Goal: Task Accomplishment & Management: Use online tool/utility

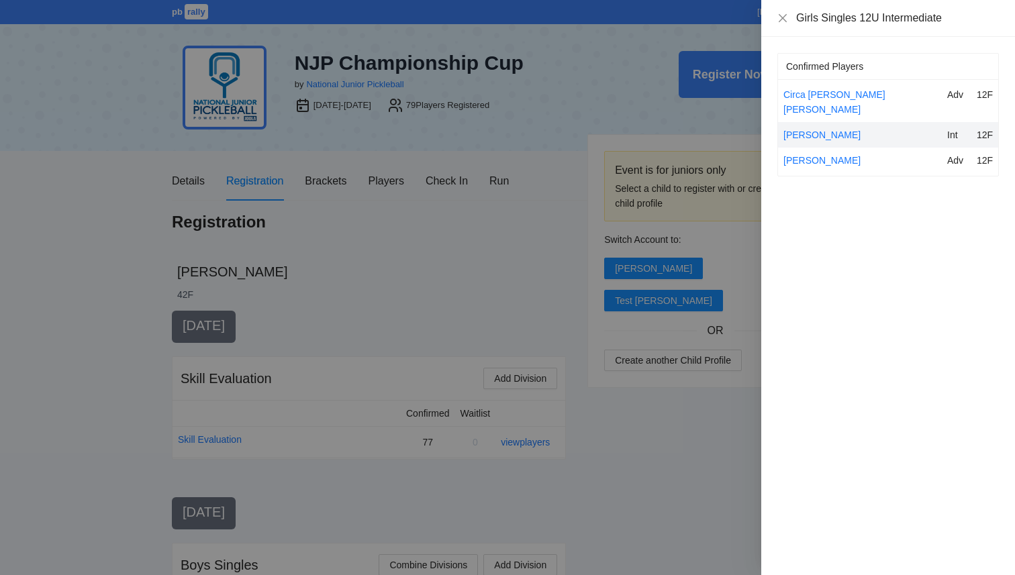
scroll to position [794, 0]
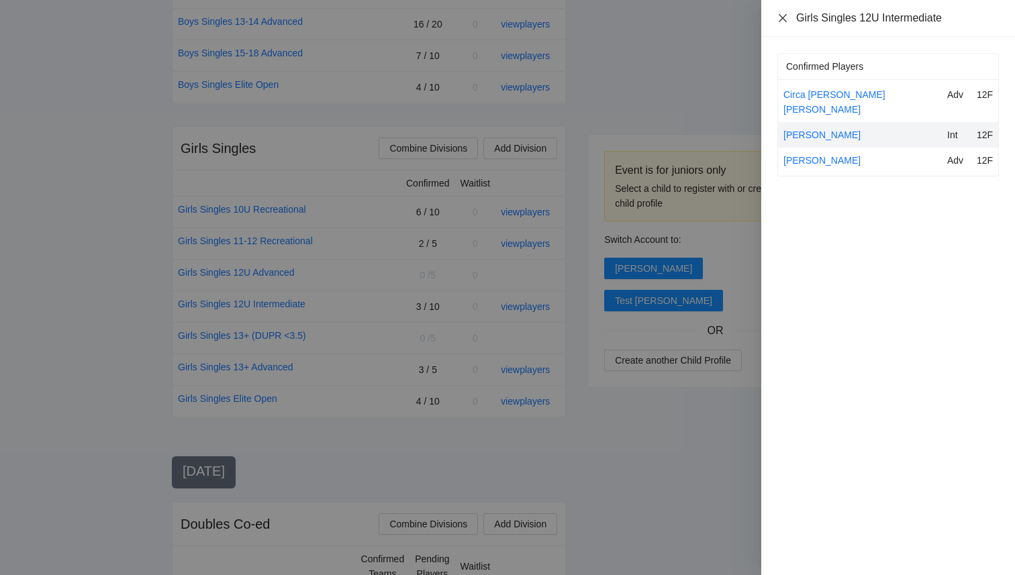
click at [780, 19] on icon "close" at bounding box center [782, 18] width 11 height 11
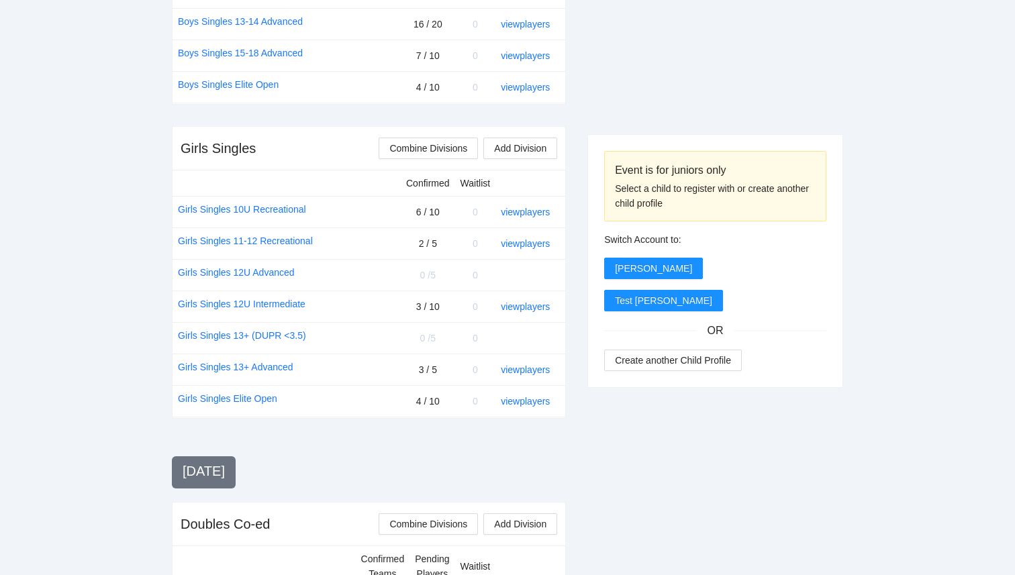
click at [770, 83] on div "Event is for juniors only Select a child to register with or create another chi…" at bounding box center [715, 407] width 256 height 1781
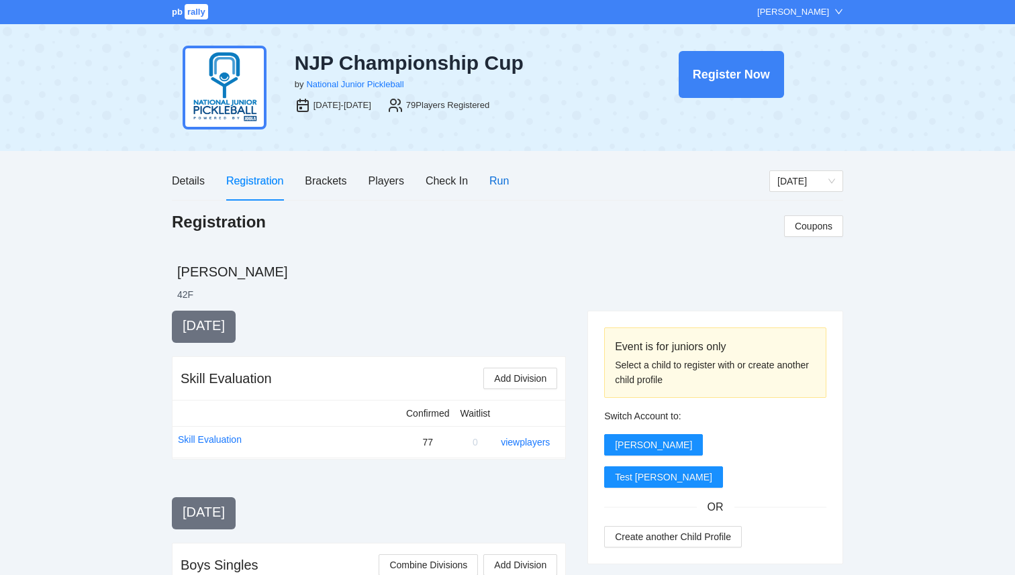
click at [494, 179] on div "Run" at bounding box center [498, 180] width 19 height 17
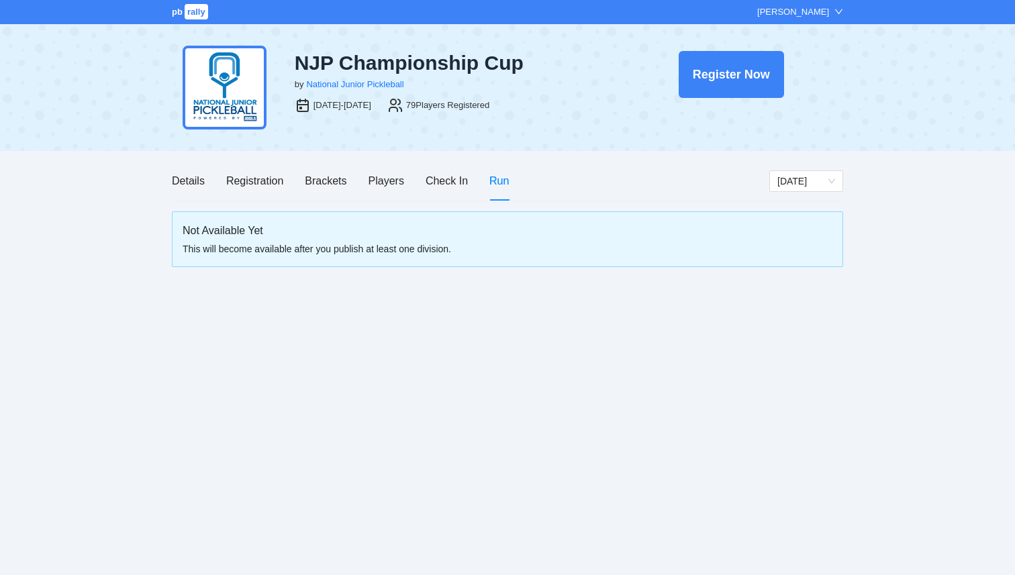
click at [187, 15] on span "rally" at bounding box center [196, 11] width 23 height 15
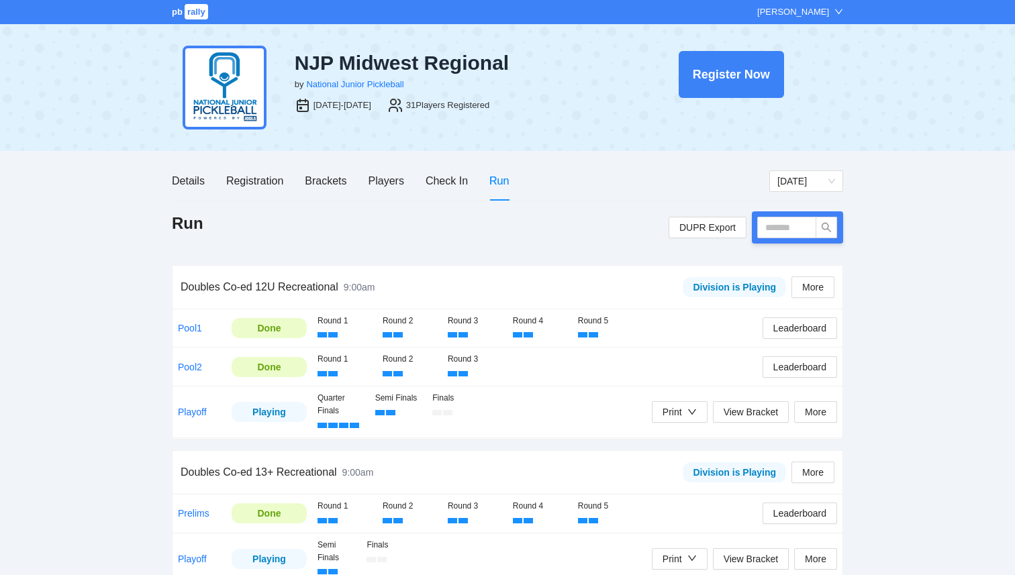
scroll to position [21, 0]
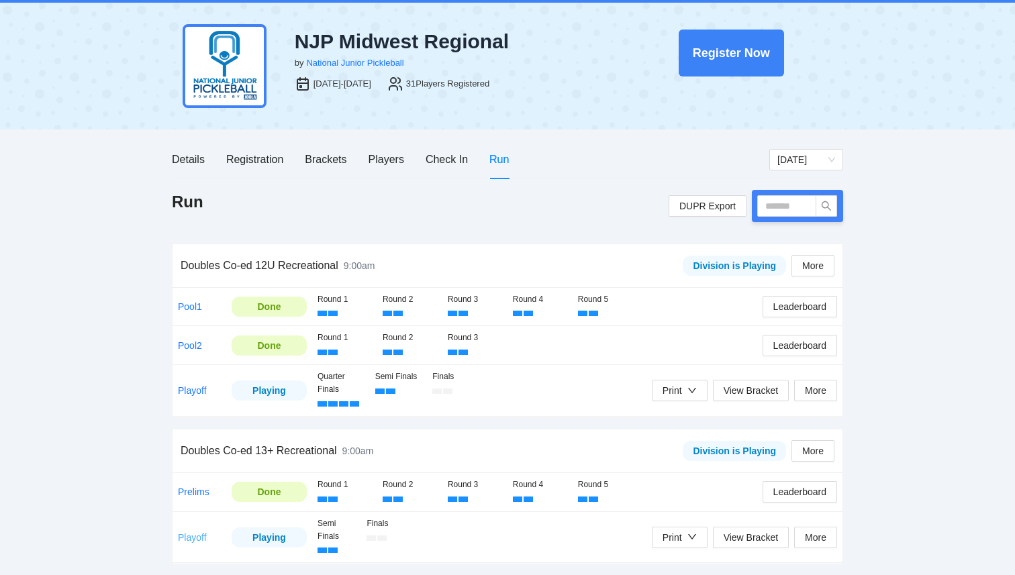
click at [199, 537] on link "Playoff" at bounding box center [192, 537] width 29 height 11
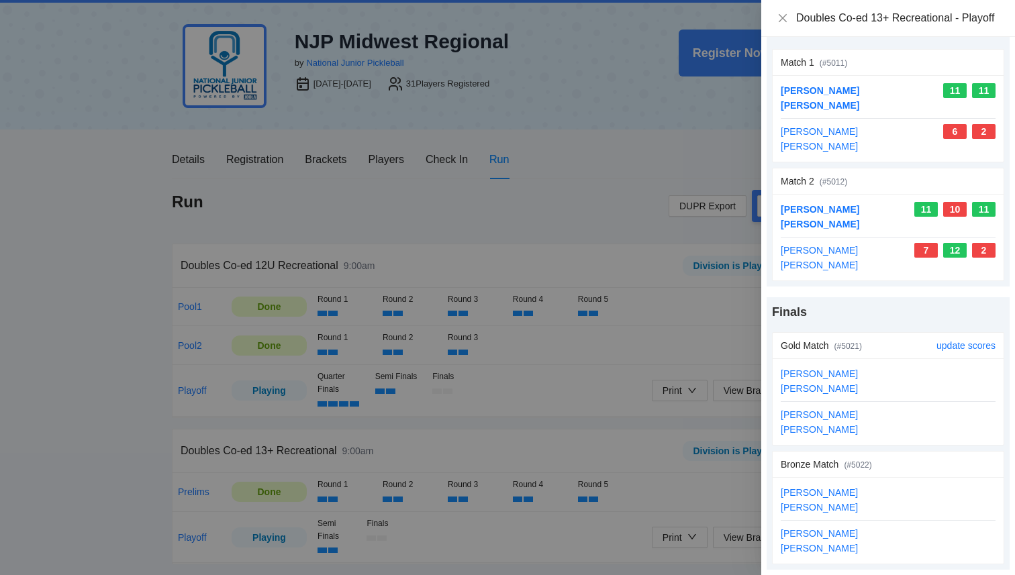
scroll to position [75, 0]
click at [971, 469] on link "update scores" at bounding box center [965, 464] width 59 height 11
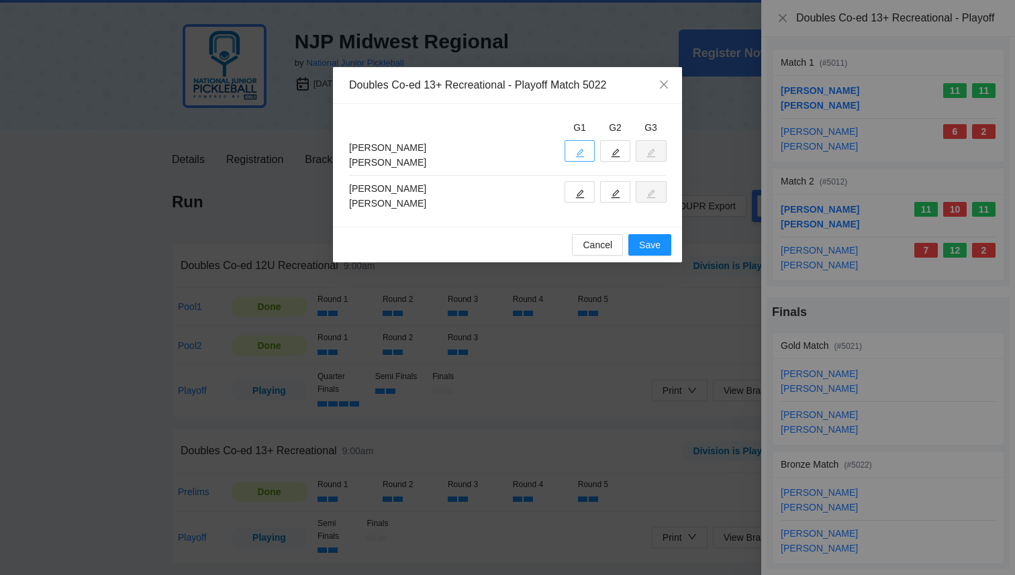
click at [588, 151] on button "button" at bounding box center [579, 150] width 30 height 21
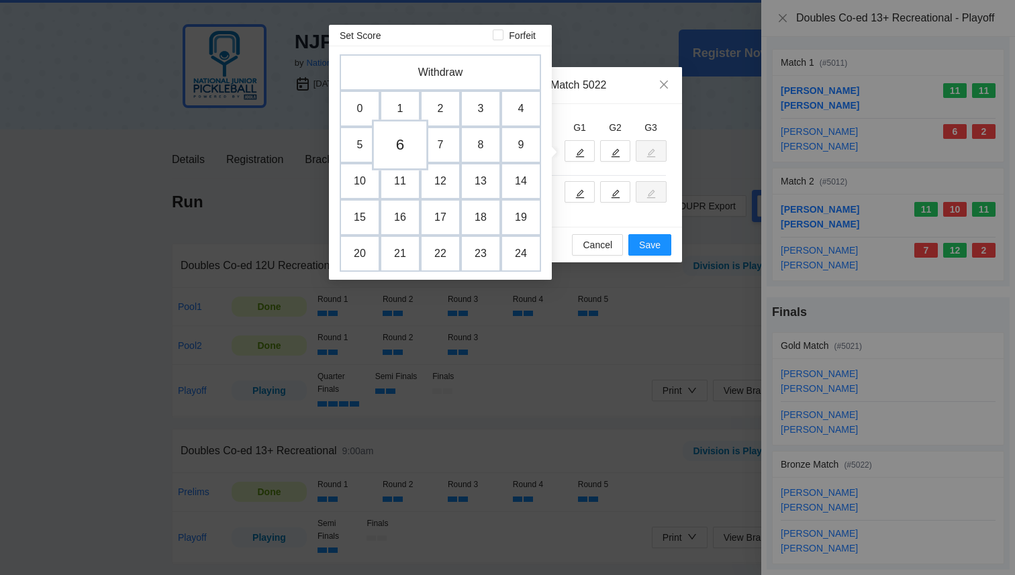
click at [407, 150] on td "6" at bounding box center [400, 144] width 56 height 51
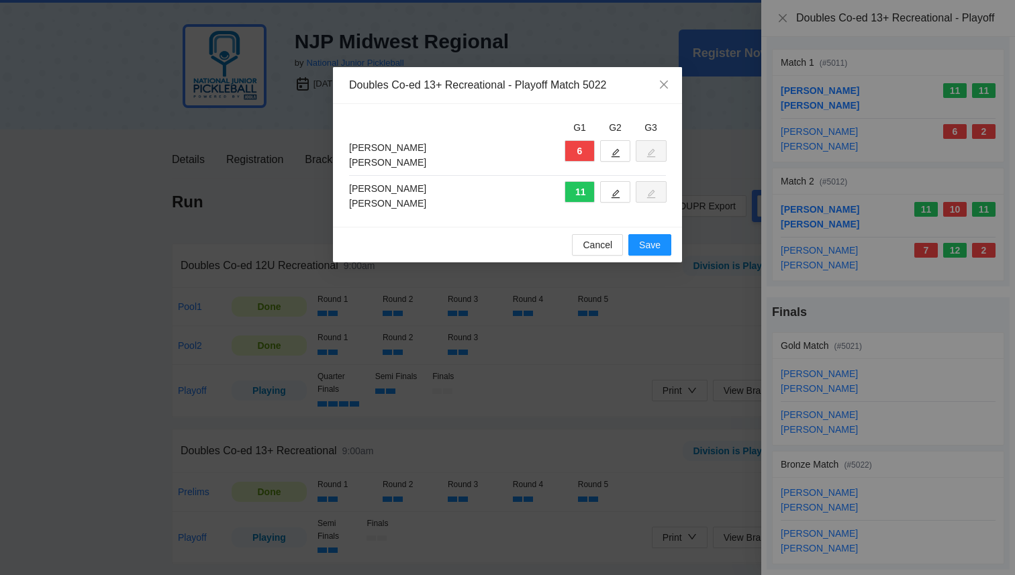
click at [611, 162] on div "6" at bounding box center [612, 155] width 107 height 30
click at [615, 156] on icon "edit" at bounding box center [615, 153] width 9 height 9
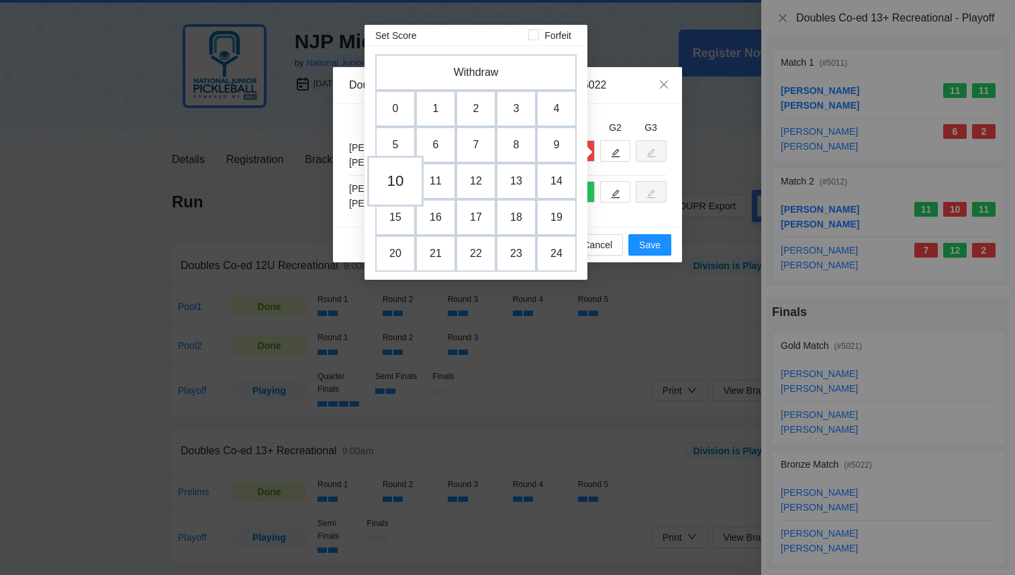
click at [397, 194] on td "10" at bounding box center [395, 181] width 56 height 51
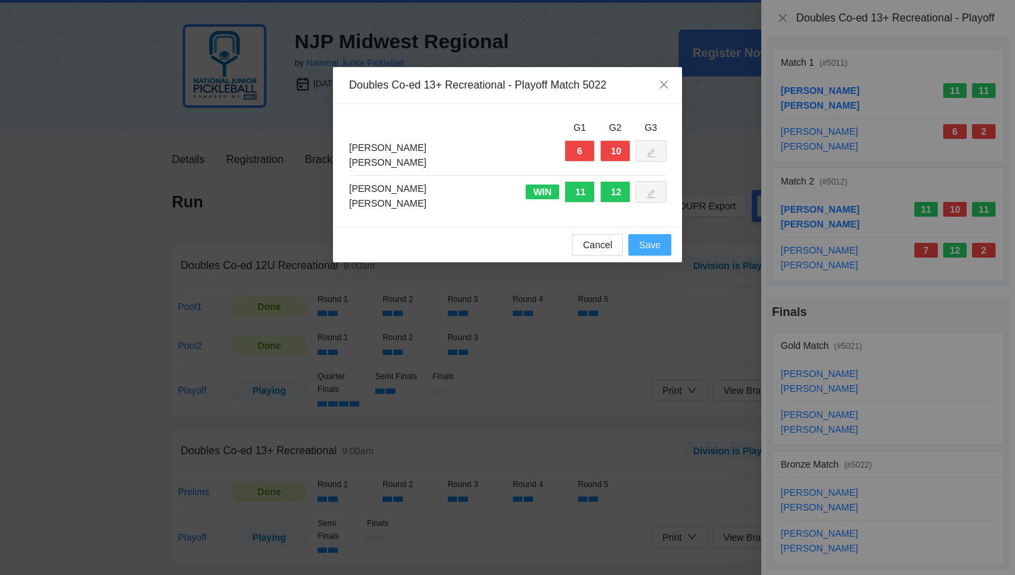
click at [653, 243] on span "Save" at bounding box center [649, 245] width 21 height 15
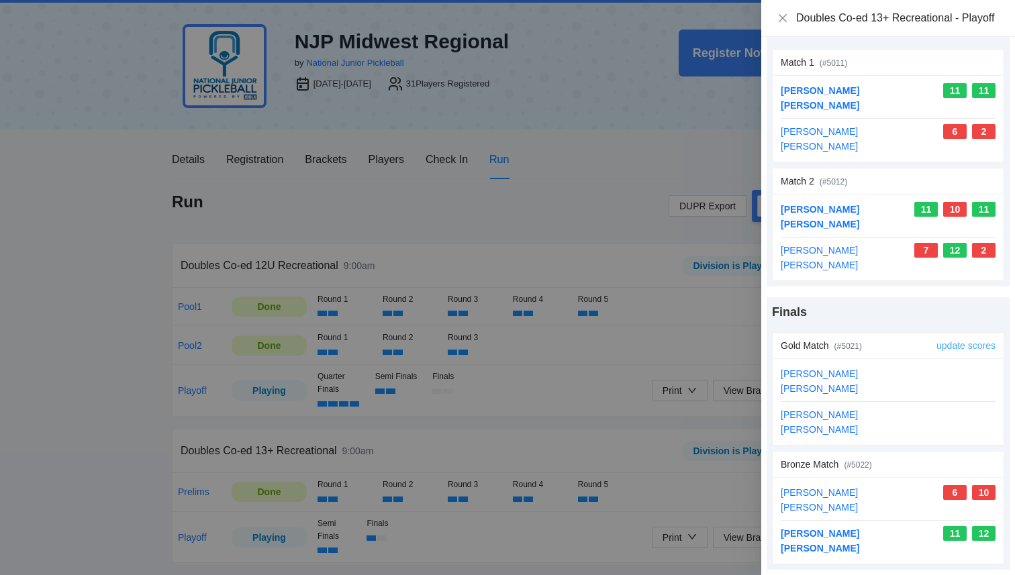
click at [961, 345] on link "update scores" at bounding box center [965, 345] width 59 height 11
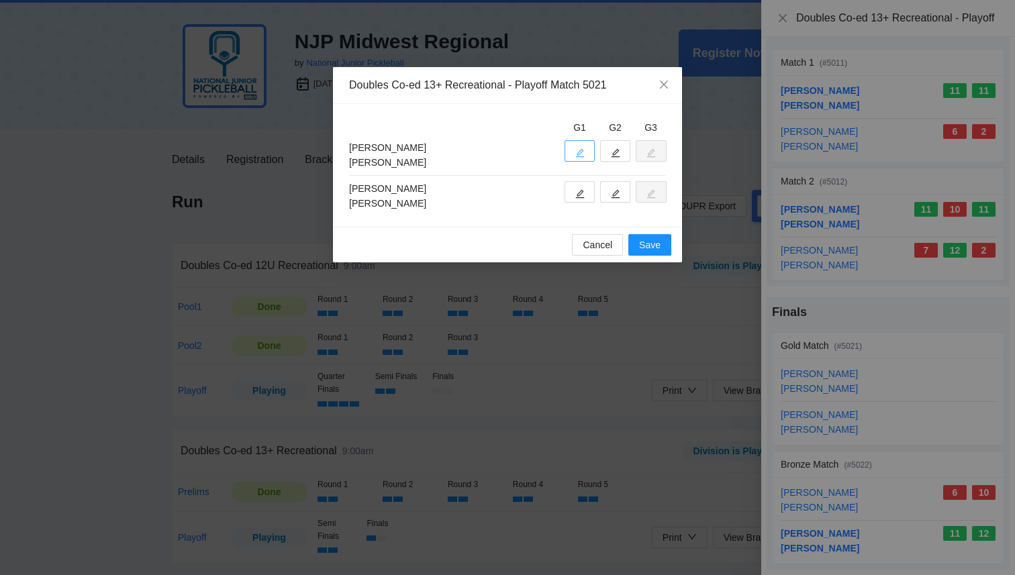
click at [574, 149] on button "button" at bounding box center [579, 150] width 30 height 21
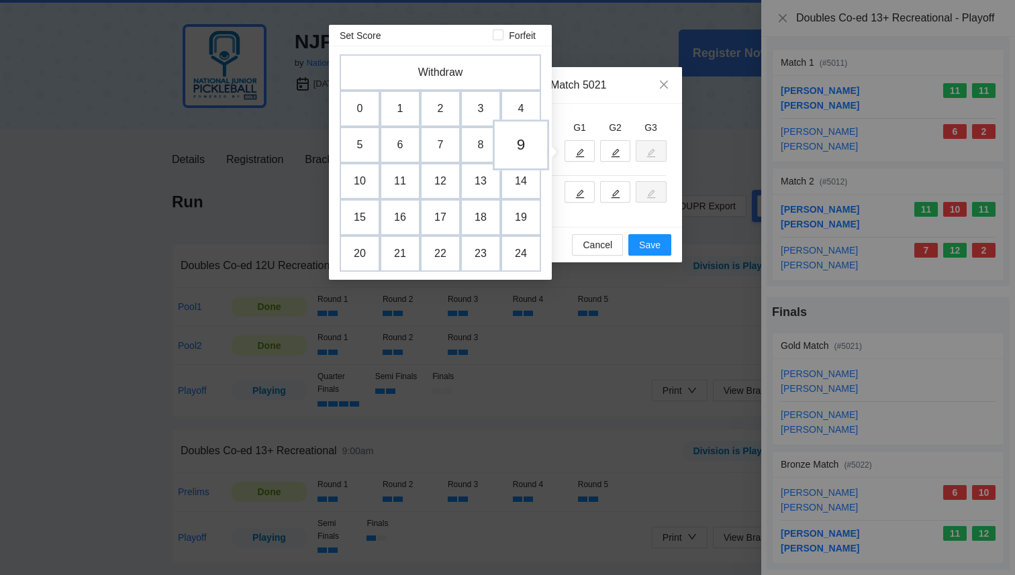
click at [525, 146] on td "9" at bounding box center [521, 144] width 56 height 51
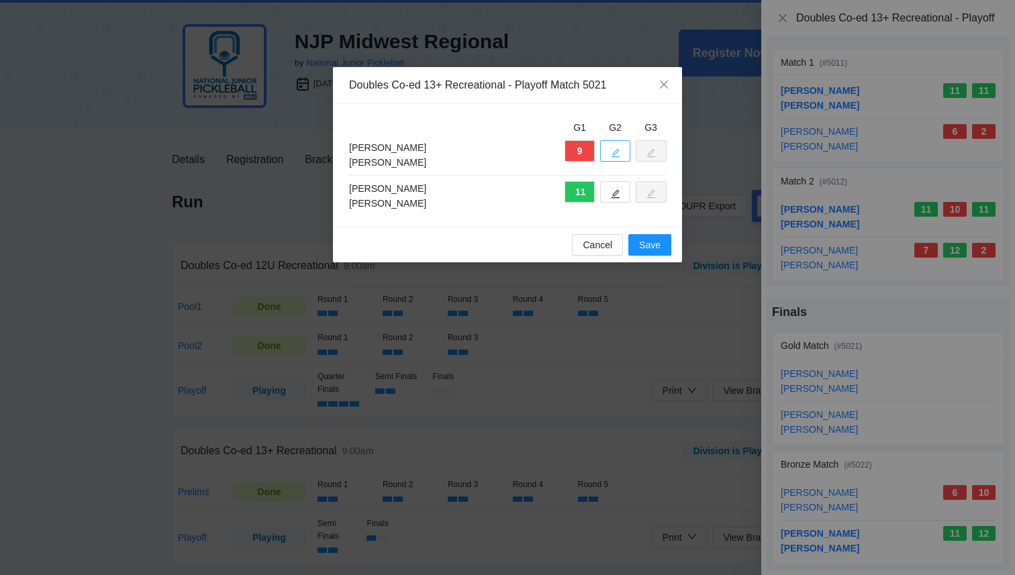
click at [625, 154] on button "button" at bounding box center [615, 150] width 30 height 21
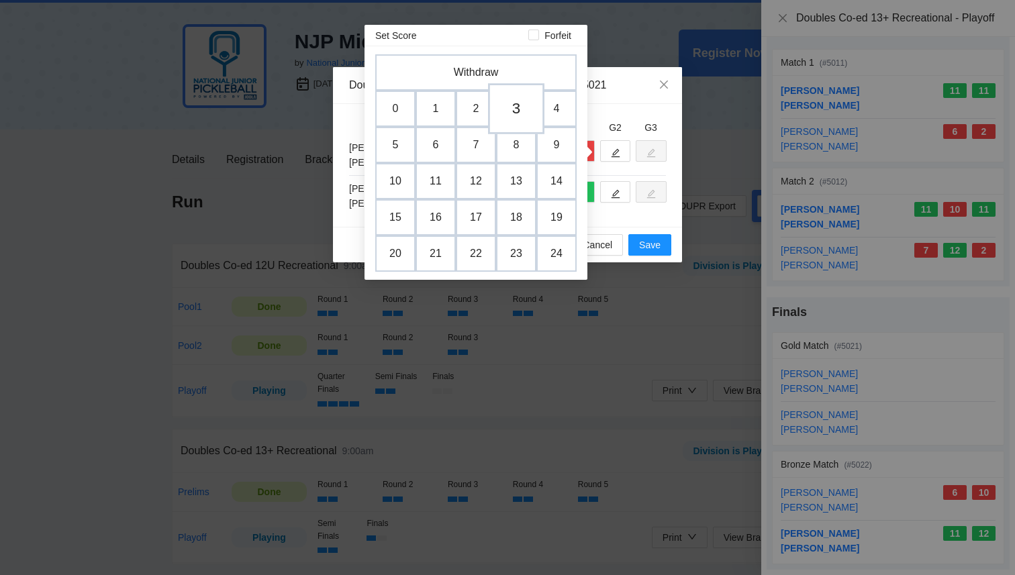
click at [509, 107] on td "3" at bounding box center [516, 108] width 56 height 51
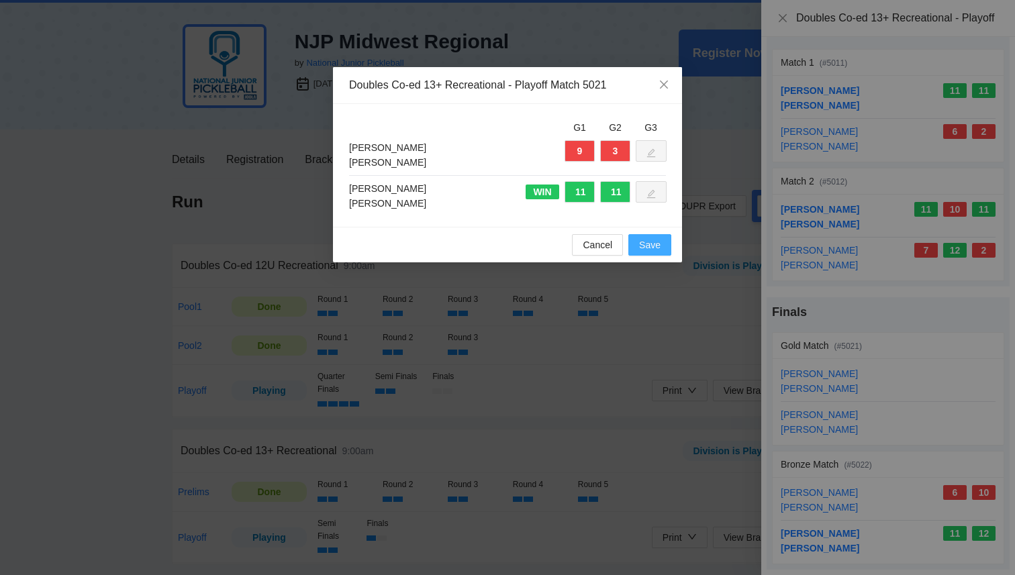
click at [652, 251] on span "Save" at bounding box center [649, 245] width 21 height 15
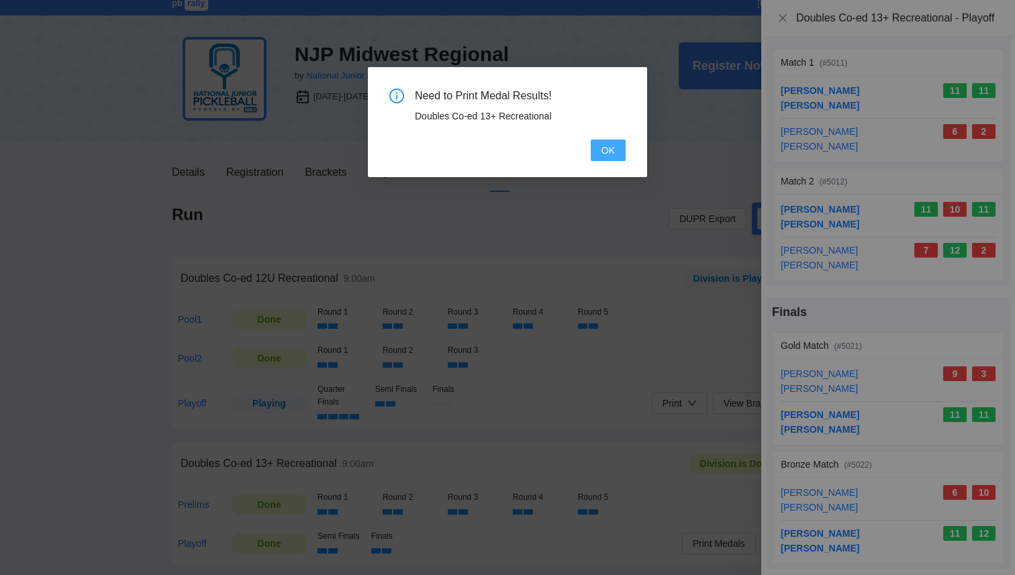
click at [605, 149] on span "OK" at bounding box center [607, 150] width 13 height 15
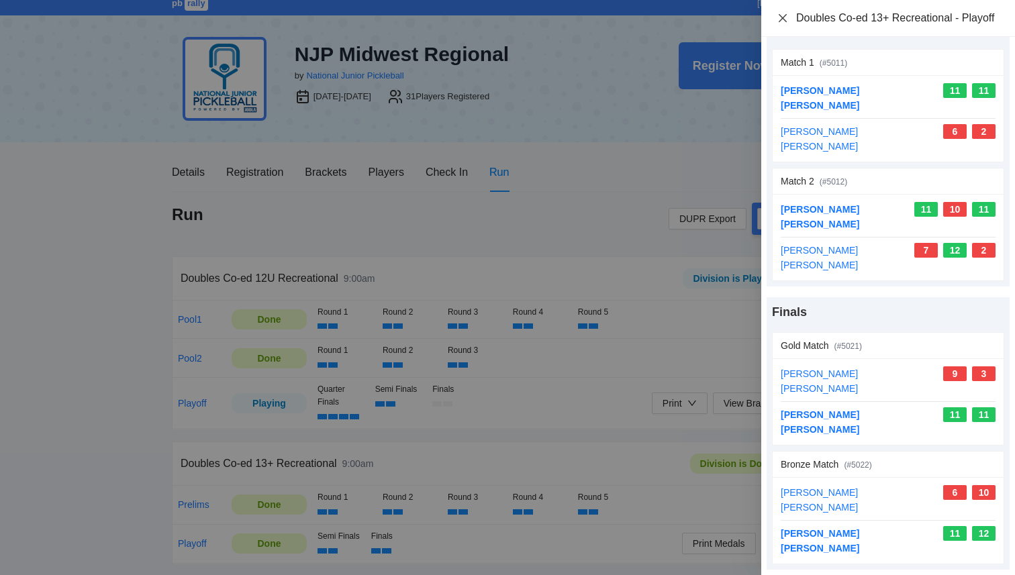
click at [786, 22] on icon "close" at bounding box center [782, 18] width 11 height 11
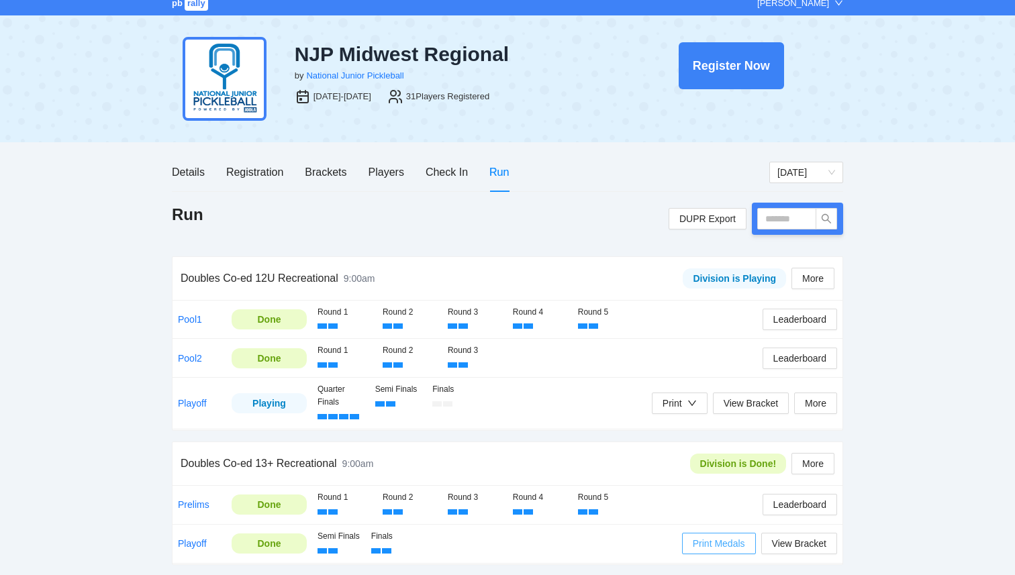
click at [713, 543] on span "Print Medals" at bounding box center [719, 543] width 52 height 15
click at [201, 403] on link "Playoff" at bounding box center [192, 403] width 29 height 11
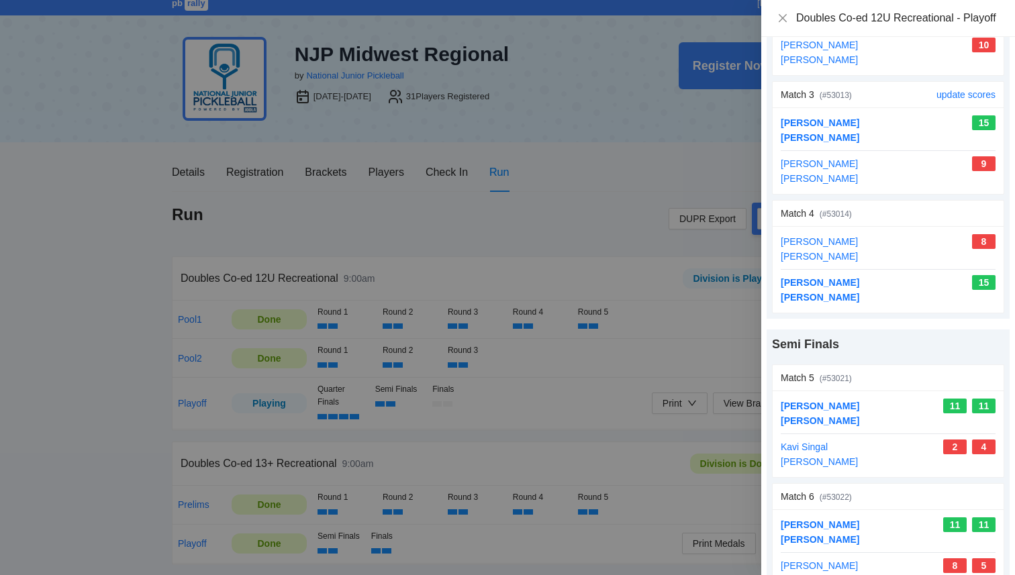
scroll to position [596, 0]
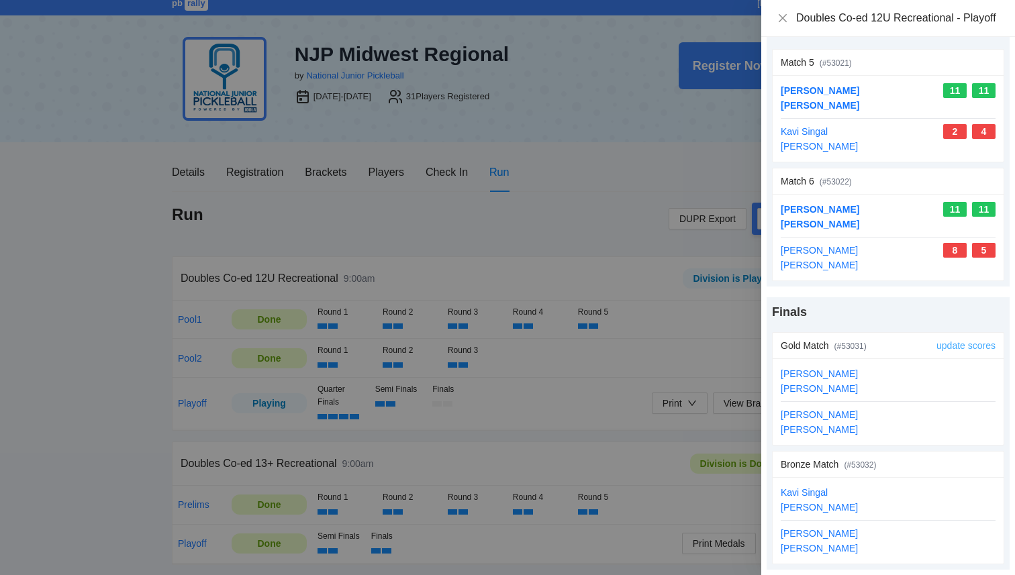
click at [975, 347] on link "update scores" at bounding box center [965, 345] width 59 height 11
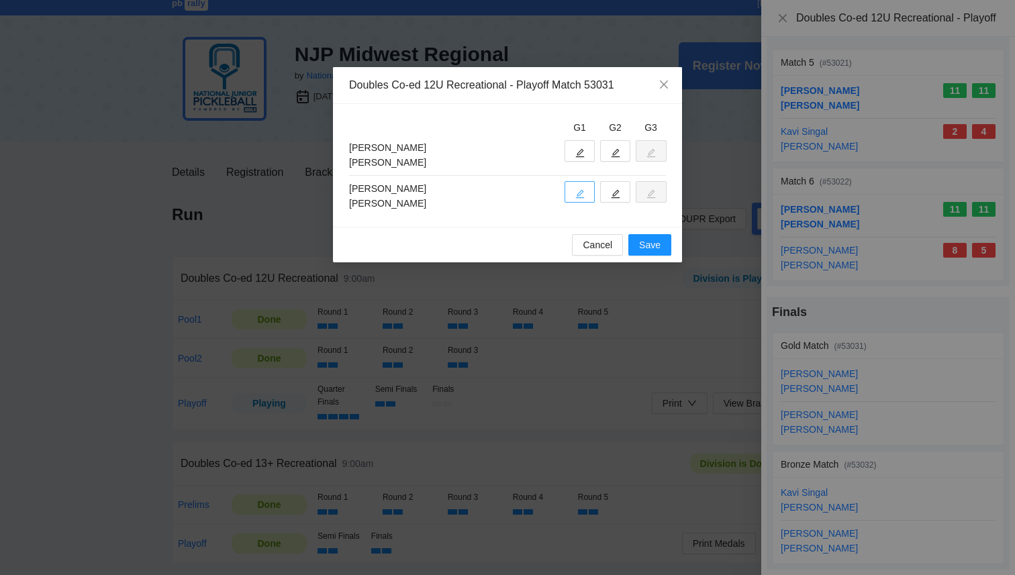
click at [585, 195] on button "button" at bounding box center [579, 191] width 30 height 21
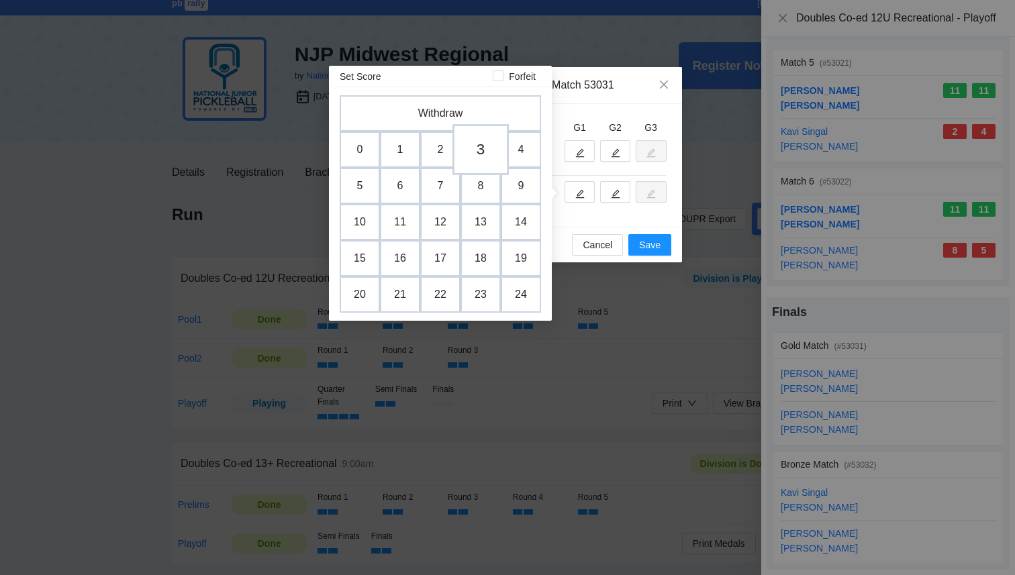
click at [488, 152] on td "3" at bounding box center [480, 149] width 56 height 51
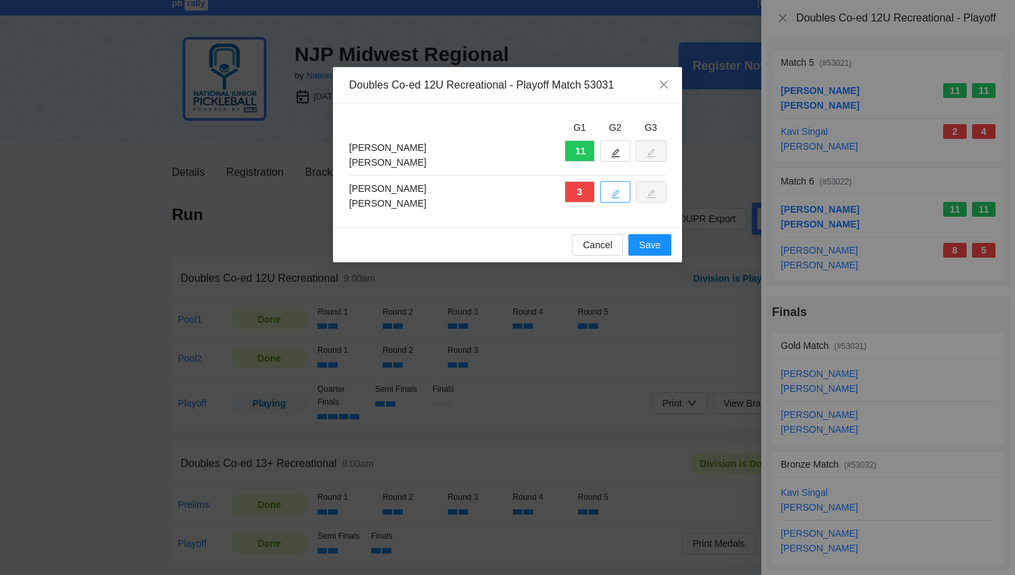
click at [610, 189] on button "button" at bounding box center [615, 191] width 30 height 21
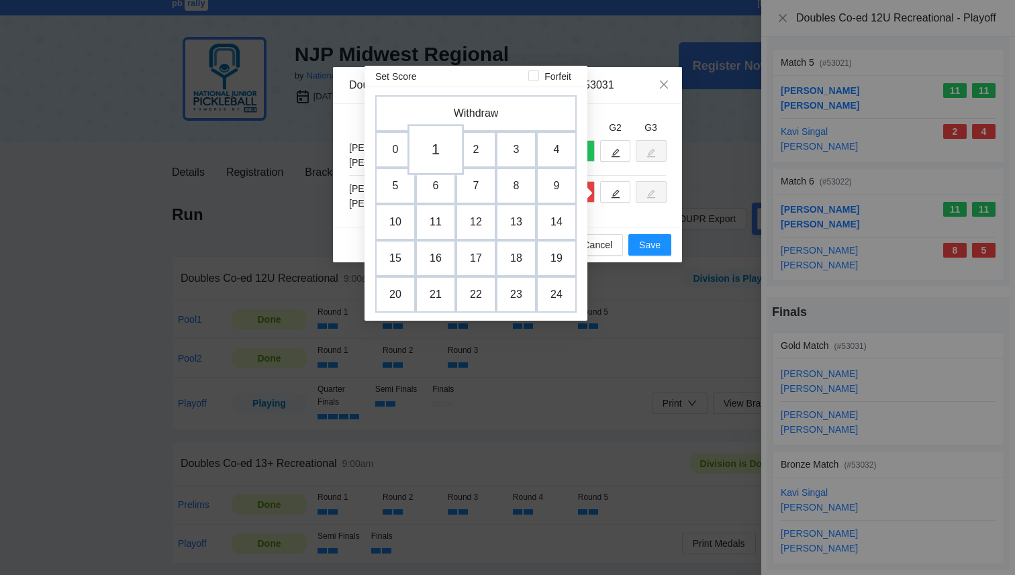
click at [432, 150] on td "1" at bounding box center [435, 149] width 56 height 51
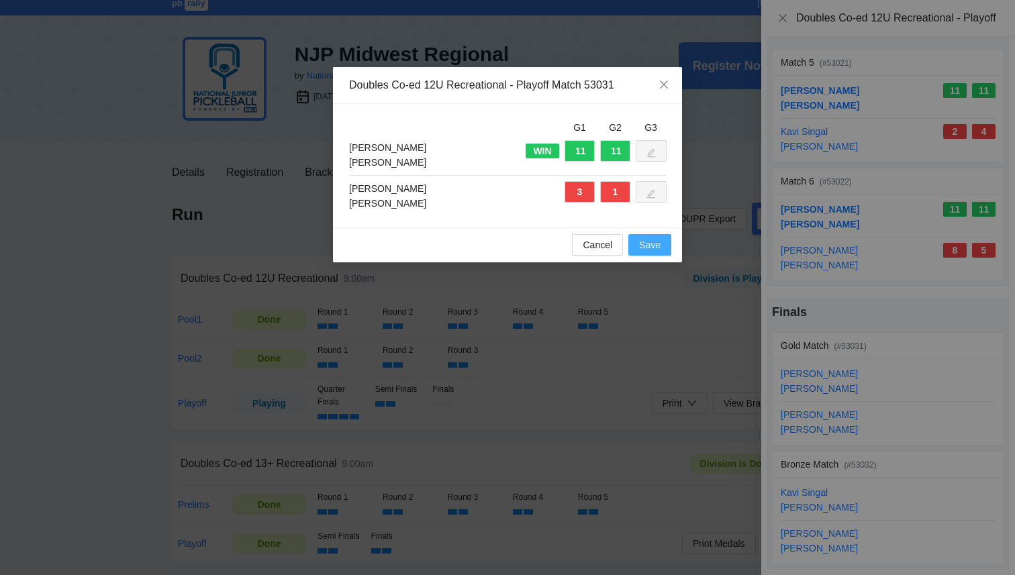
click at [653, 242] on span "Save" at bounding box center [649, 245] width 21 height 15
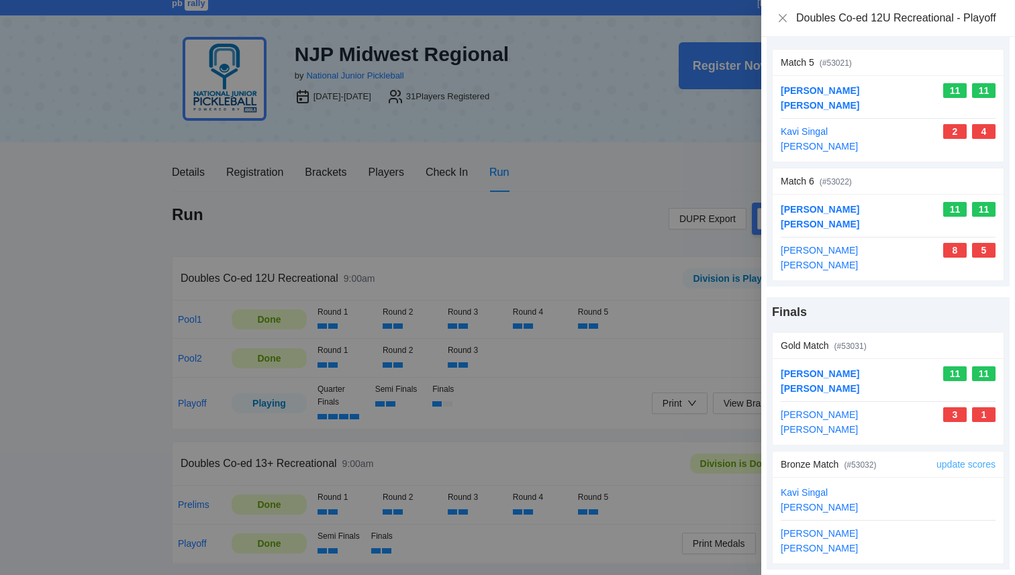
click at [964, 462] on link "update scores" at bounding box center [965, 464] width 59 height 11
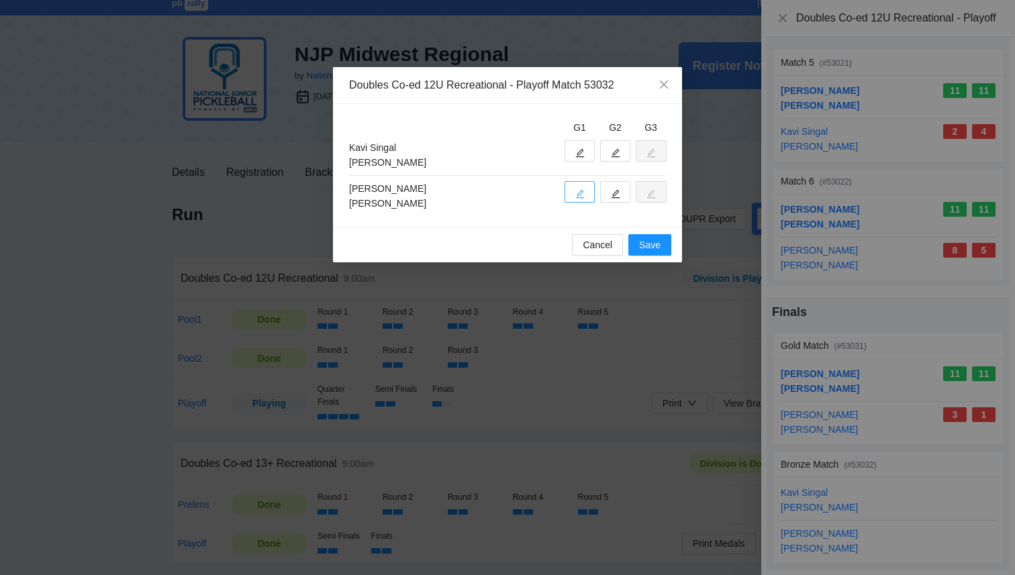
click at [580, 195] on icon "edit" at bounding box center [579, 193] width 9 height 9
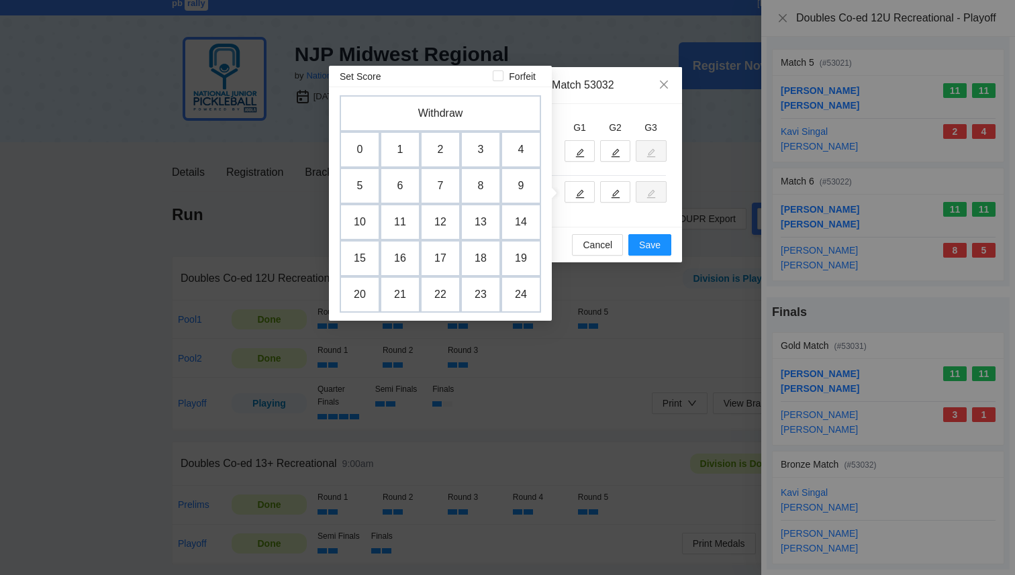
click at [596, 156] on div at bounding box center [612, 150] width 107 height 21
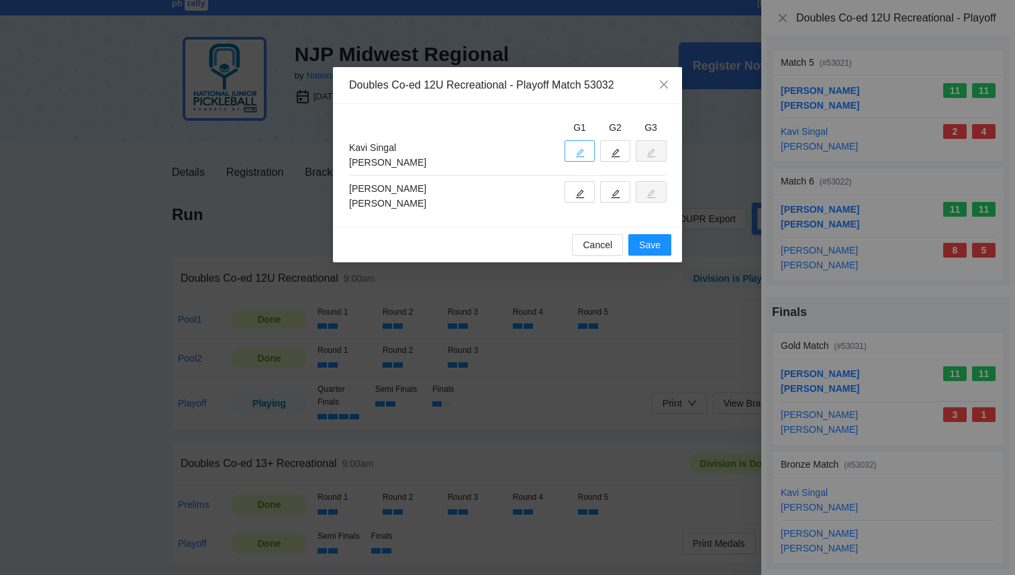
click at [586, 154] on button "button" at bounding box center [579, 150] width 30 height 21
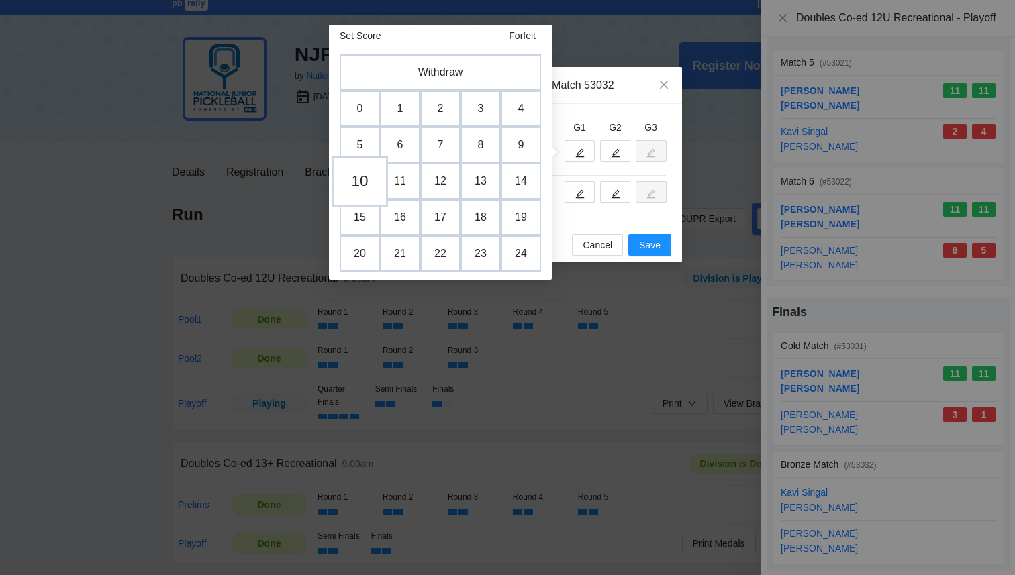
click at [363, 177] on td "10" at bounding box center [359, 181] width 56 height 51
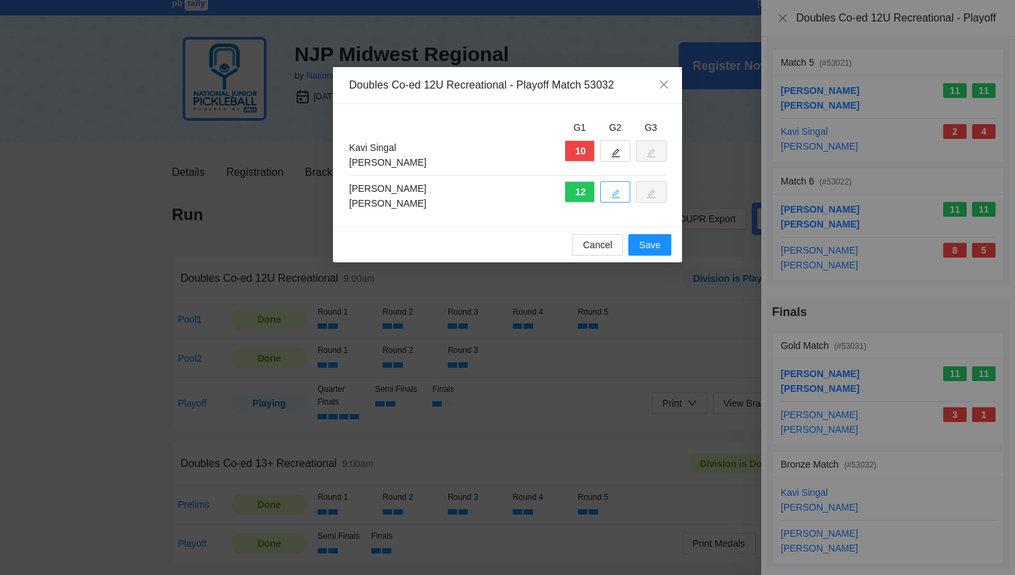
click at [616, 190] on icon "edit" at bounding box center [615, 193] width 9 height 9
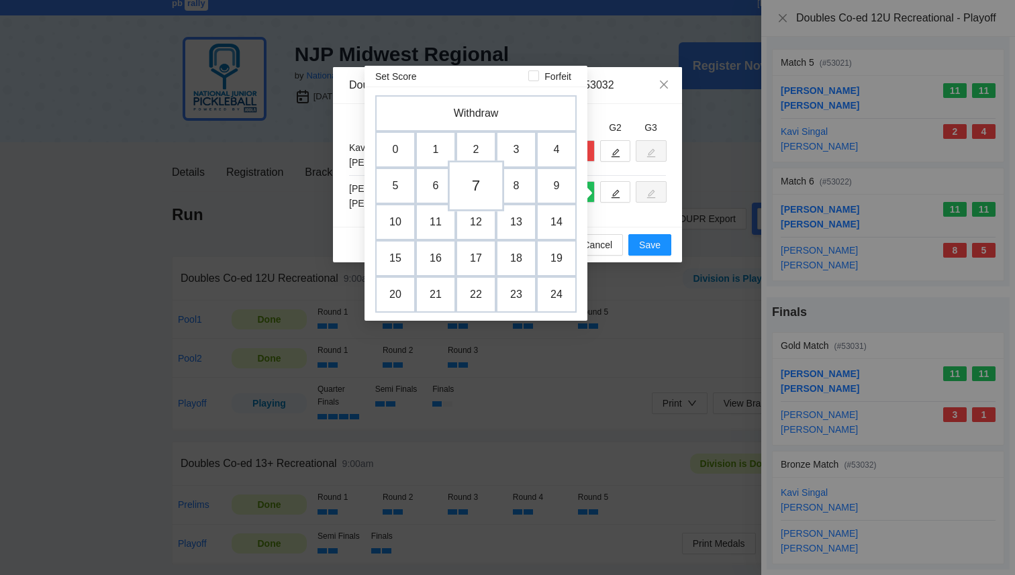
click at [477, 188] on td "7" at bounding box center [476, 185] width 56 height 51
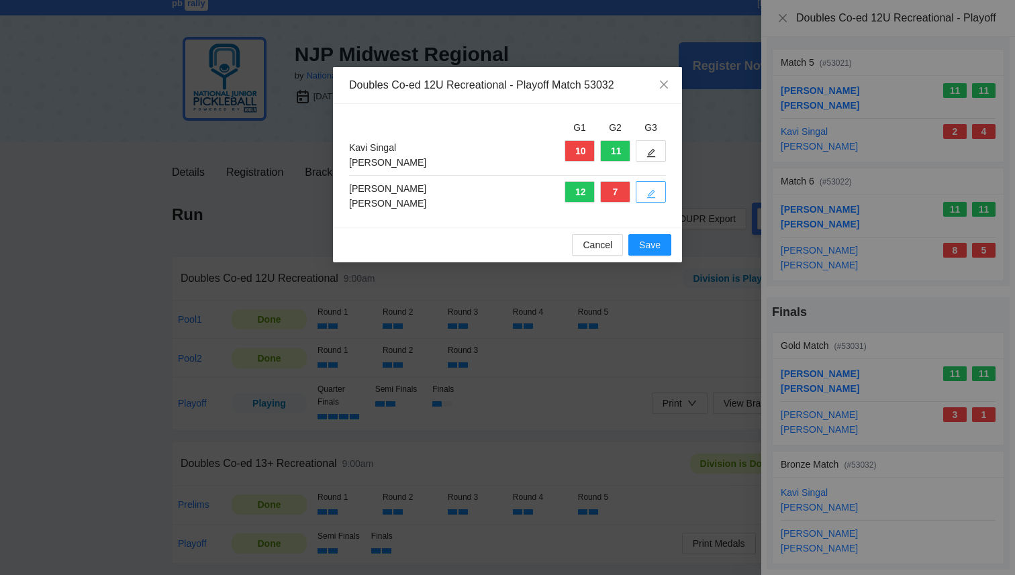
click at [645, 192] on button "button" at bounding box center [650, 191] width 30 height 21
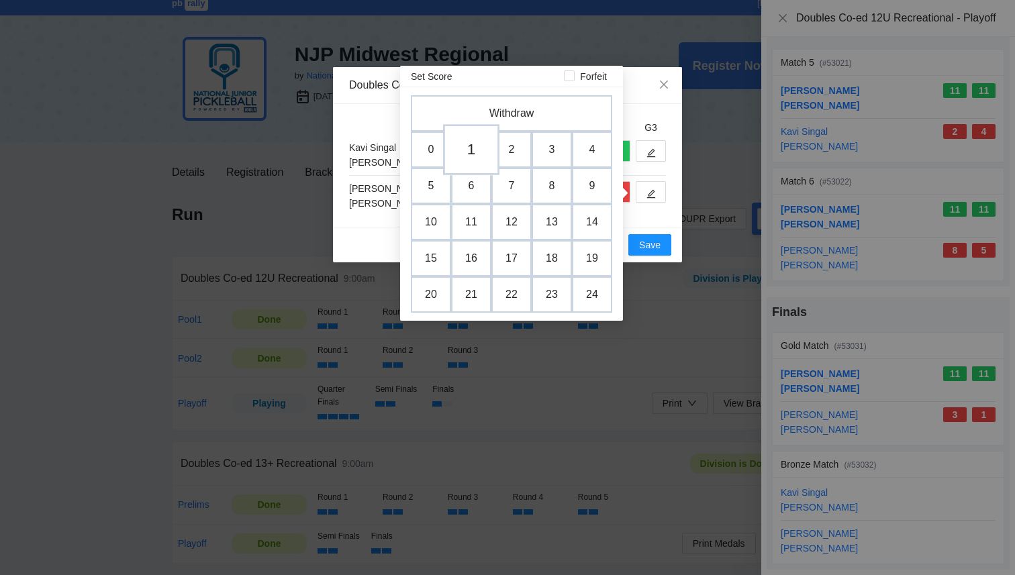
click at [464, 155] on td "1" at bounding box center [471, 149] width 56 height 51
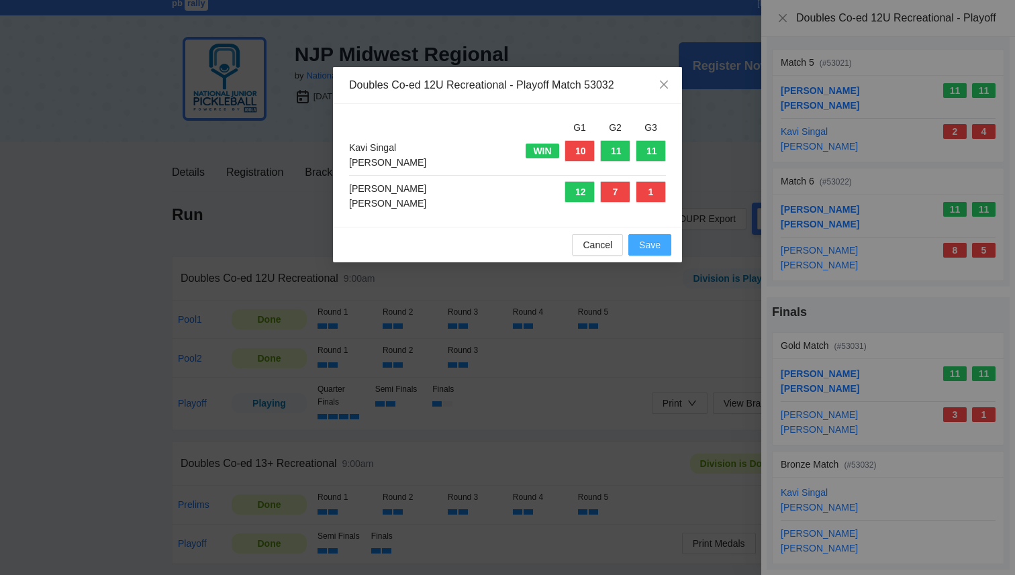
click at [659, 247] on span "Save" at bounding box center [649, 245] width 21 height 15
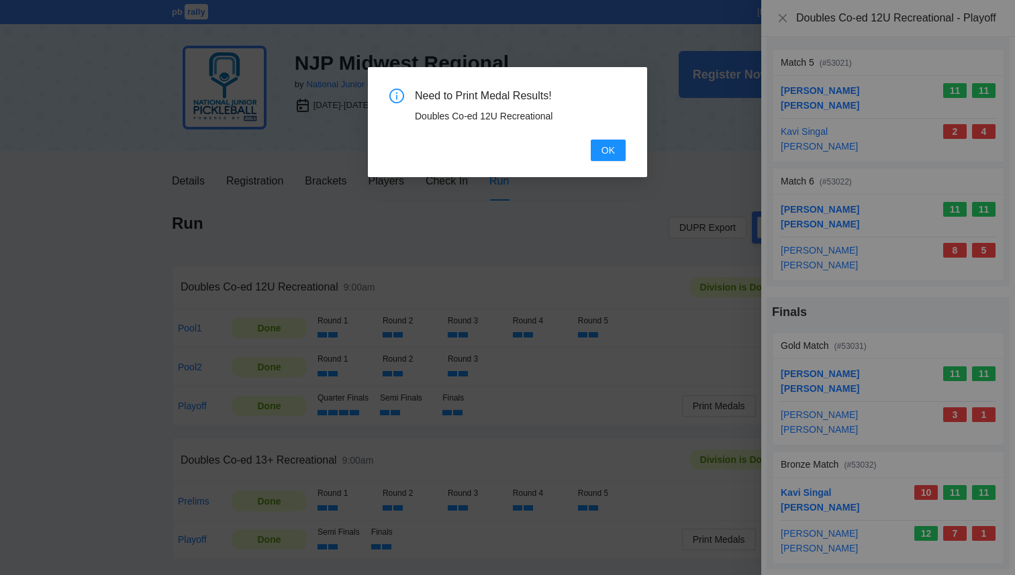
scroll to position [0, 0]
click at [609, 159] on button "OK" at bounding box center [608, 150] width 35 height 21
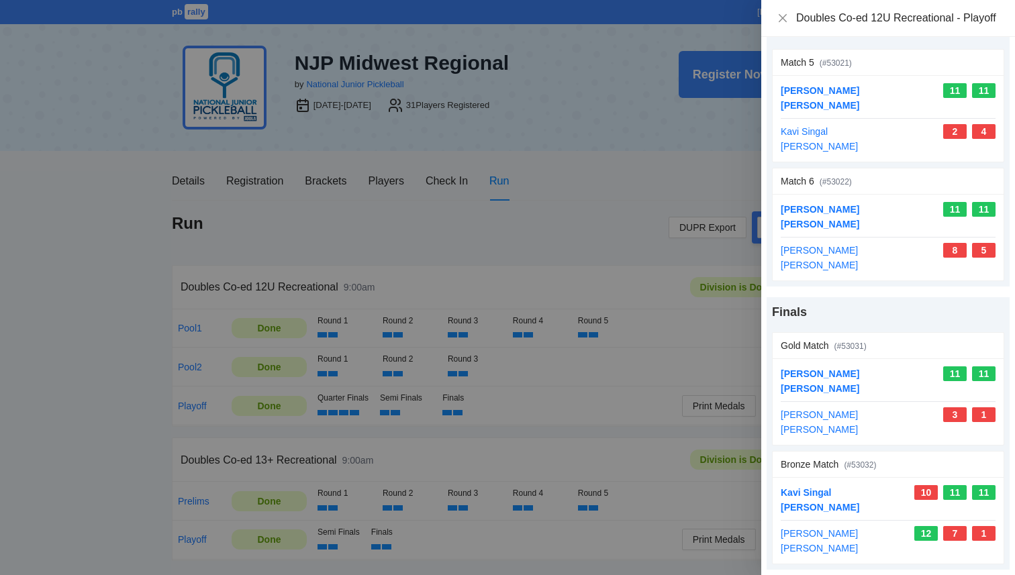
click at [633, 289] on div at bounding box center [507, 287] width 1015 height 575
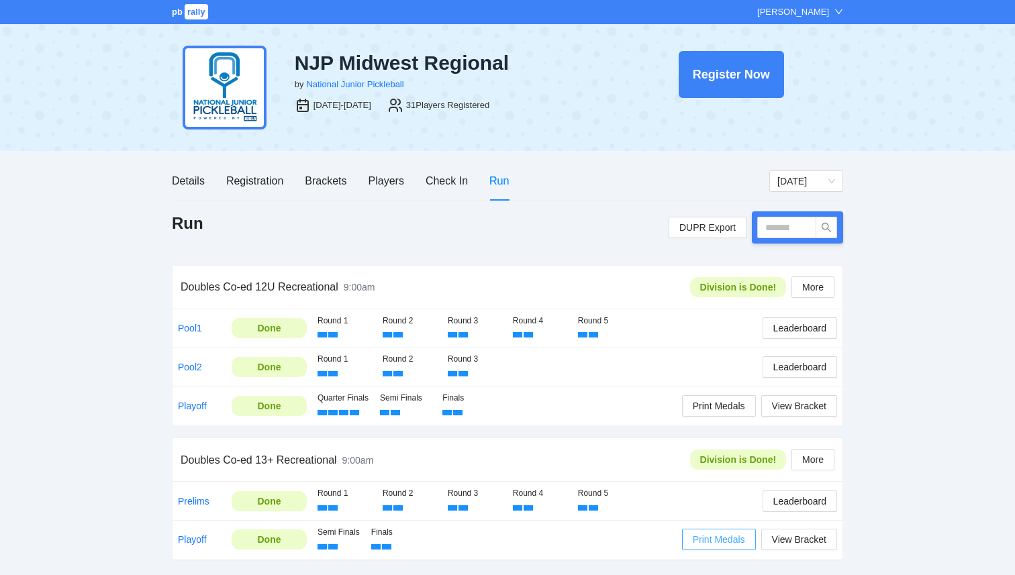
click at [720, 542] on span "Print Medals" at bounding box center [719, 539] width 52 height 15
click at [733, 400] on span "Print Medals" at bounding box center [719, 406] width 52 height 15
click at [195, 20] on div "pb rally Courtney Loughridge" at bounding box center [507, 12] width 1015 height 24
click at [195, 17] on span "rally" at bounding box center [196, 11] width 23 height 15
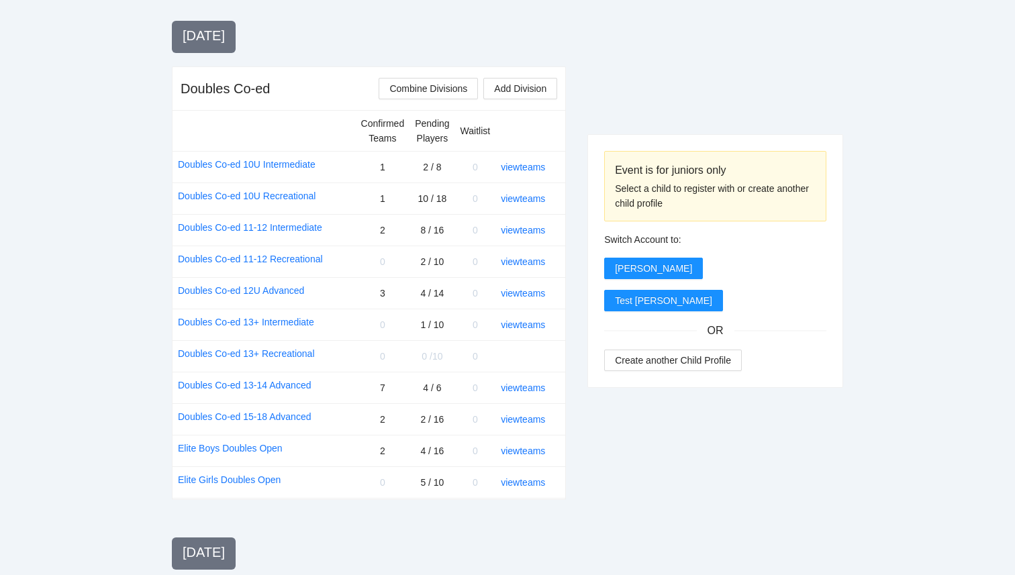
scroll to position [1516, 0]
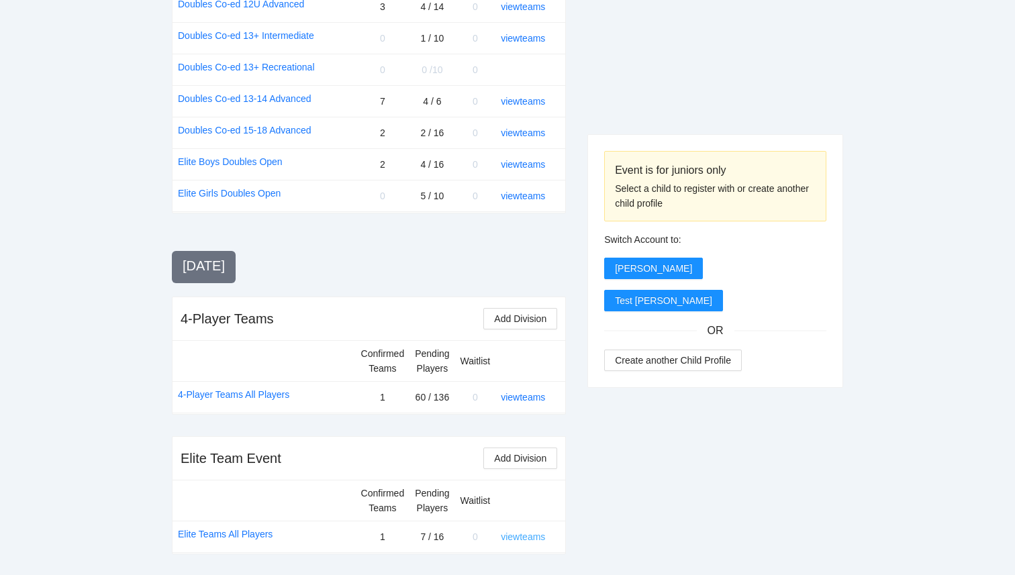
click at [527, 536] on link "view teams" at bounding box center [523, 536] width 44 height 11
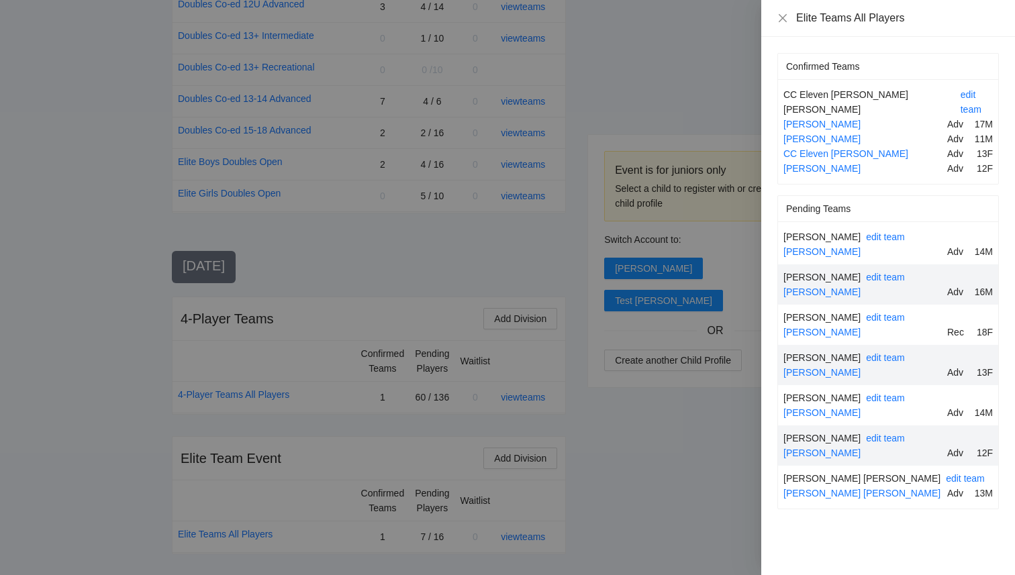
click at [595, 123] on div at bounding box center [507, 287] width 1015 height 575
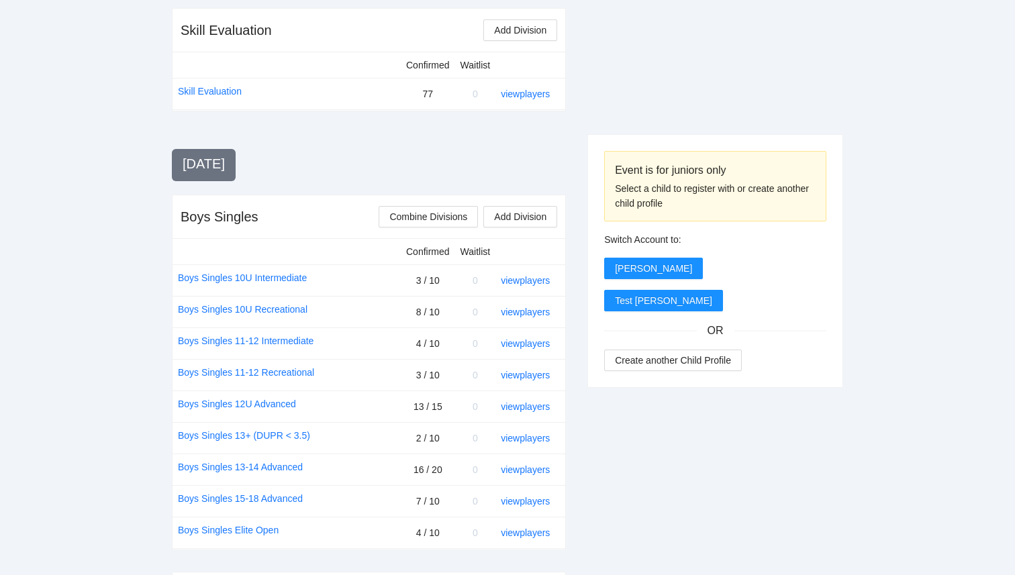
scroll to position [0, 0]
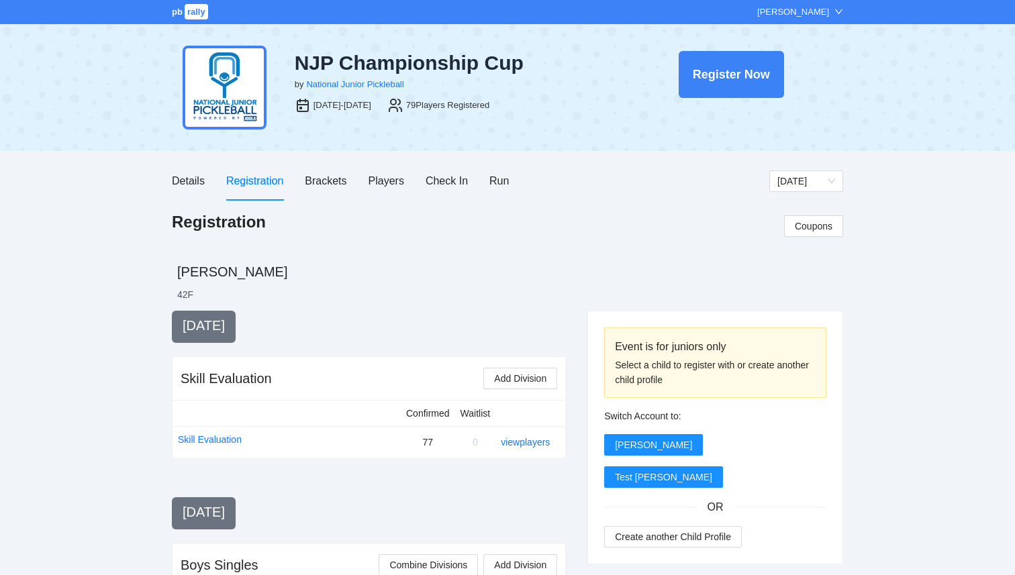
click at [180, 13] on span "pb" at bounding box center [177, 12] width 11 height 10
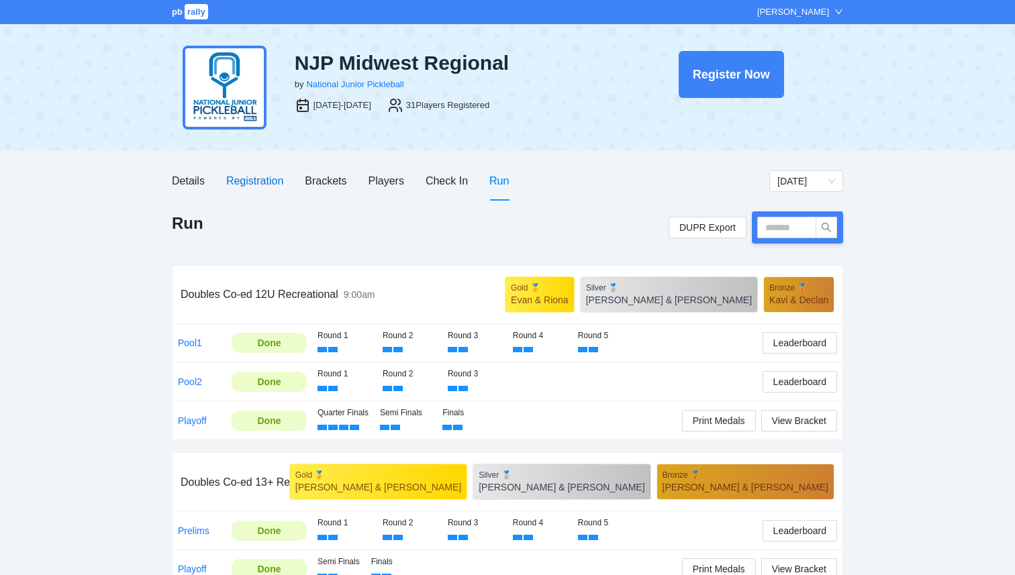
click at [262, 189] on div "Registration" at bounding box center [254, 180] width 57 height 17
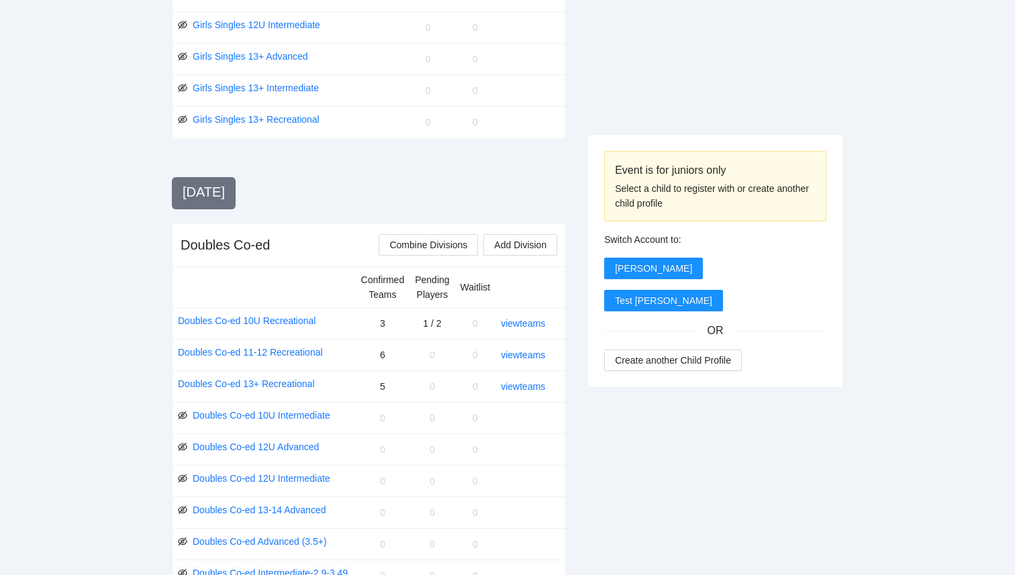
scroll to position [1328, 0]
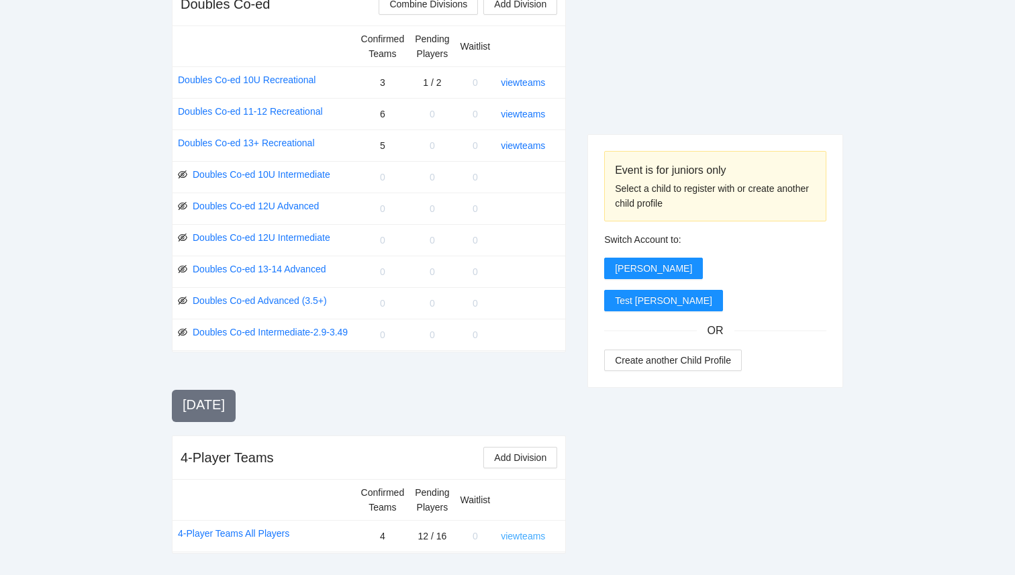
click at [521, 539] on link "view teams" at bounding box center [523, 536] width 44 height 11
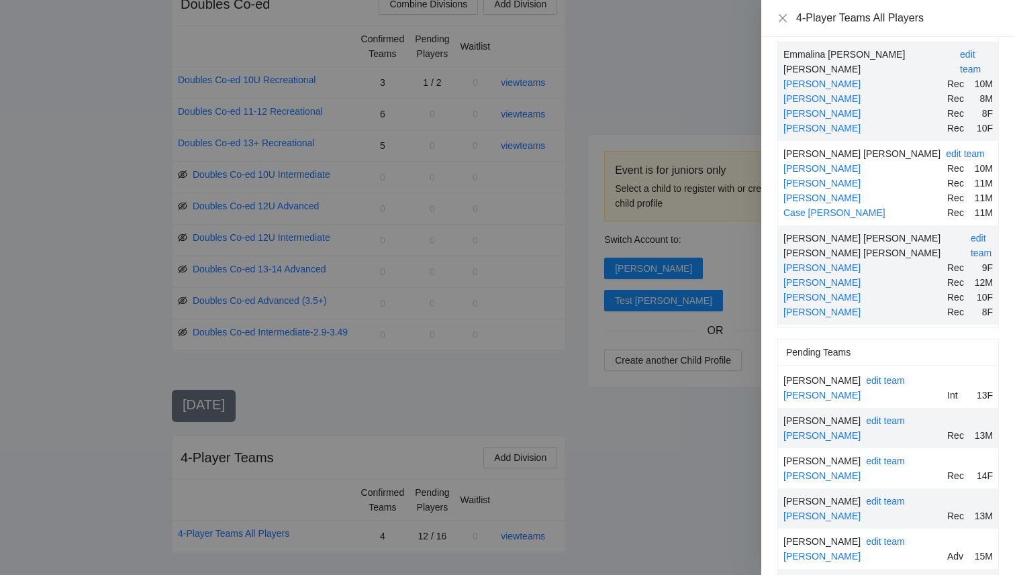
scroll to position [121, 0]
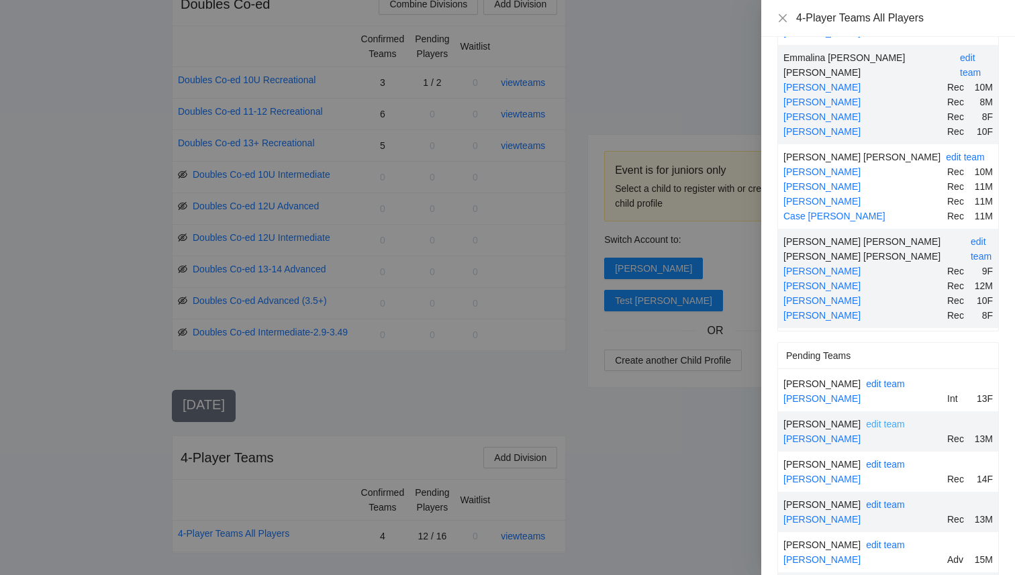
click at [877, 419] on link "edit team" at bounding box center [885, 424] width 39 height 11
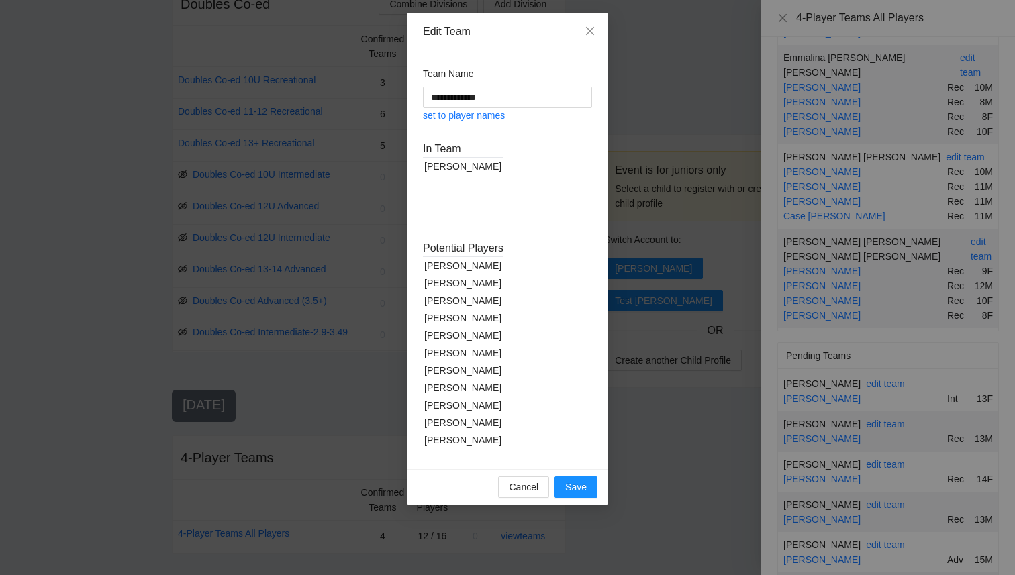
click at [458, 280] on div "[PERSON_NAME]" at bounding box center [463, 282] width 81 height 17
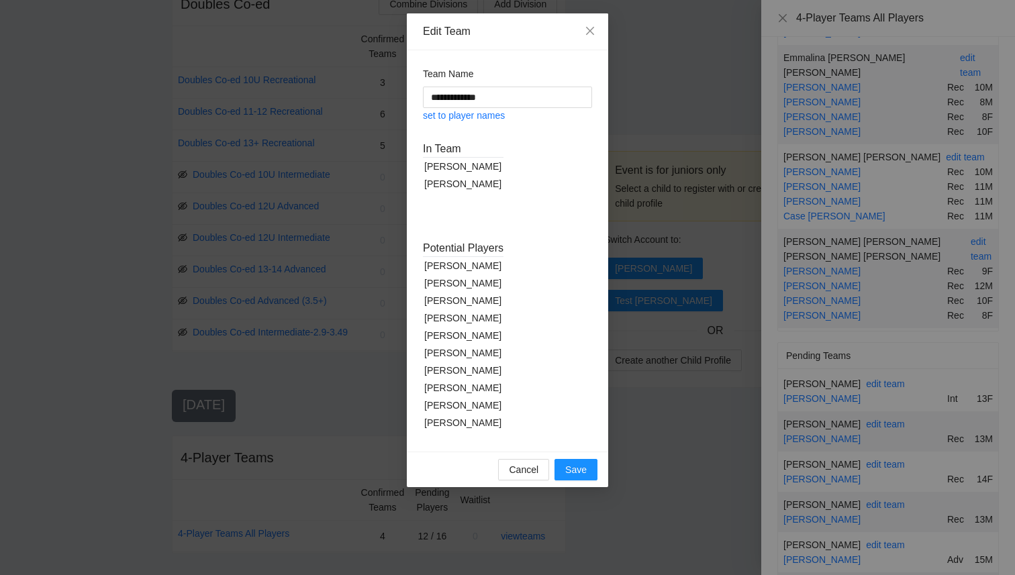
click at [448, 385] on div "[PERSON_NAME]" at bounding box center [463, 387] width 81 height 17
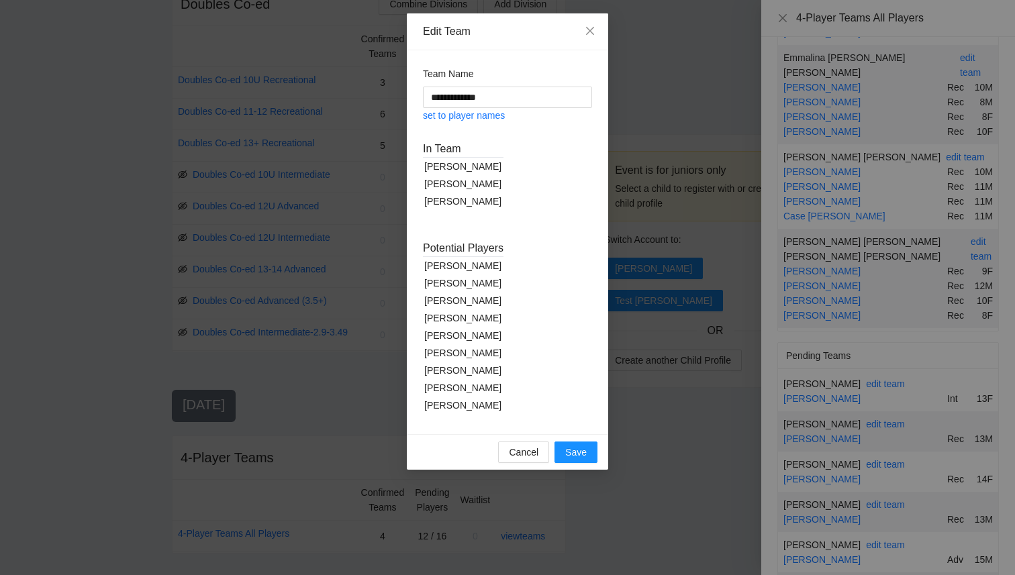
click at [450, 408] on div "[PERSON_NAME]" at bounding box center [463, 405] width 81 height 17
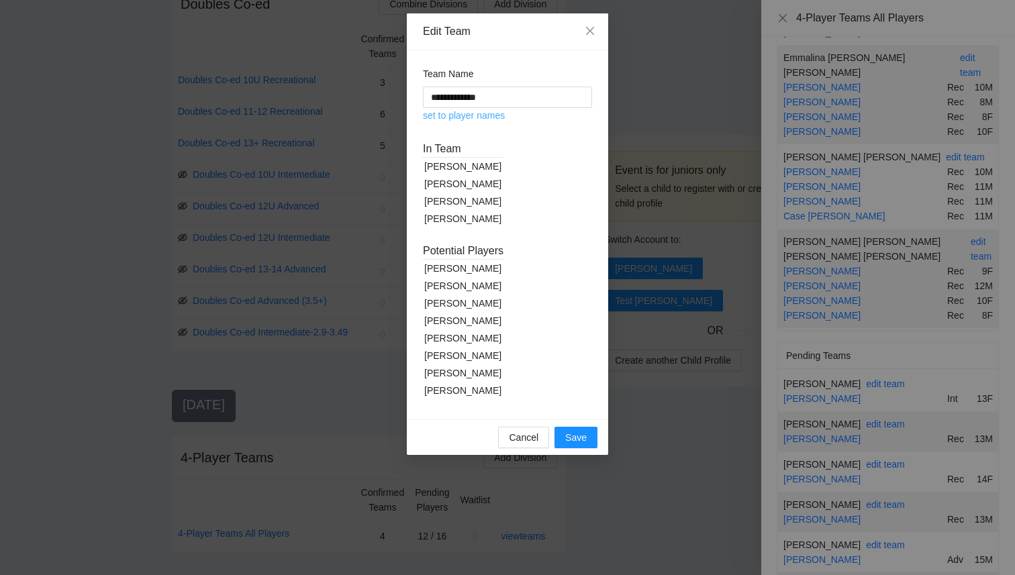
click at [474, 117] on link "set to player names" at bounding box center [464, 115] width 82 height 11
click at [507, 98] on input "**********" at bounding box center [507, 97] width 169 height 21
type input "**********"
click at [578, 431] on span "Save" at bounding box center [575, 437] width 21 height 15
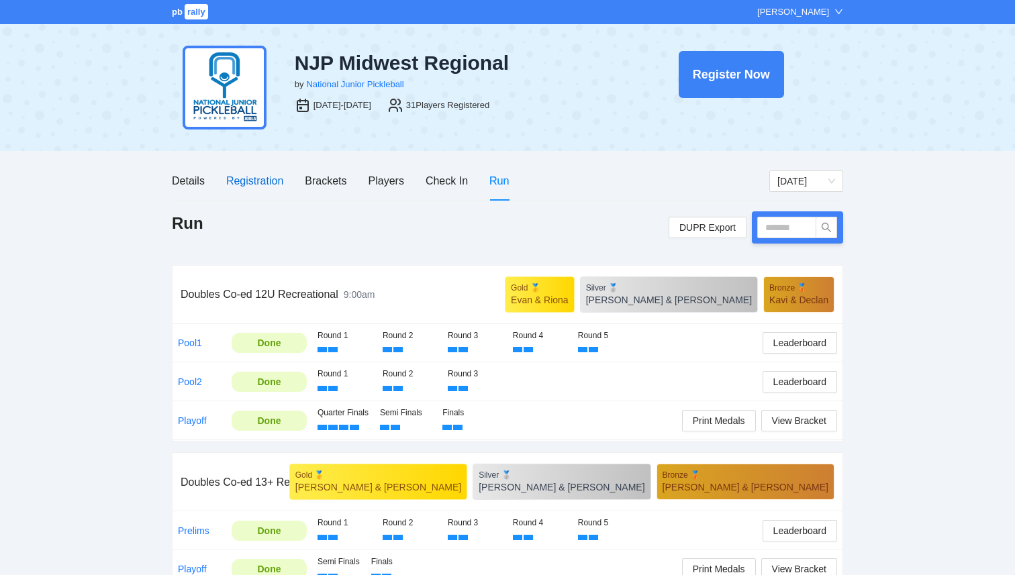
click at [252, 184] on div "Registration" at bounding box center [254, 180] width 57 height 17
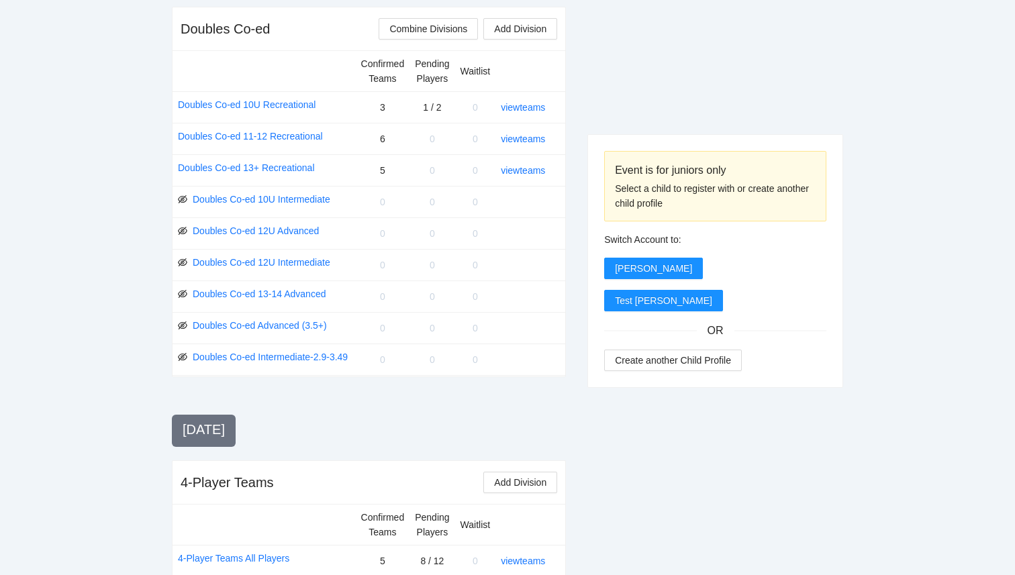
scroll to position [1328, 0]
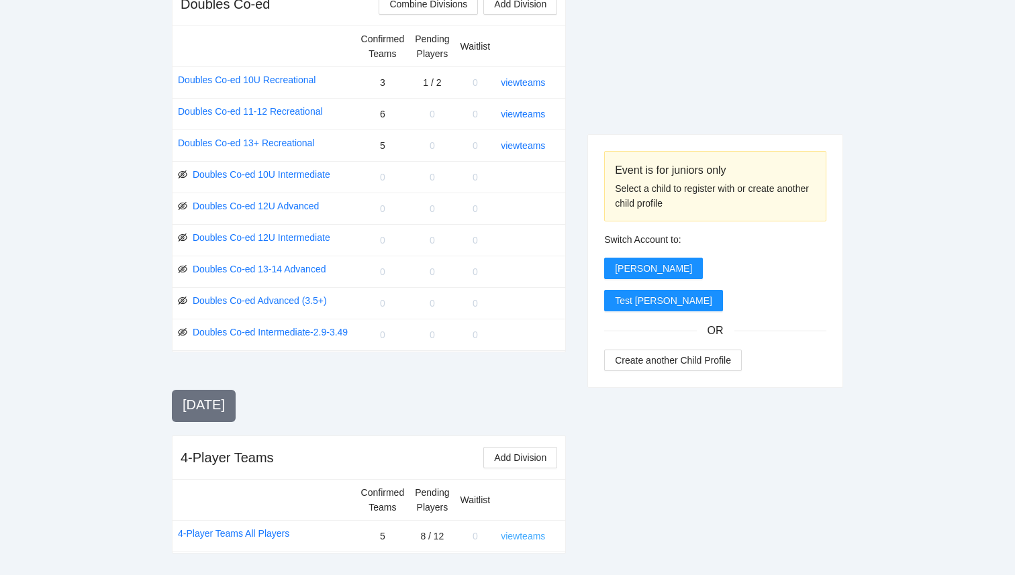
click at [519, 540] on link "view teams" at bounding box center [523, 536] width 44 height 11
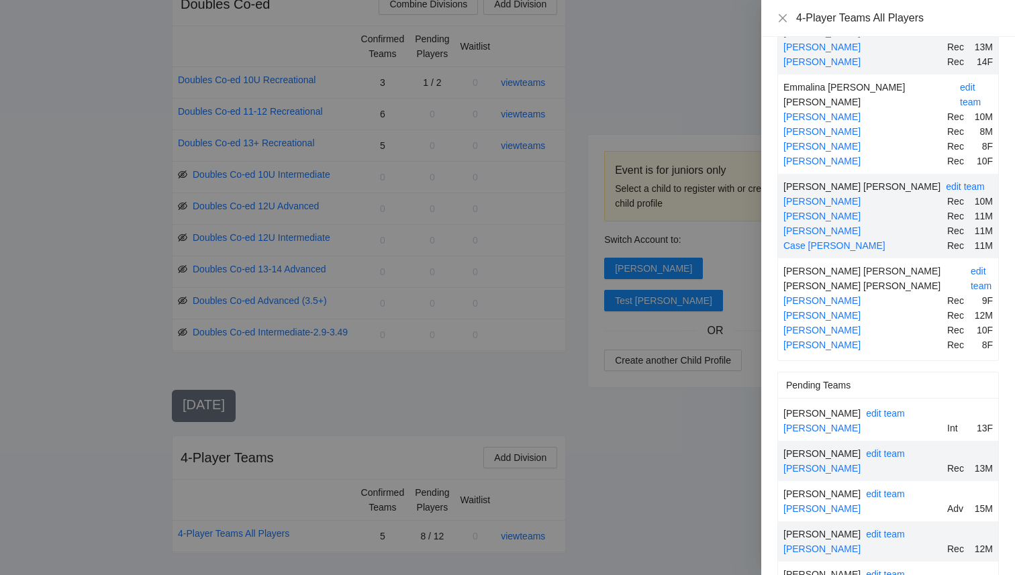
scroll to position [314, 0]
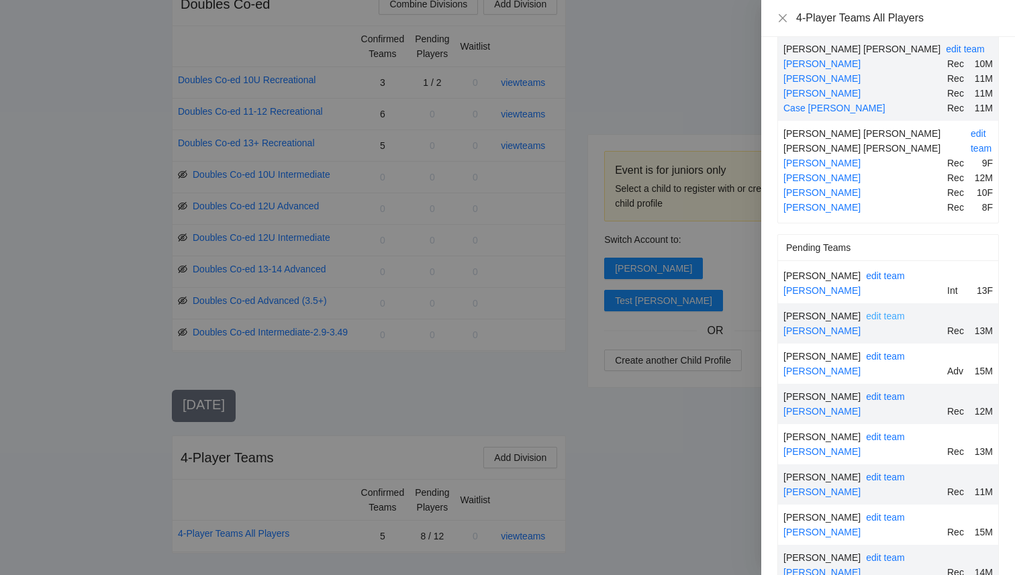
click at [876, 311] on link "edit team" at bounding box center [885, 316] width 39 height 11
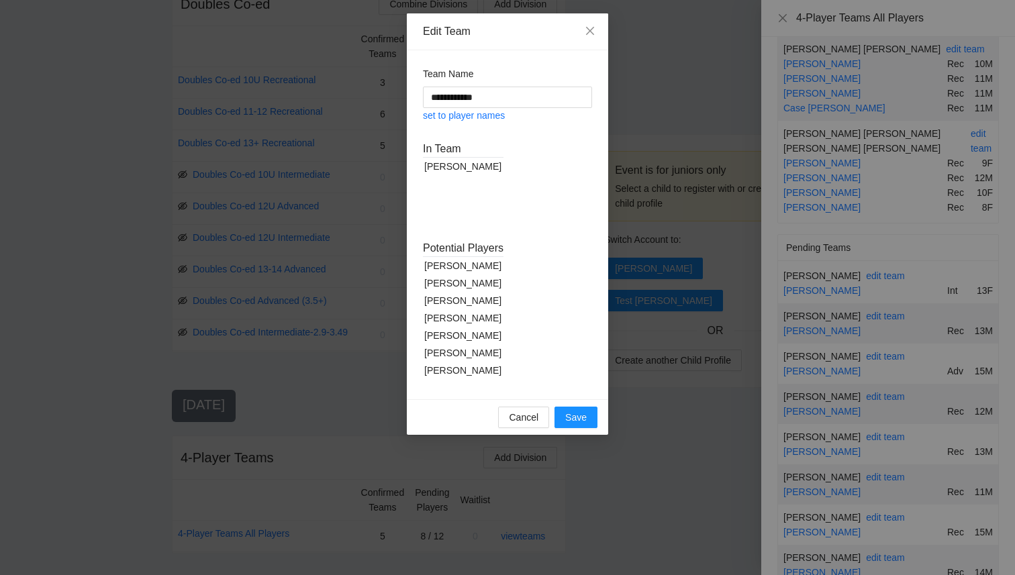
click at [462, 283] on div "[PERSON_NAME]" at bounding box center [463, 282] width 81 height 17
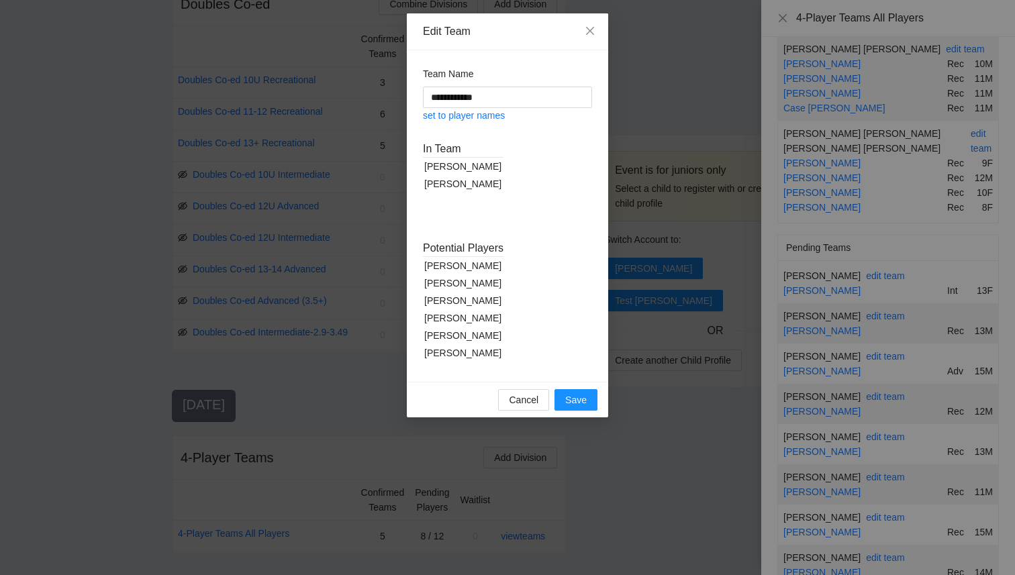
click at [462, 266] on div "[PERSON_NAME]" at bounding box center [463, 265] width 81 height 17
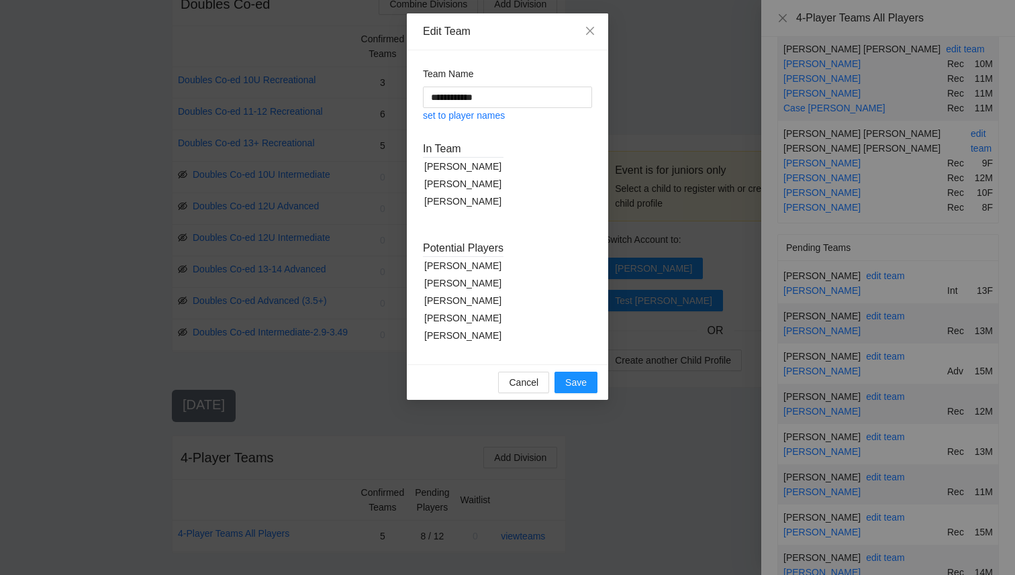
click at [461, 338] on div "[PERSON_NAME]" at bounding box center [463, 335] width 81 height 17
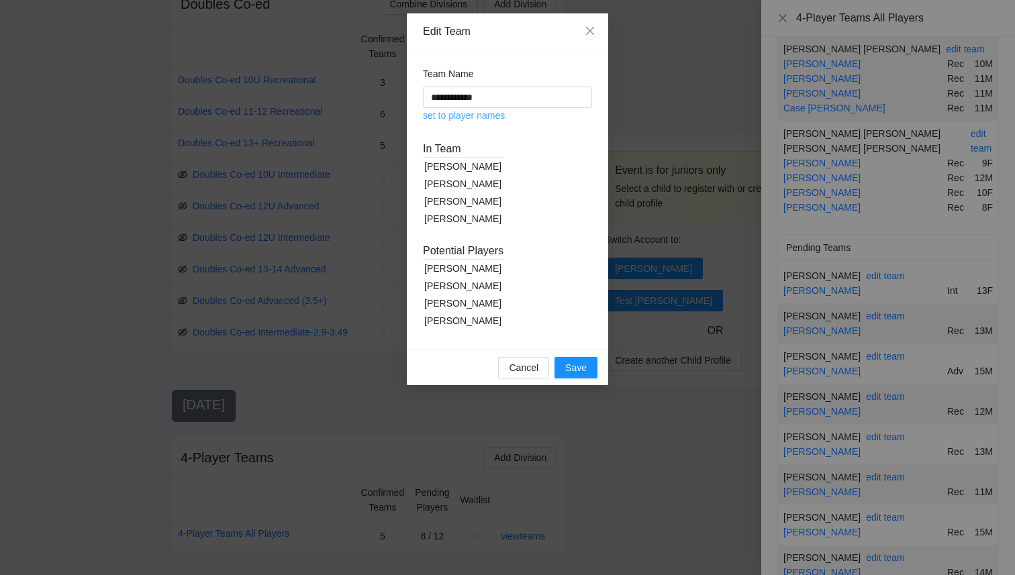
click at [462, 114] on link "set to player names" at bounding box center [464, 115] width 82 height 11
type input "**********"
click at [581, 364] on span "Save" at bounding box center [575, 367] width 21 height 15
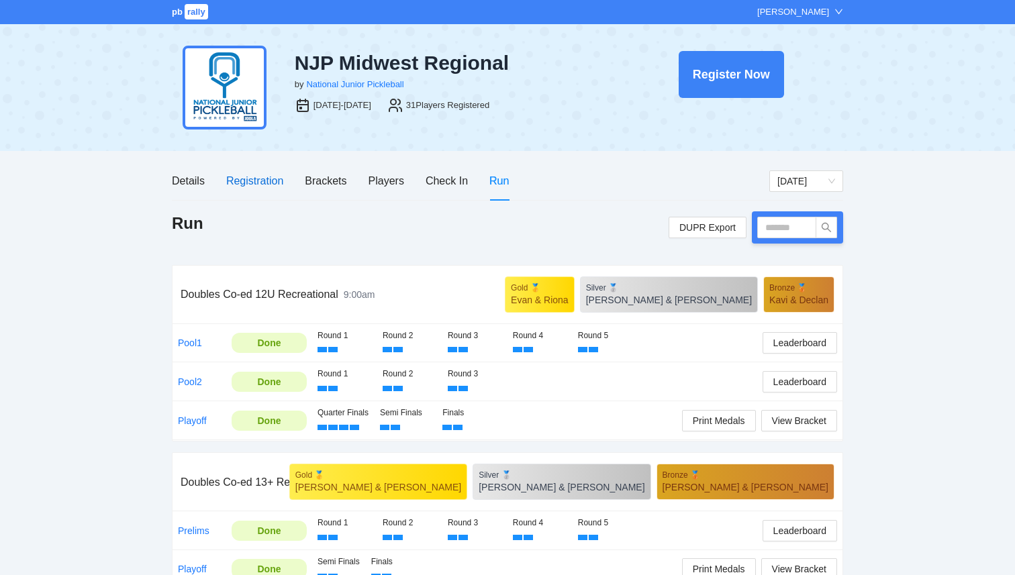
click at [248, 172] on div "Registration" at bounding box center [254, 180] width 57 height 17
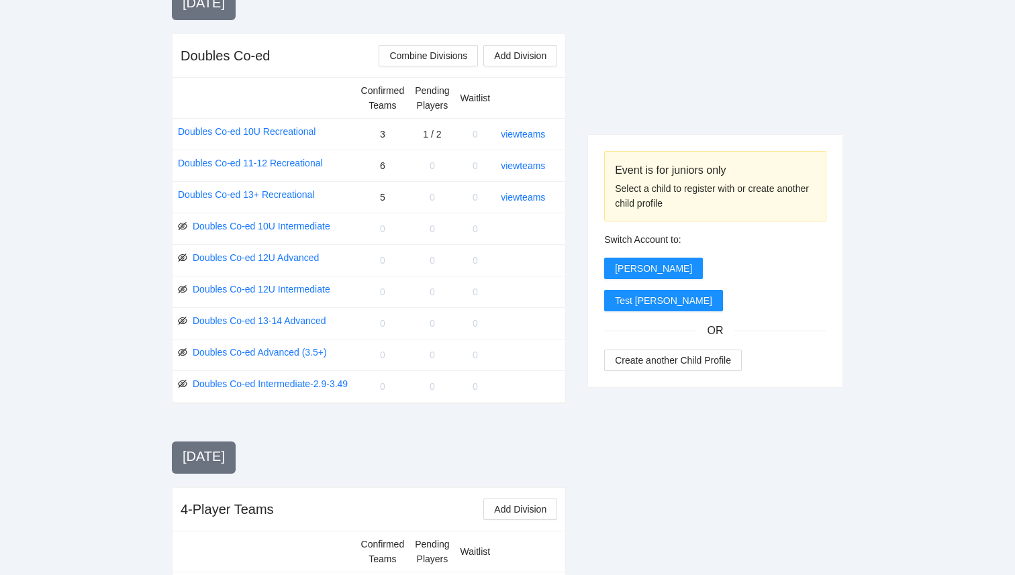
scroll to position [1328, 0]
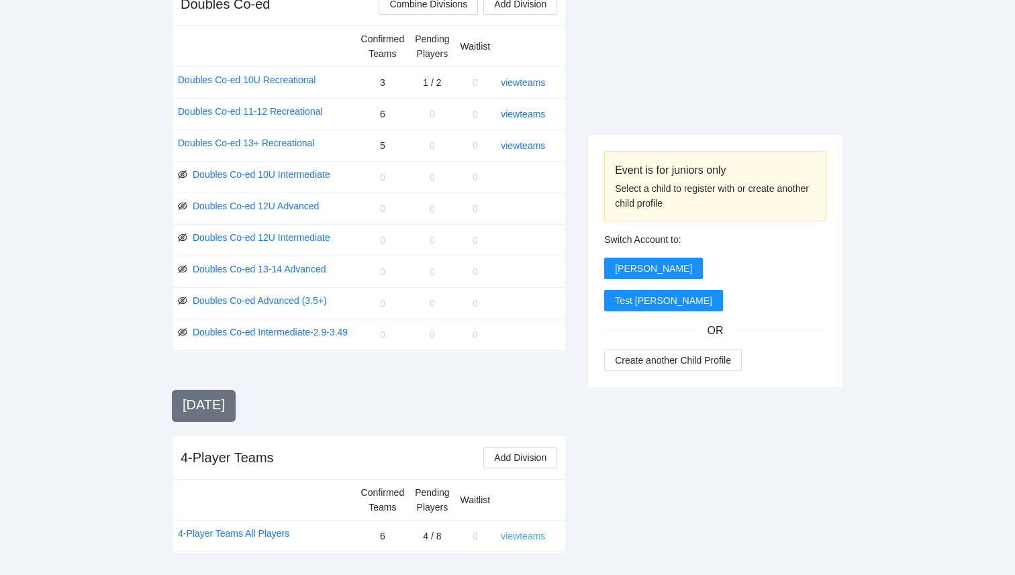
click at [539, 536] on link "view teams" at bounding box center [523, 536] width 44 height 11
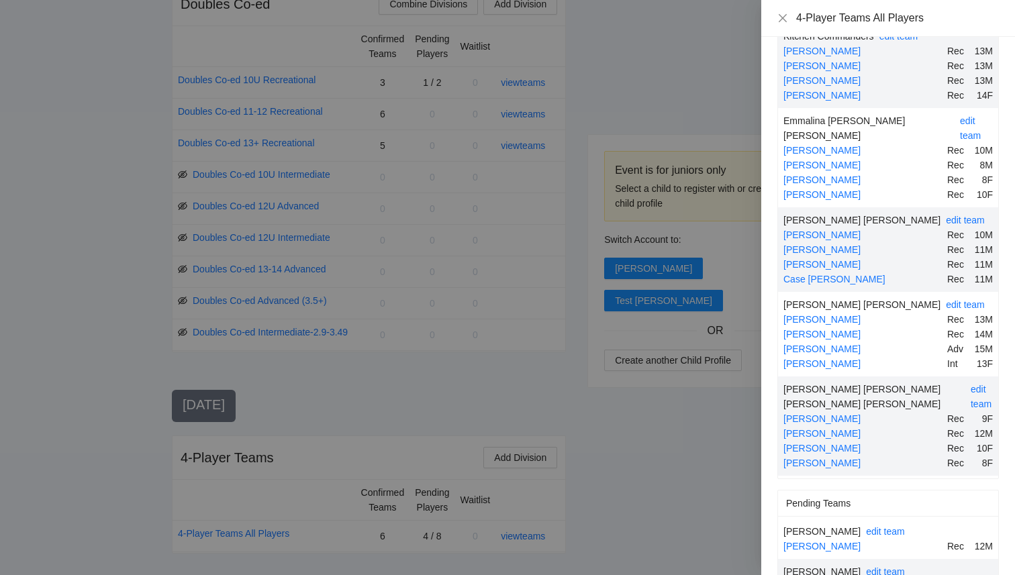
scroll to position [149, 0]
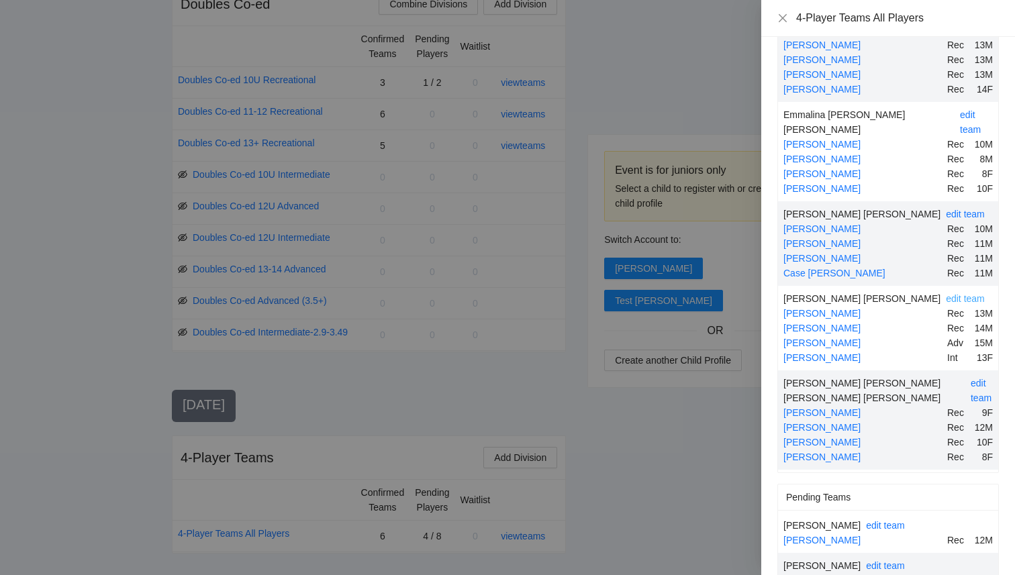
click at [945, 293] on link "edit team" at bounding box center [964, 298] width 39 height 11
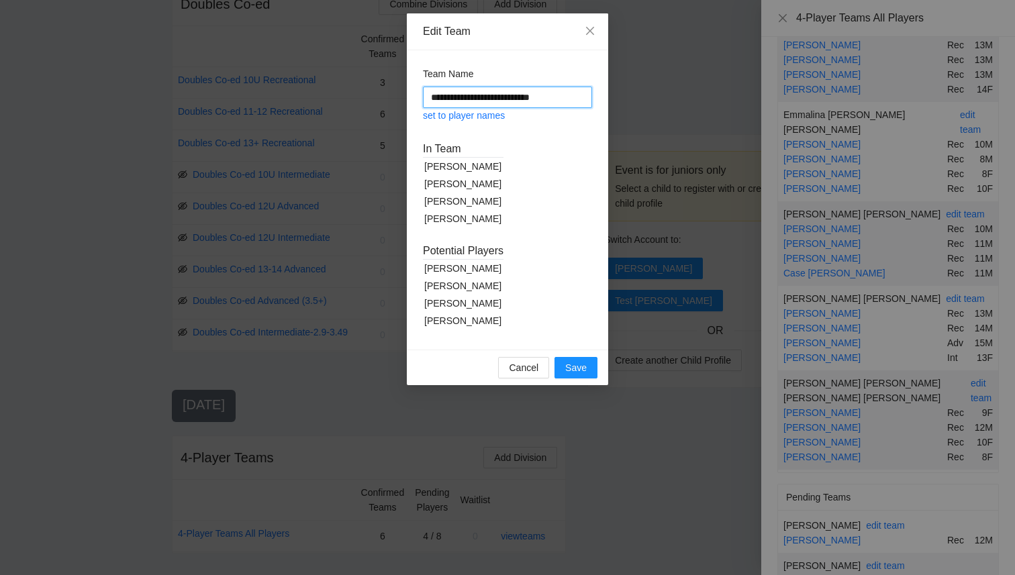
click at [466, 102] on input "**********" at bounding box center [507, 97] width 169 height 21
type input "**********"
click at [574, 358] on button "Save" at bounding box center [575, 367] width 43 height 21
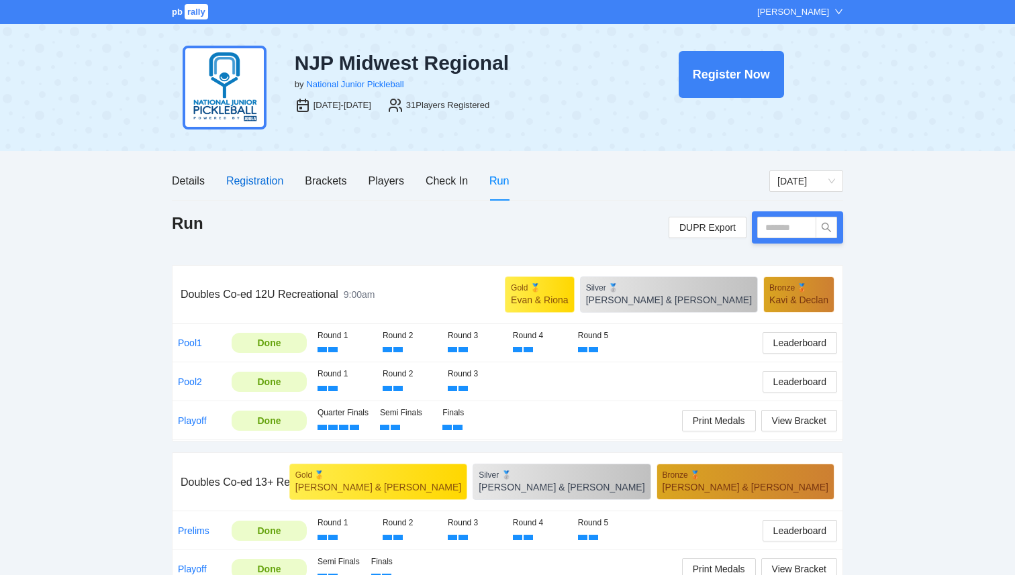
click at [258, 183] on div "Registration" at bounding box center [254, 180] width 57 height 17
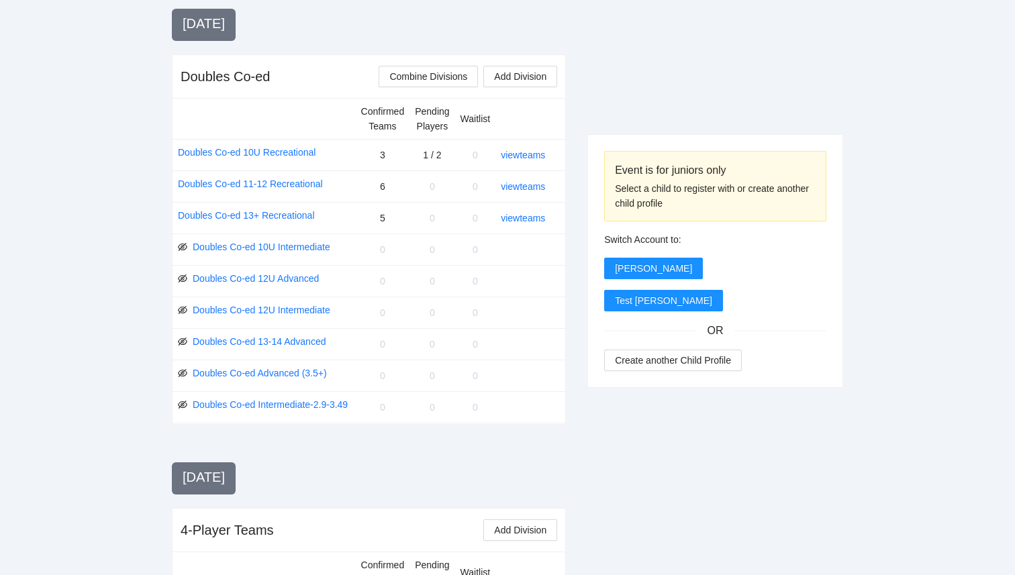
scroll to position [1328, 0]
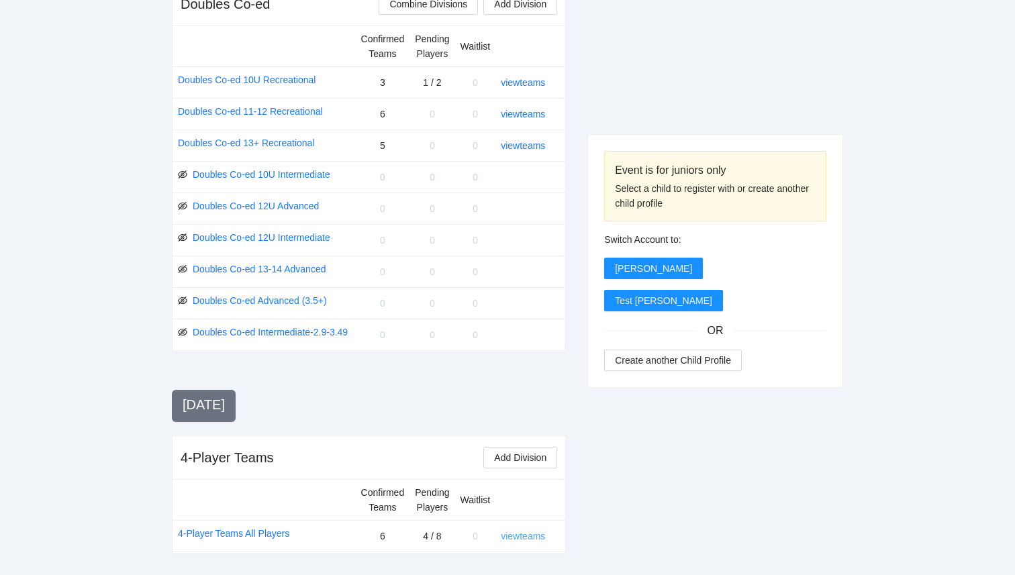
click at [513, 531] on link "view teams" at bounding box center [523, 536] width 44 height 11
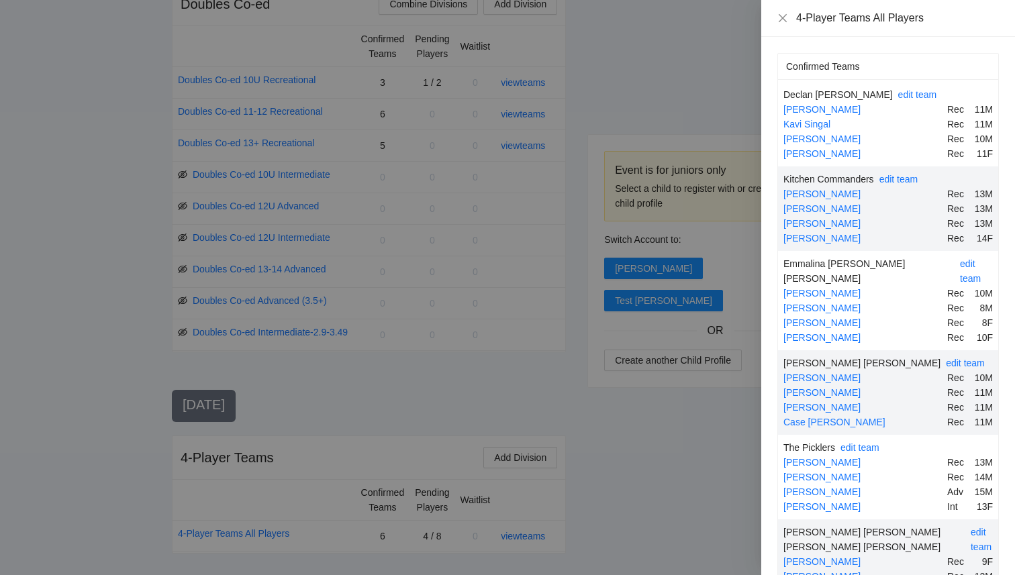
scroll to position [238, 0]
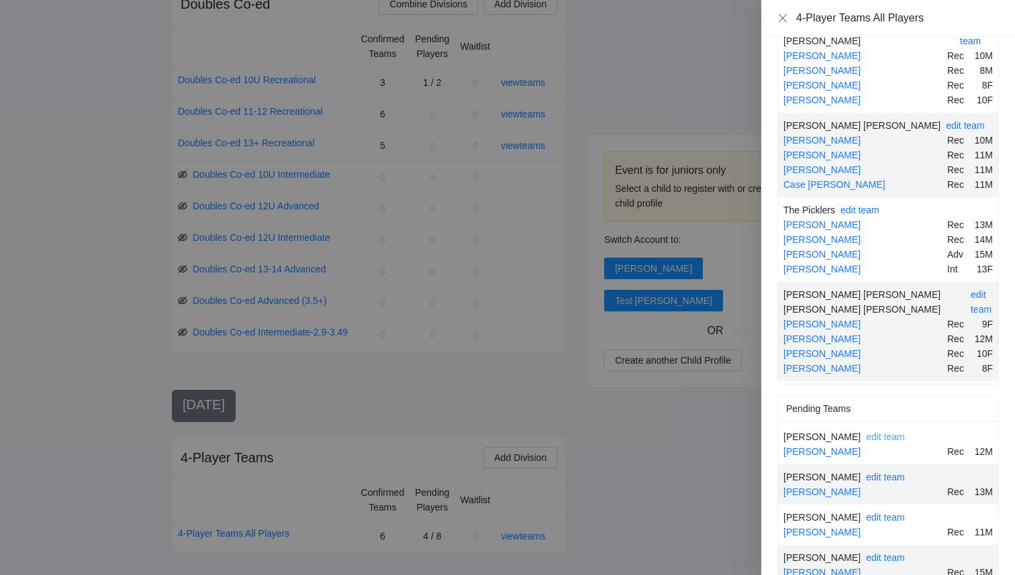
click at [866, 431] on link "edit team" at bounding box center [885, 436] width 39 height 11
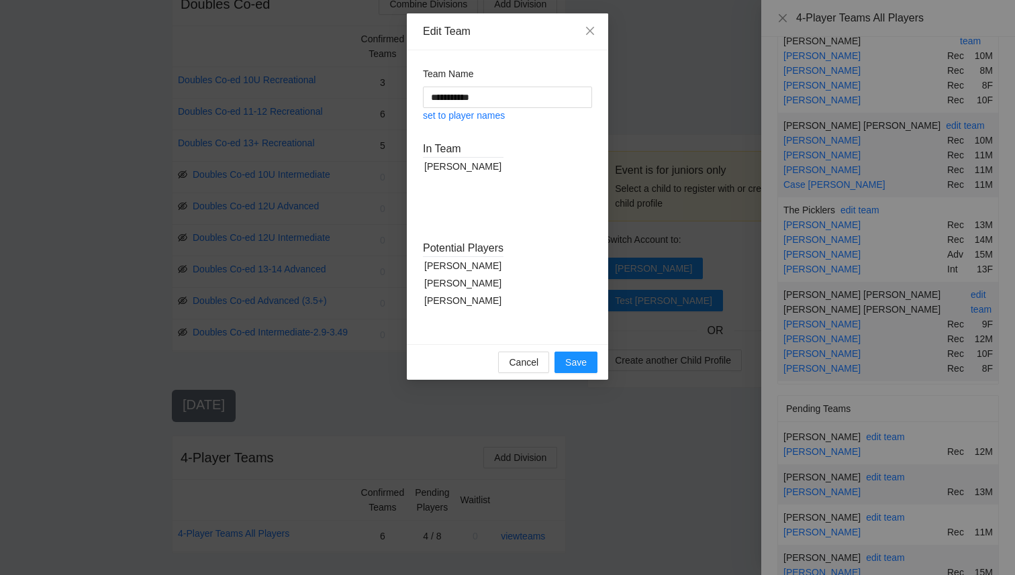
click at [473, 262] on div "[PERSON_NAME]" at bounding box center [463, 265] width 81 height 17
click at [466, 270] on div "[PERSON_NAME]" at bounding box center [463, 265] width 81 height 17
click at [464, 264] on div "[PERSON_NAME]" at bounding box center [463, 265] width 81 height 17
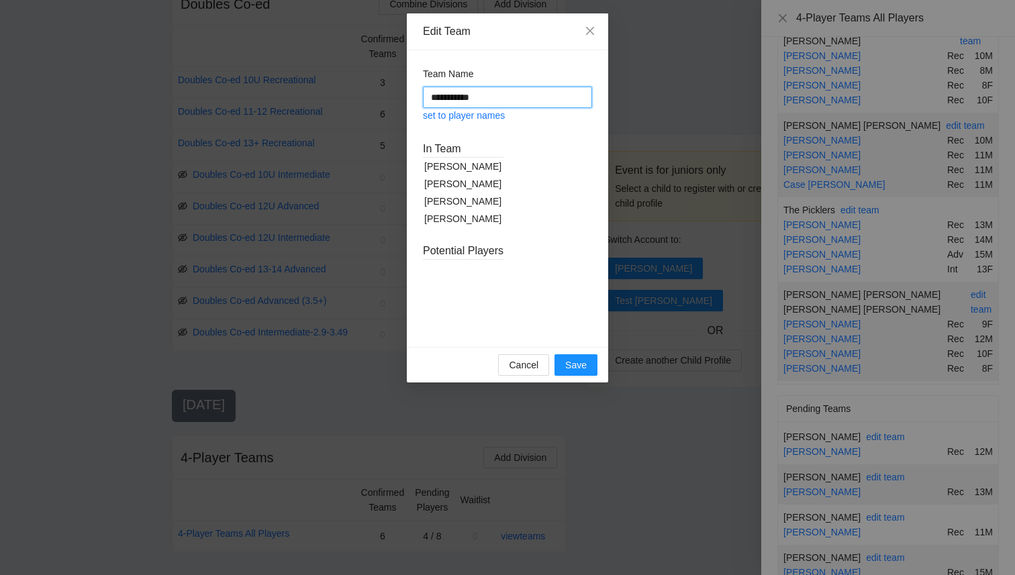
click at [503, 93] on input "**********" at bounding box center [507, 97] width 169 height 21
type input "*"
type input "****"
click at [574, 362] on span "Save" at bounding box center [575, 365] width 21 height 15
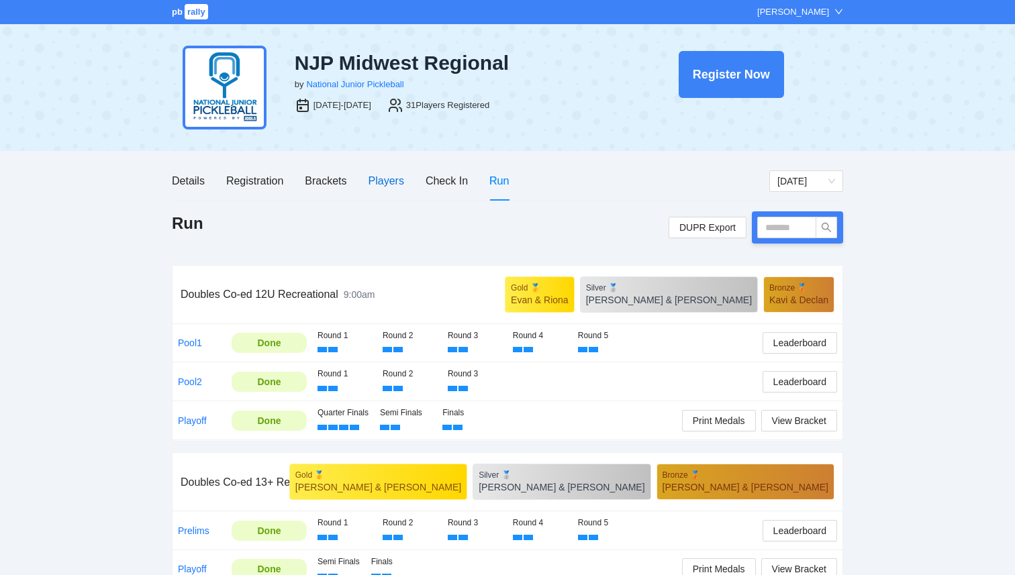
click at [389, 181] on div "Players" at bounding box center [386, 180] width 36 height 17
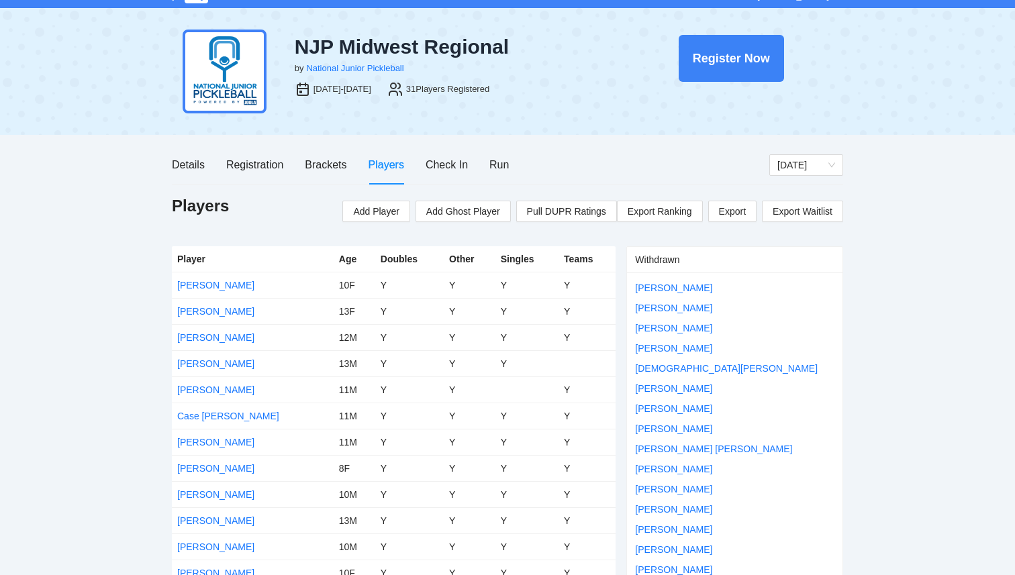
scroll to position [21, 0]
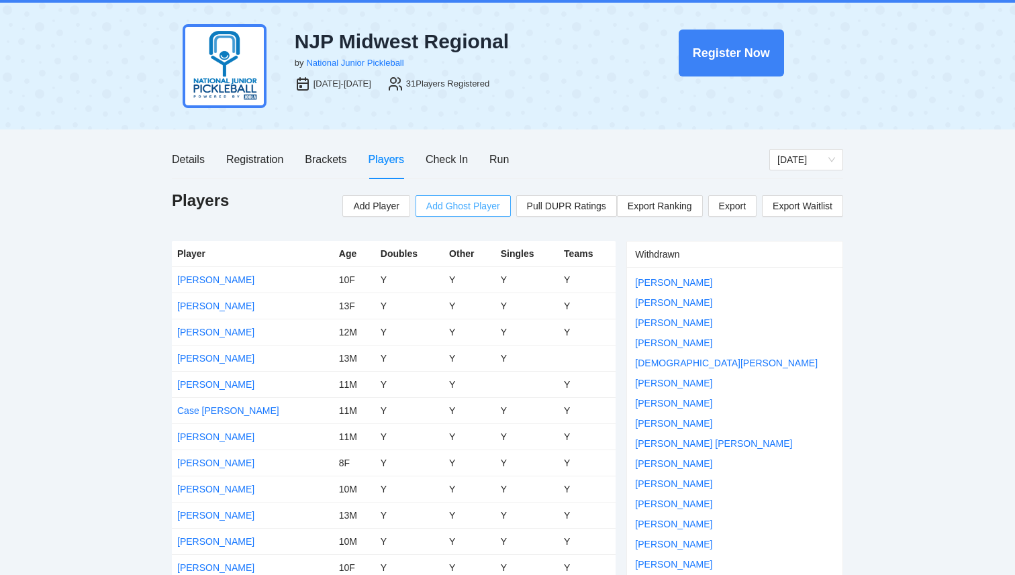
click at [456, 209] on span "Add Ghost Player" at bounding box center [463, 206] width 74 height 15
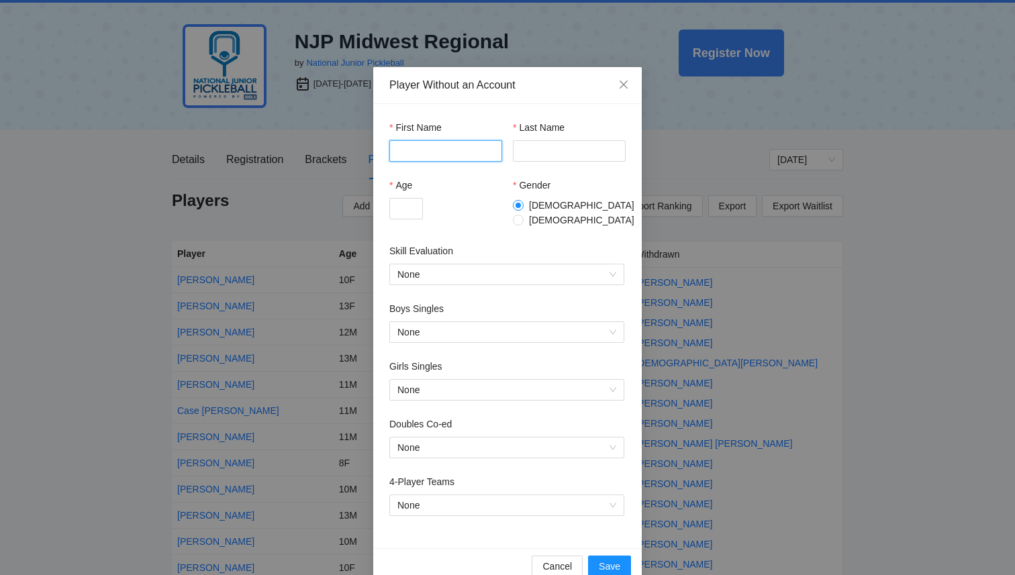
click at [433, 153] on input "First Name" at bounding box center [445, 150] width 113 height 21
click at [445, 153] on input "******" at bounding box center [445, 150] width 113 height 21
type input "******"
type input "*"
click at [399, 202] on input "Age" at bounding box center [406, 208] width 34 height 21
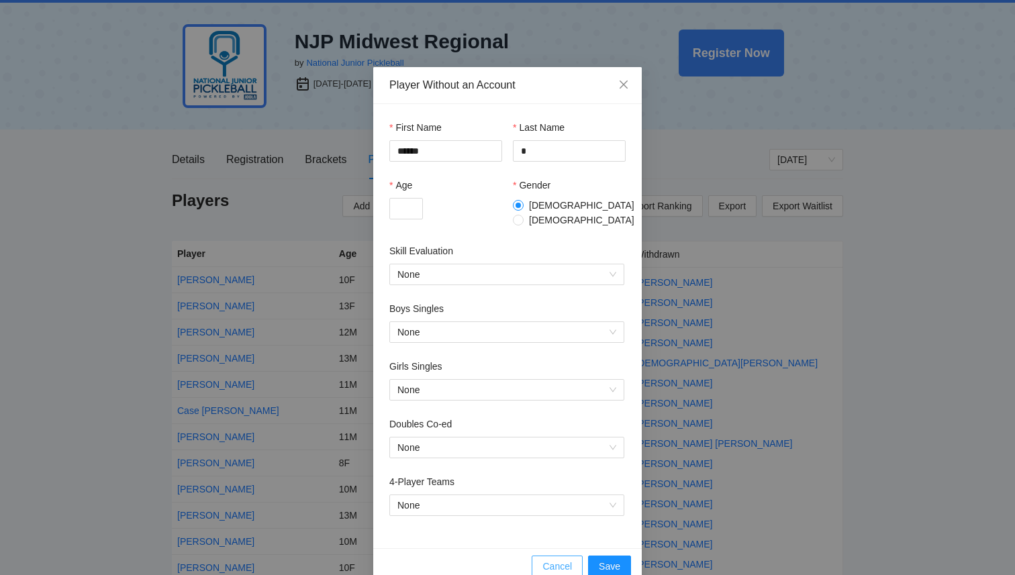
click at [560, 559] on span "Cancel" at bounding box center [557, 566] width 30 height 15
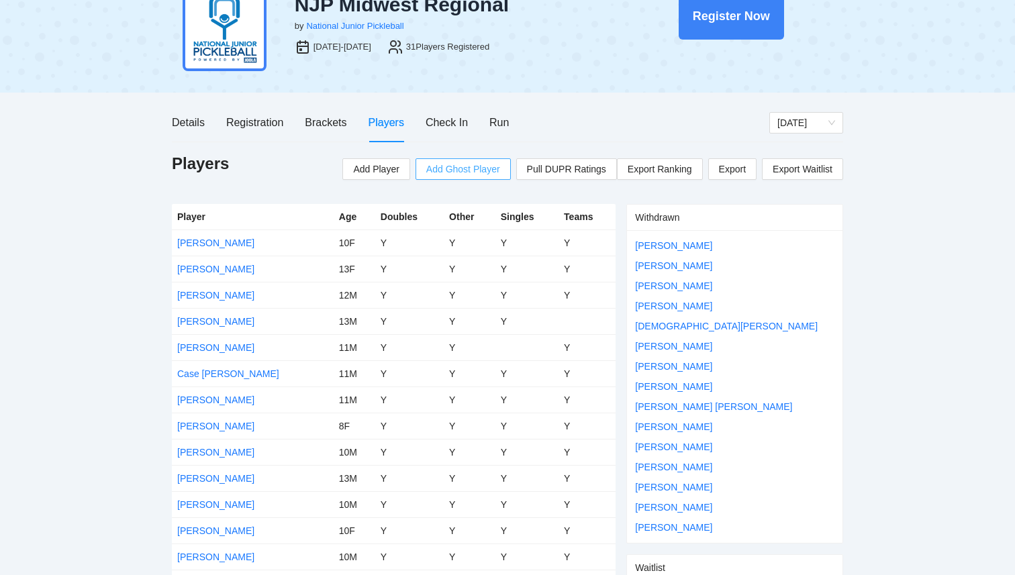
scroll to position [53, 0]
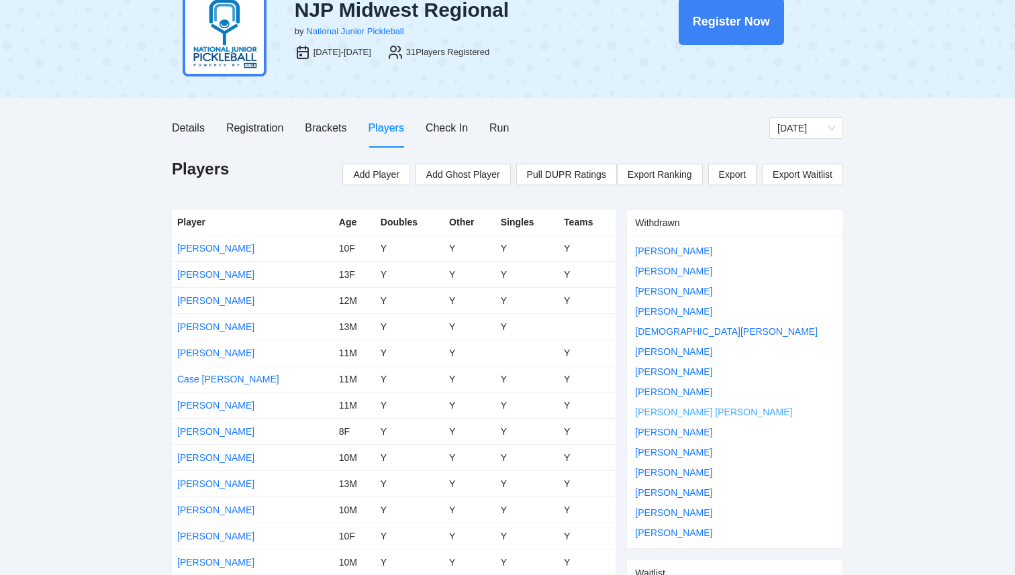
click at [672, 411] on link "[PERSON_NAME] [PERSON_NAME]" at bounding box center [713, 412] width 157 height 11
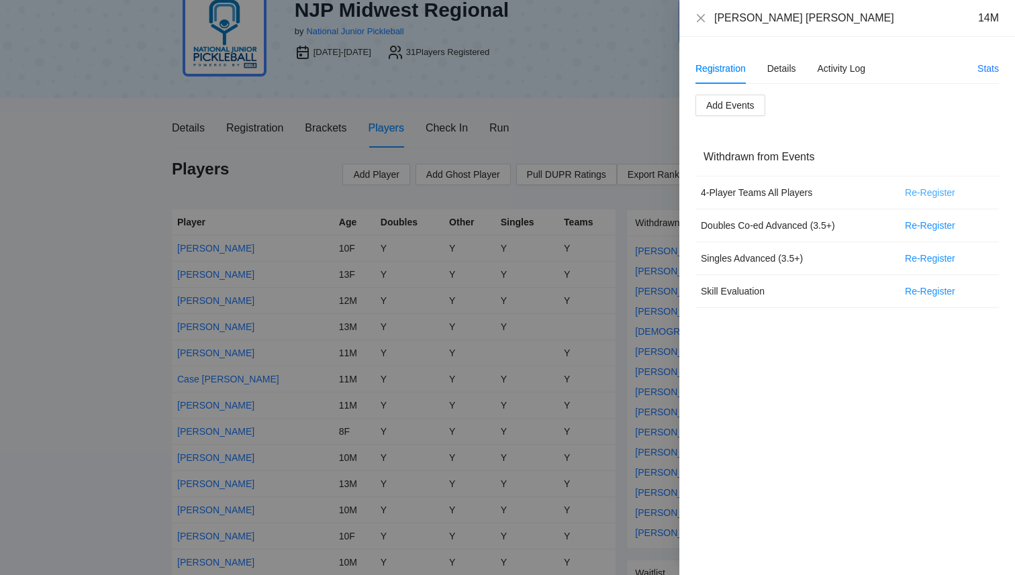
click at [920, 194] on span "Re-Register" at bounding box center [930, 192] width 50 height 15
click at [977, 154] on span "OK" at bounding box center [977, 150] width 13 height 15
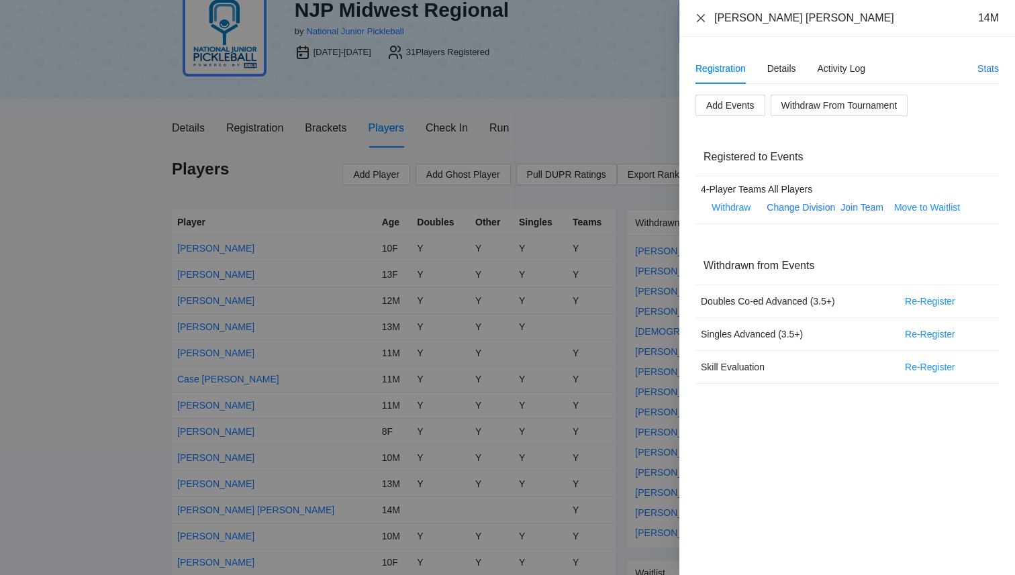
click at [699, 16] on icon "close" at bounding box center [700, 18] width 11 height 11
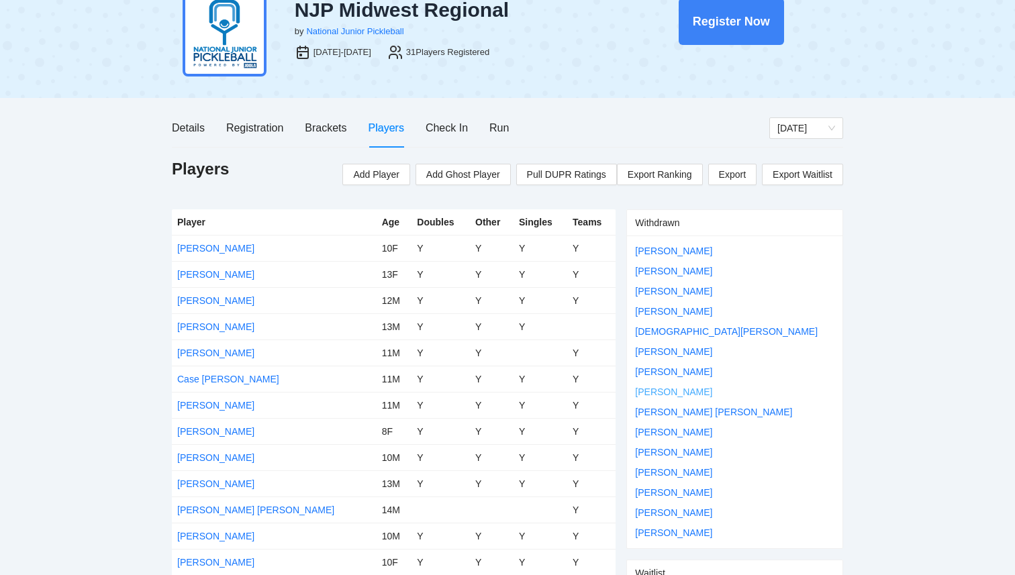
click at [668, 395] on link "Ellie Rotterman" at bounding box center [673, 392] width 77 height 11
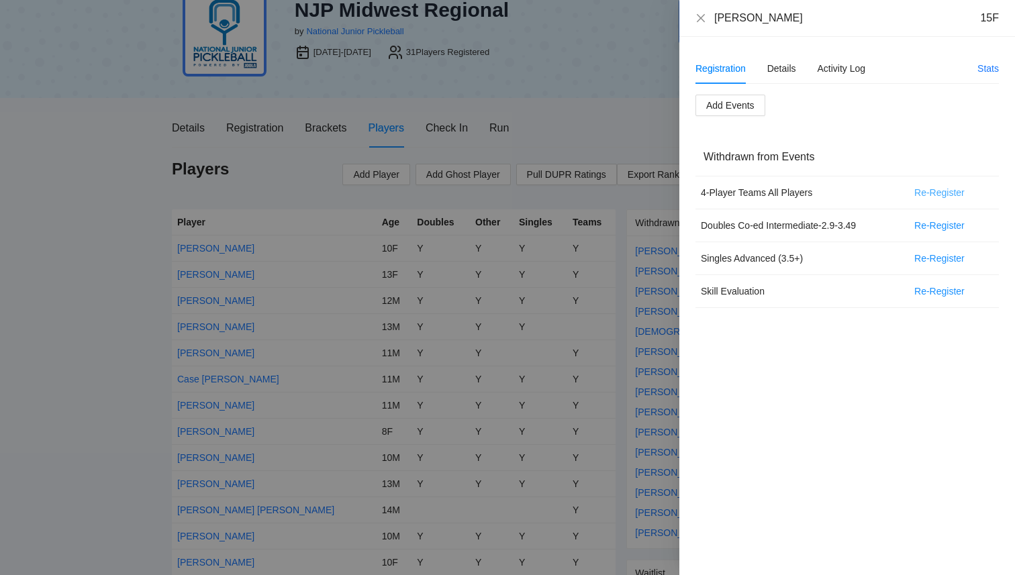
click at [925, 190] on span "Re-Register" at bounding box center [939, 192] width 50 height 15
click at [989, 149] on span "OK" at bounding box center [987, 150] width 13 height 15
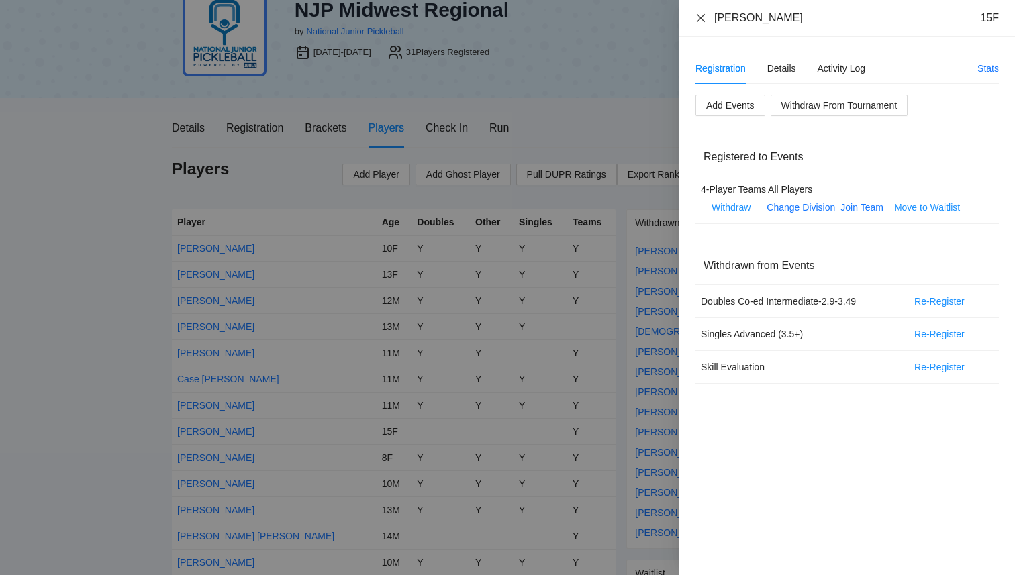
click at [702, 17] on icon "close" at bounding box center [700, 18] width 11 height 11
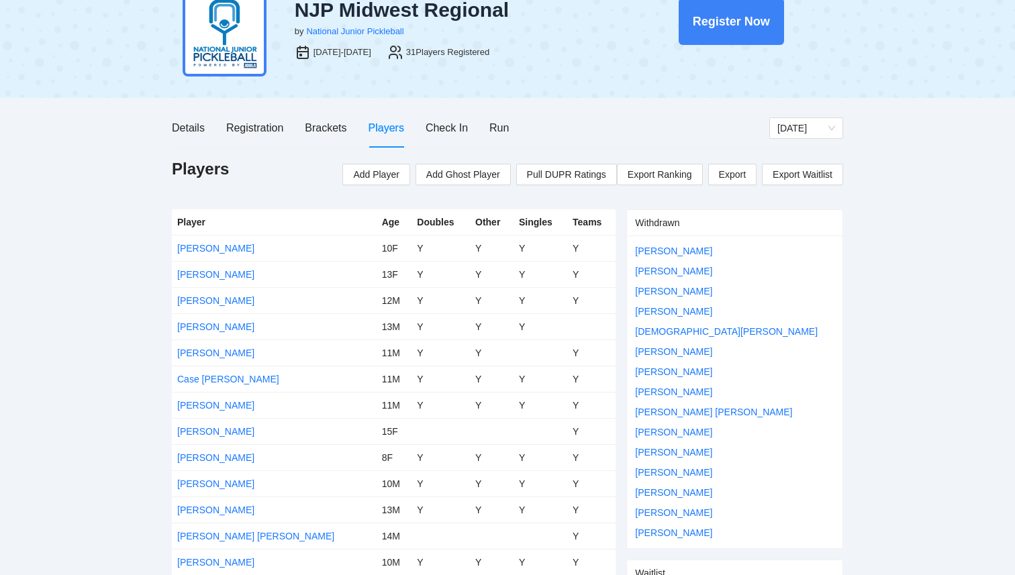
click at [671, 336] on div "Christian Pena" at bounding box center [726, 331] width 183 height 15
click at [671, 334] on link "Christian Pena" at bounding box center [726, 331] width 183 height 11
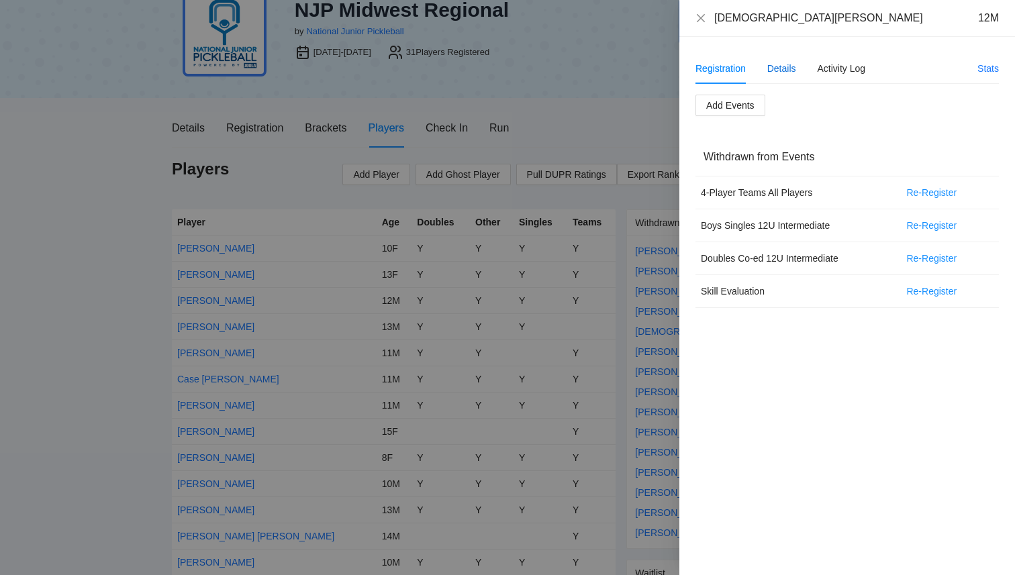
click at [787, 65] on div "Details" at bounding box center [781, 68] width 29 height 15
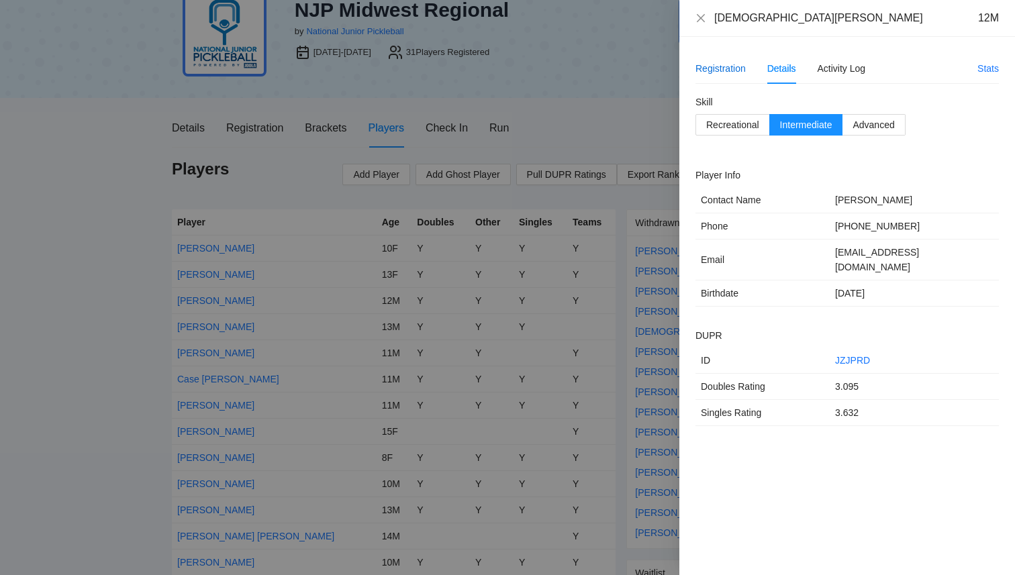
click at [729, 73] on div "Registration" at bounding box center [720, 68] width 50 height 15
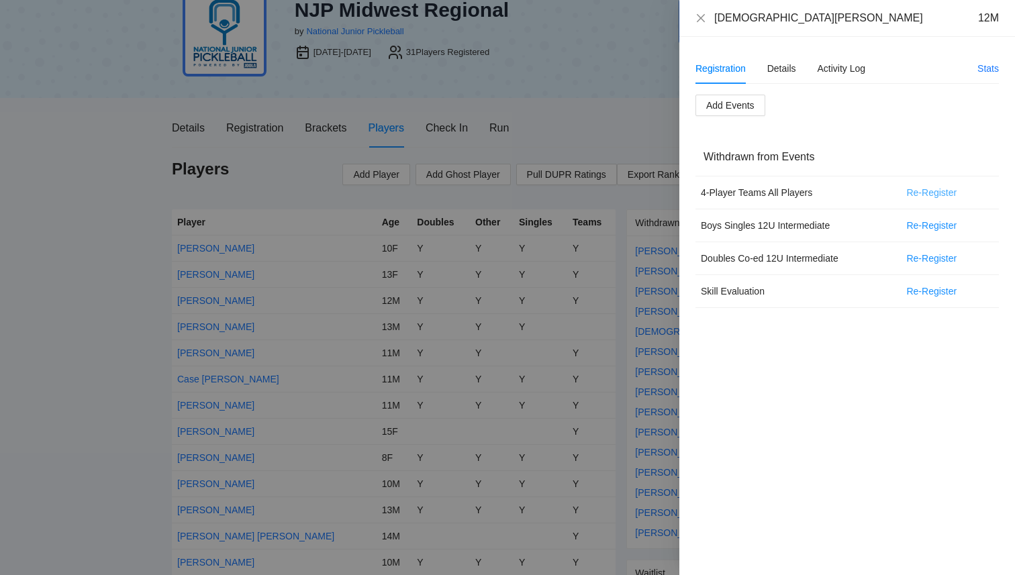
click at [915, 191] on span "Re-Register" at bounding box center [931, 192] width 50 height 15
click at [979, 152] on span "OK" at bounding box center [979, 150] width 13 height 15
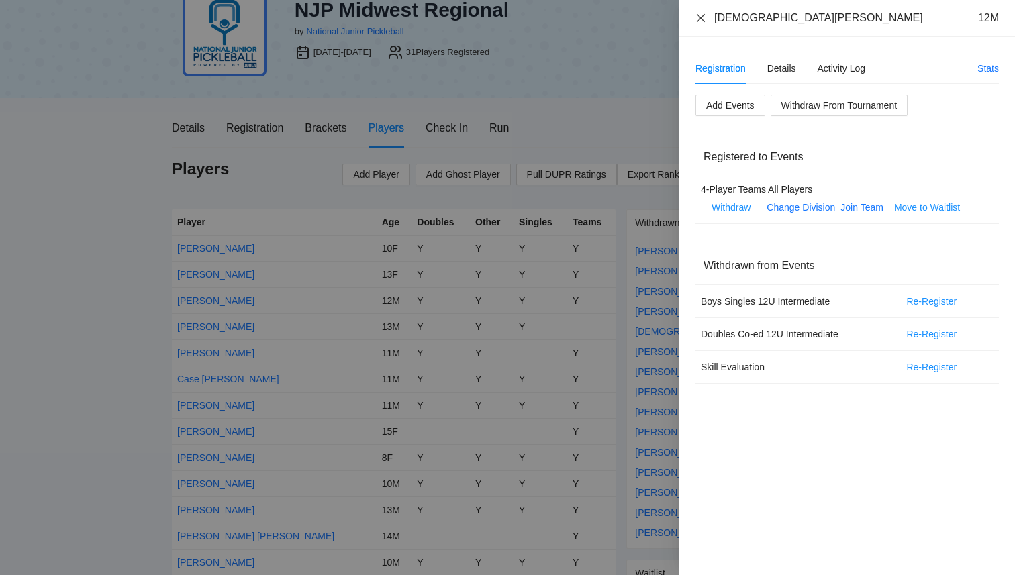
click at [697, 18] on icon "close" at bounding box center [700, 18] width 11 height 11
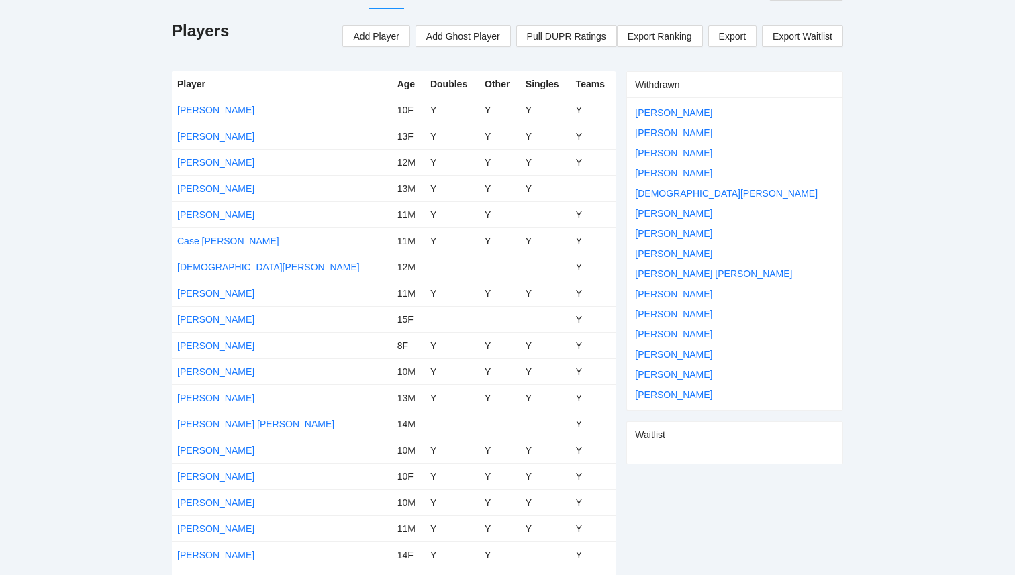
scroll to position [0, 0]
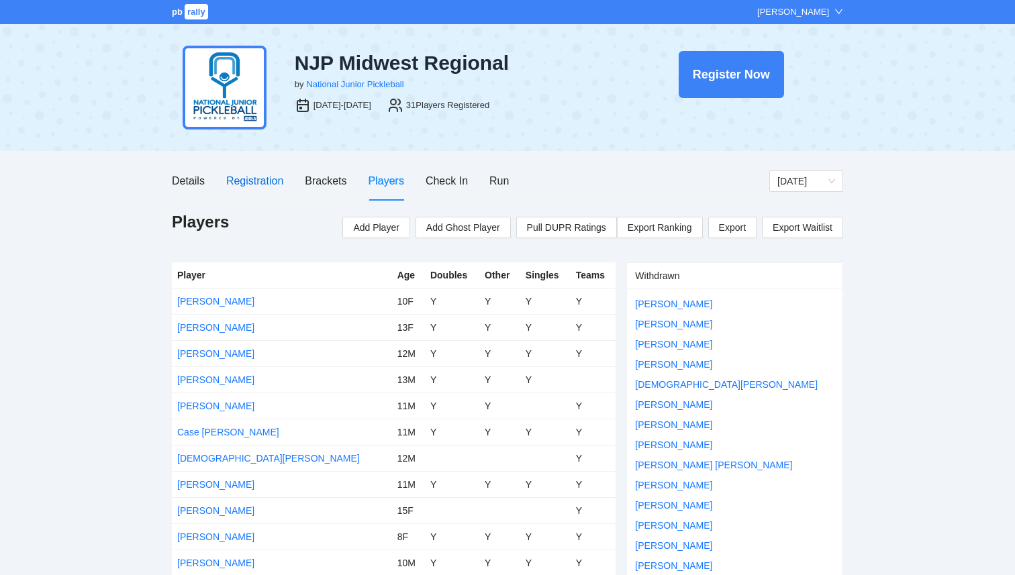
click at [247, 178] on div "Registration" at bounding box center [254, 180] width 57 height 17
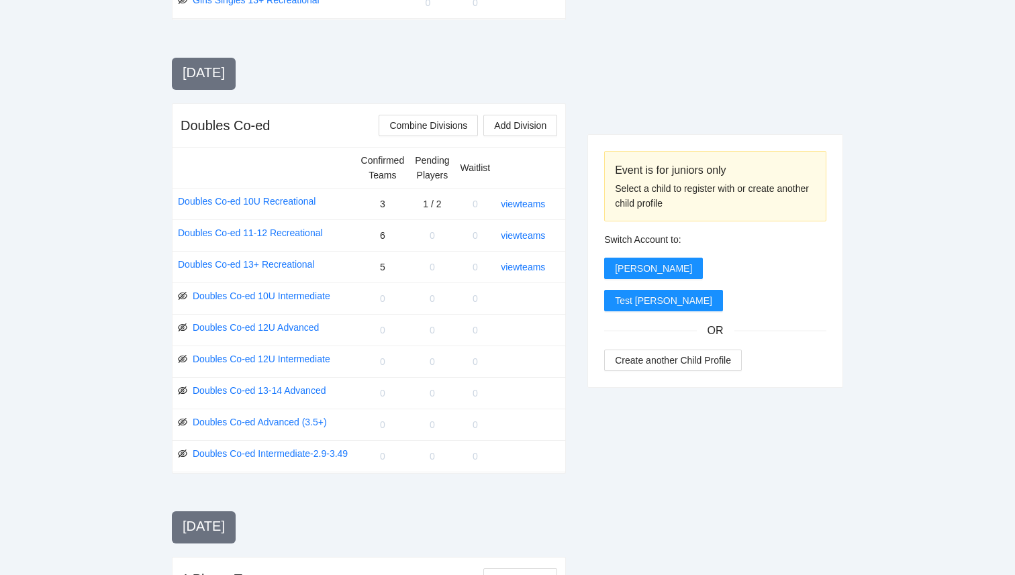
scroll to position [1328, 0]
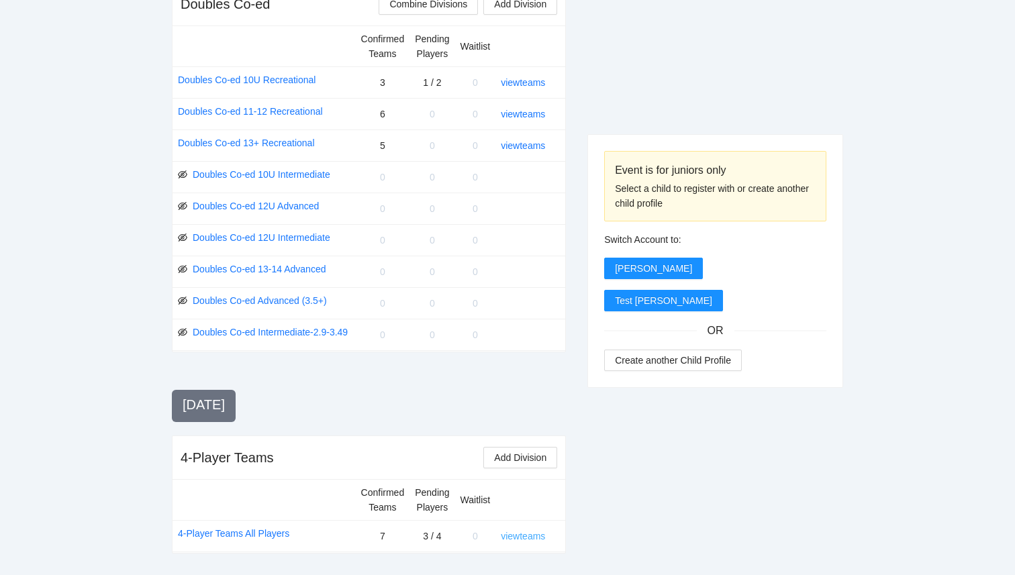
click at [523, 533] on link "view teams" at bounding box center [523, 536] width 44 height 11
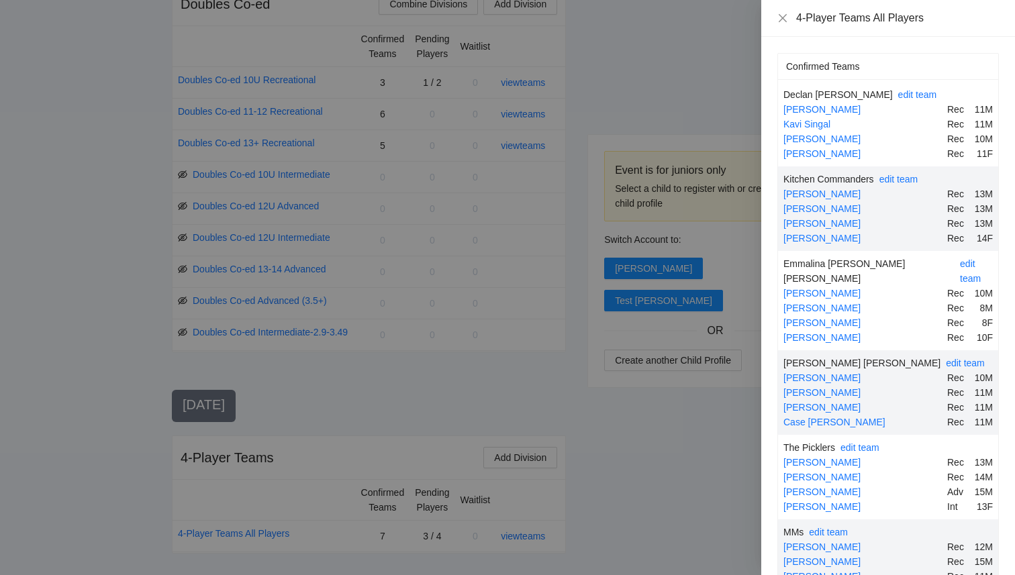
click at [686, 99] on div at bounding box center [507, 287] width 1015 height 575
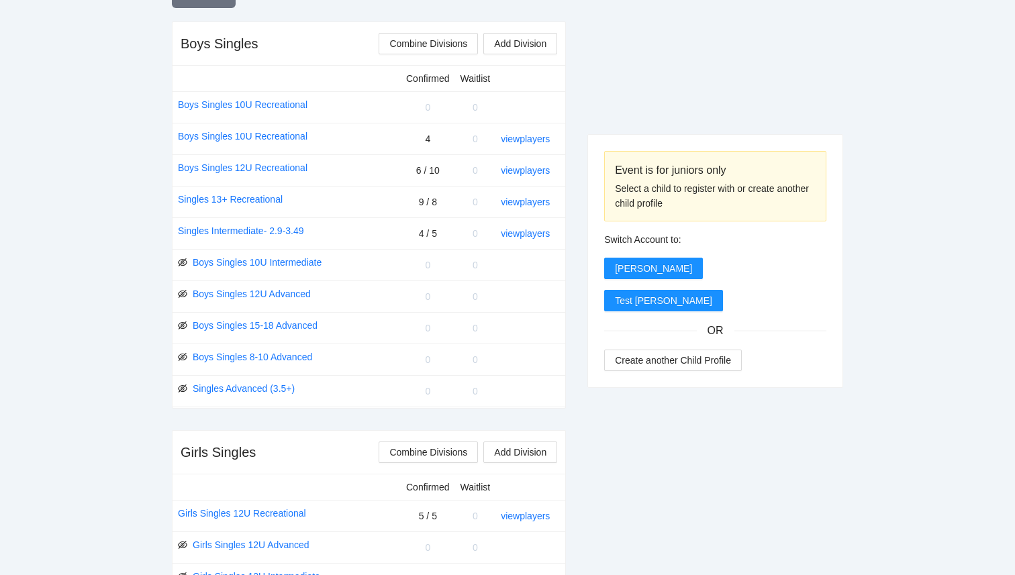
scroll to position [0, 0]
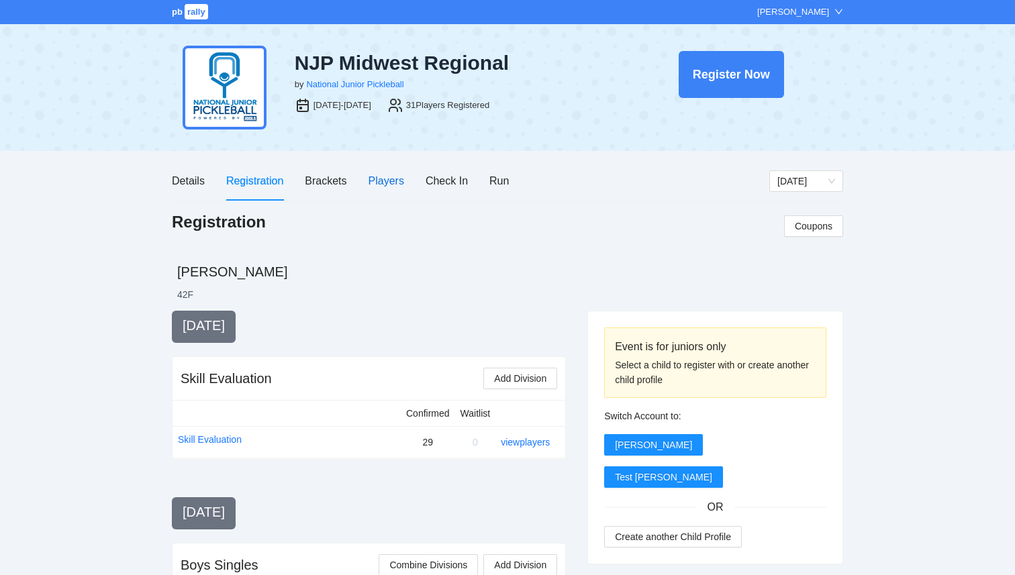
click at [387, 178] on div "Players" at bounding box center [386, 180] width 36 height 17
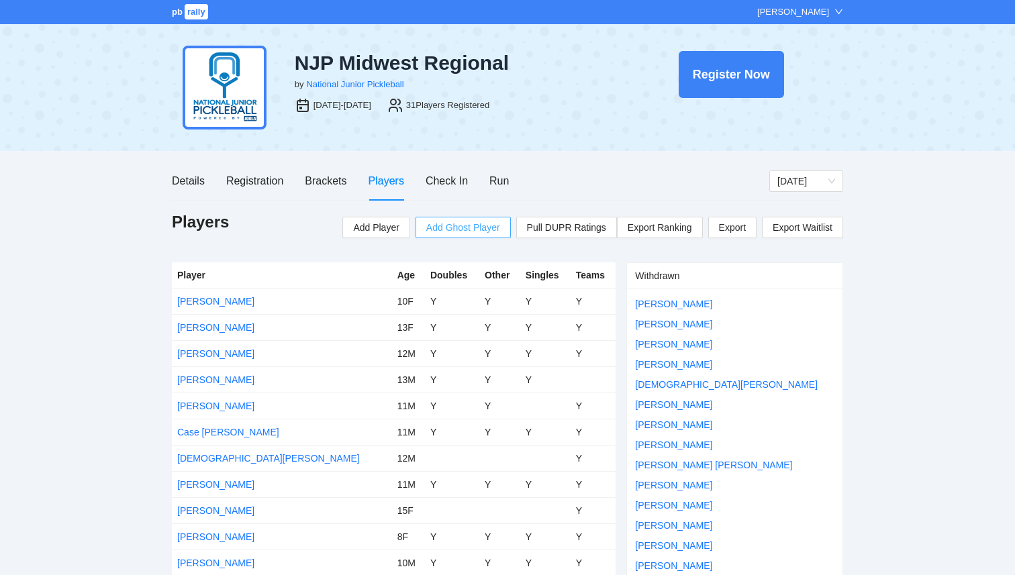
click at [484, 220] on span "Add Ghost Player" at bounding box center [463, 227] width 74 height 15
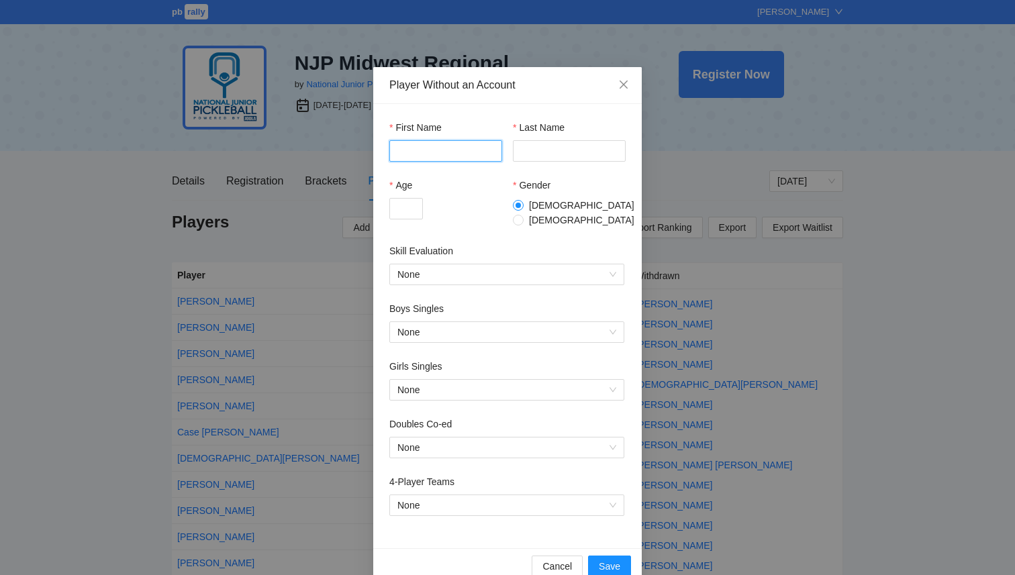
click at [454, 152] on input "First Name" at bounding box center [445, 150] width 113 height 21
type input "******"
type input "*"
click at [489, 216] on div "*" at bounding box center [445, 208] width 113 height 21
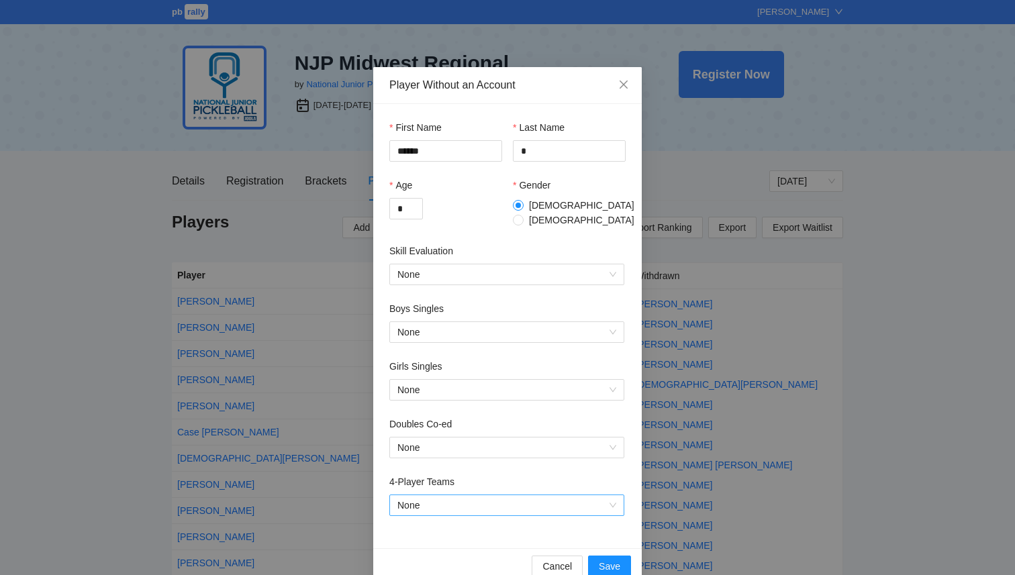
click at [562, 499] on span "None" at bounding box center [506, 505] width 219 height 20
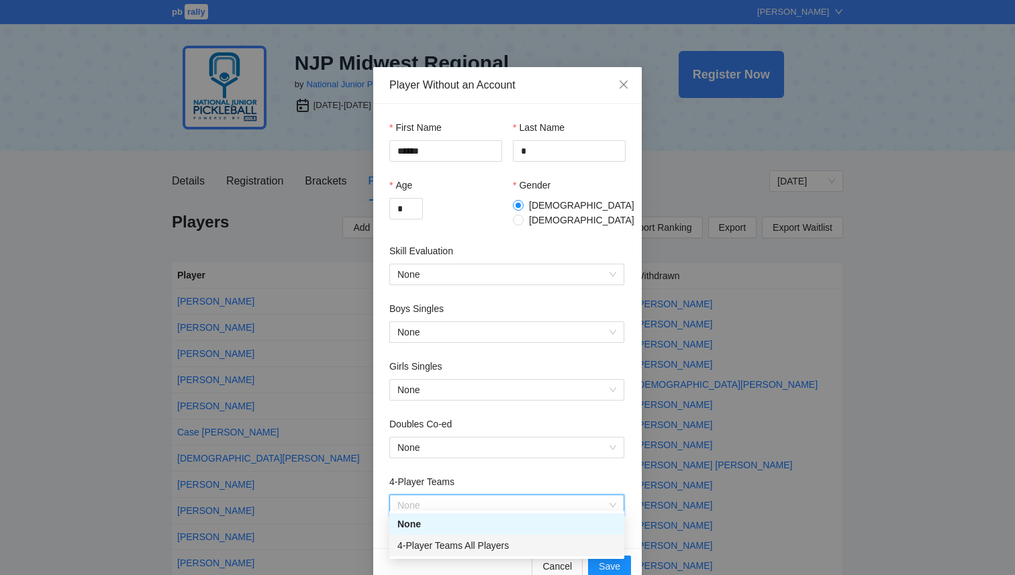
click at [546, 546] on div "4-Player Teams All Players" at bounding box center [506, 545] width 219 height 15
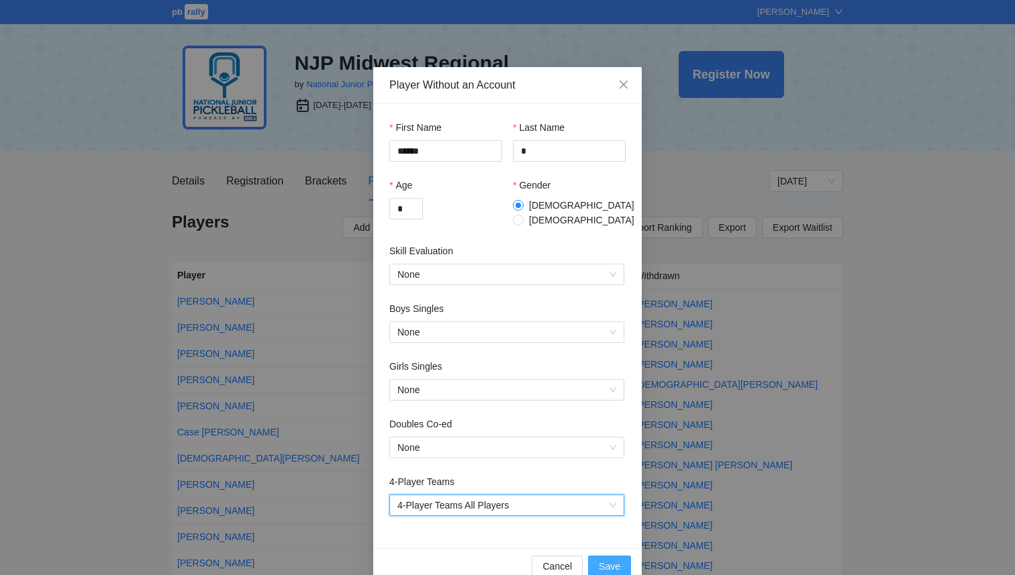
click at [605, 559] on span "Save" at bounding box center [609, 566] width 21 height 15
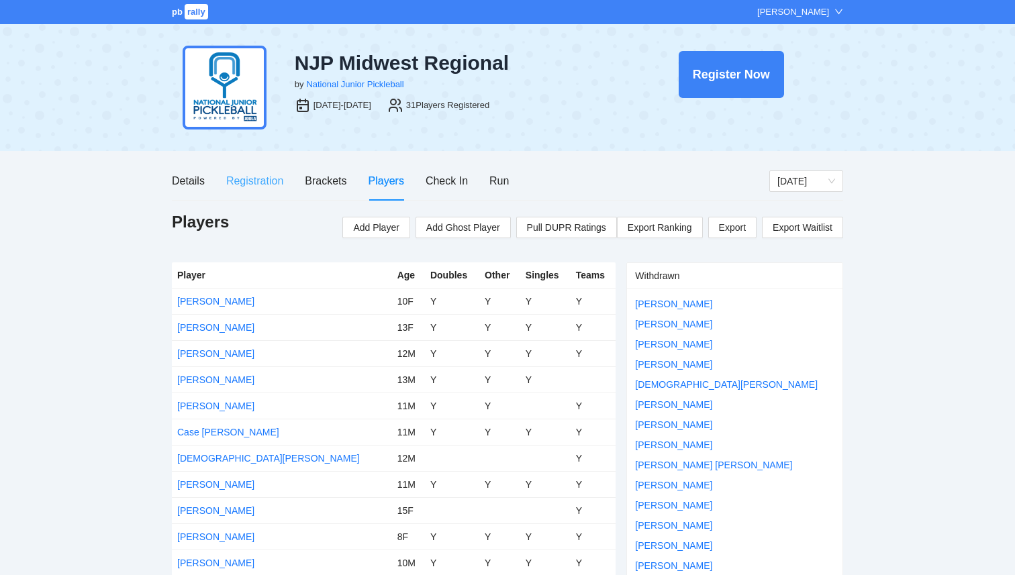
click at [243, 191] on div "Registration" at bounding box center [254, 181] width 57 height 38
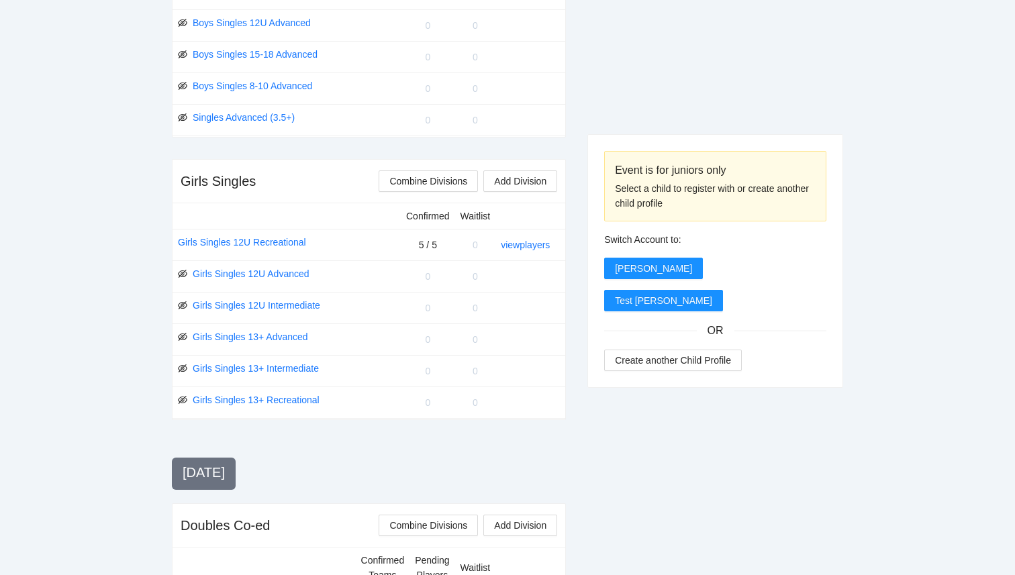
scroll to position [1328, 0]
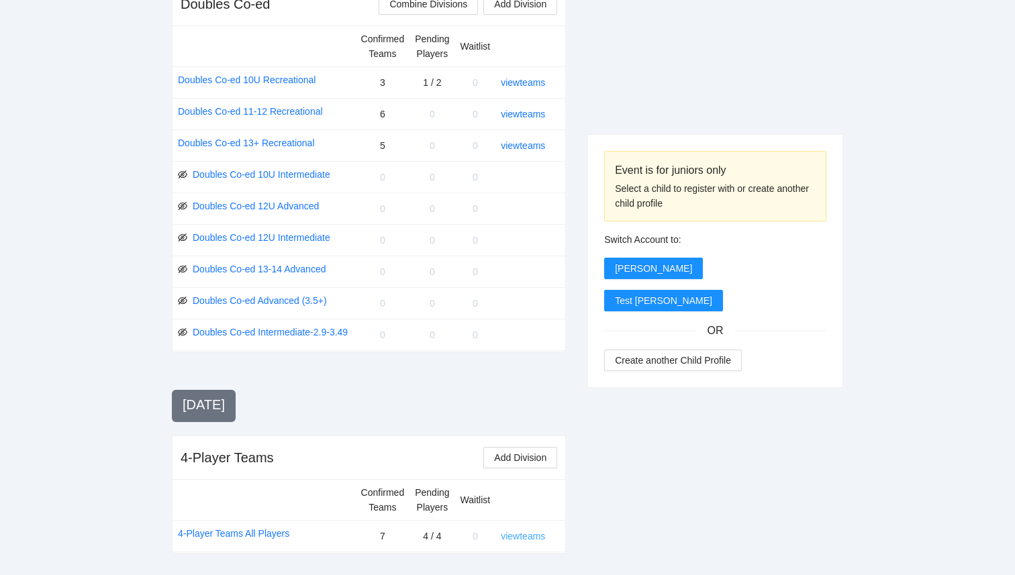
click at [512, 541] on link "view teams" at bounding box center [523, 536] width 44 height 11
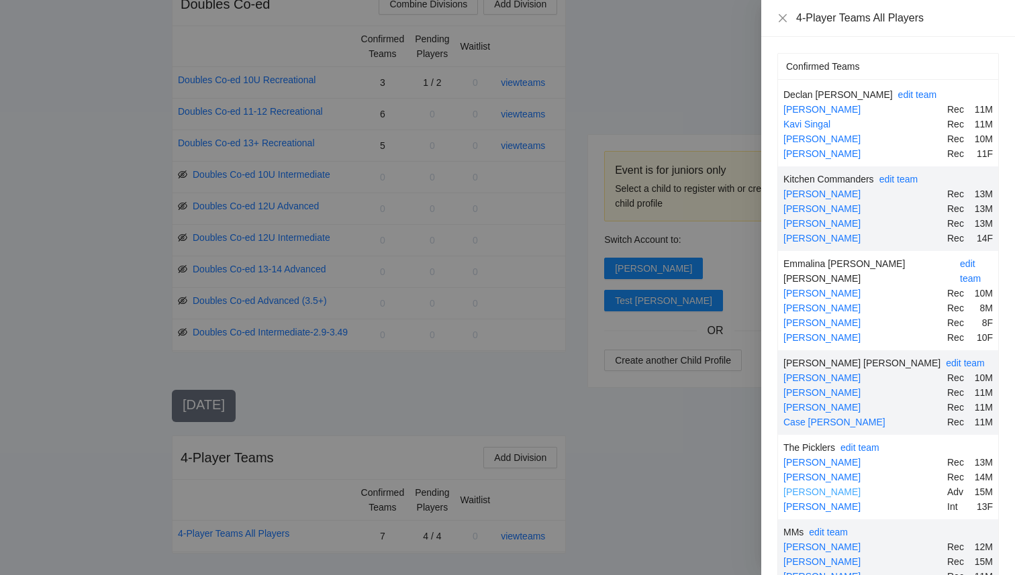
scroll to position [322, 0]
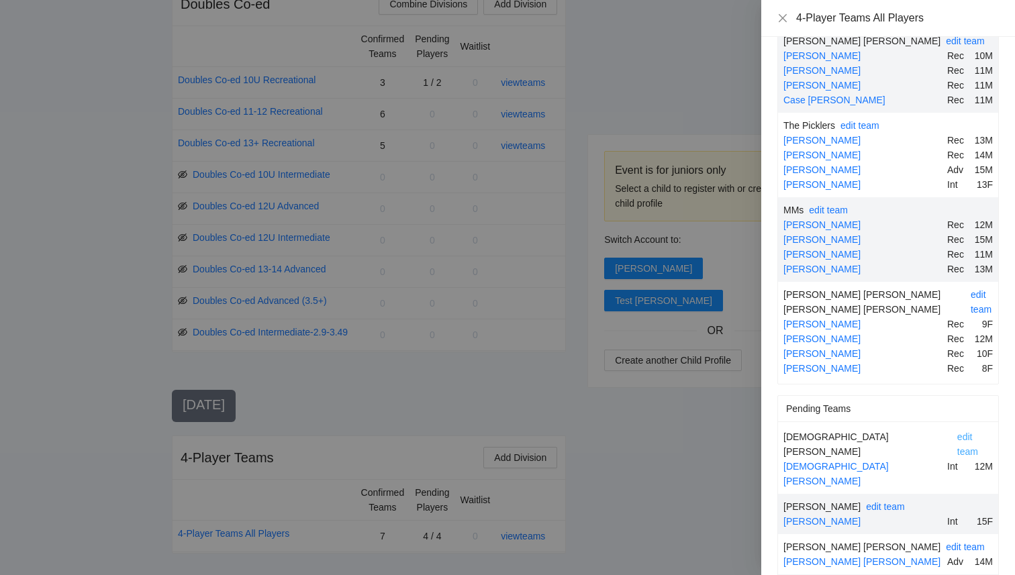
click at [957, 431] on link "edit team" at bounding box center [967, 443] width 21 height 25
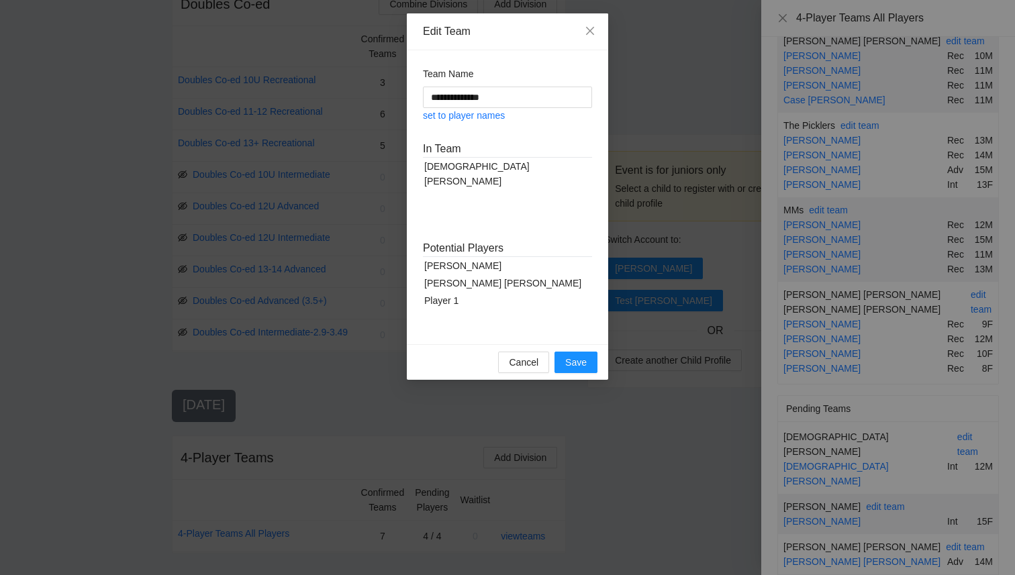
click at [454, 267] on div "[PERSON_NAME]" at bounding box center [507, 265] width 169 height 17
click at [454, 264] on div "[PERSON_NAME] [PERSON_NAME]" at bounding box center [507, 265] width 169 height 17
click at [446, 266] on div "Player 1" at bounding box center [507, 265] width 169 height 17
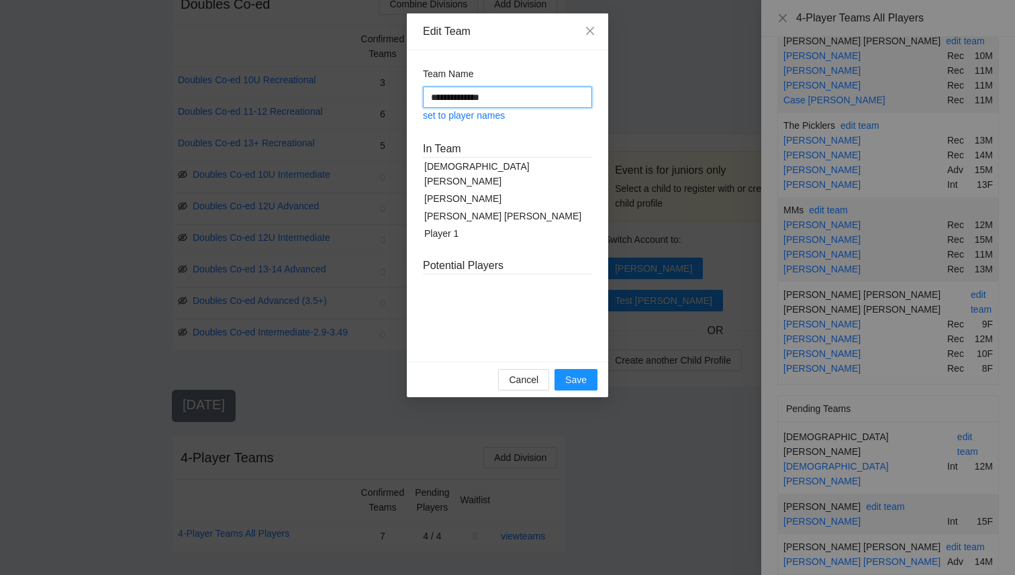
click at [493, 97] on input "**********" at bounding box center [507, 97] width 169 height 21
type input "**********"
click at [565, 372] on button "Save" at bounding box center [575, 379] width 43 height 21
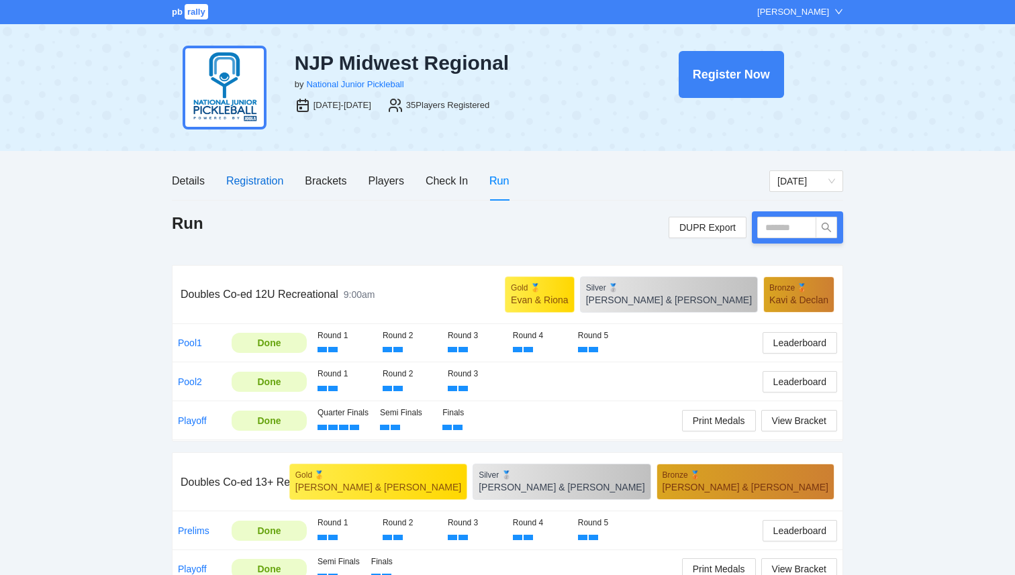
click at [249, 186] on div "Registration" at bounding box center [254, 180] width 57 height 17
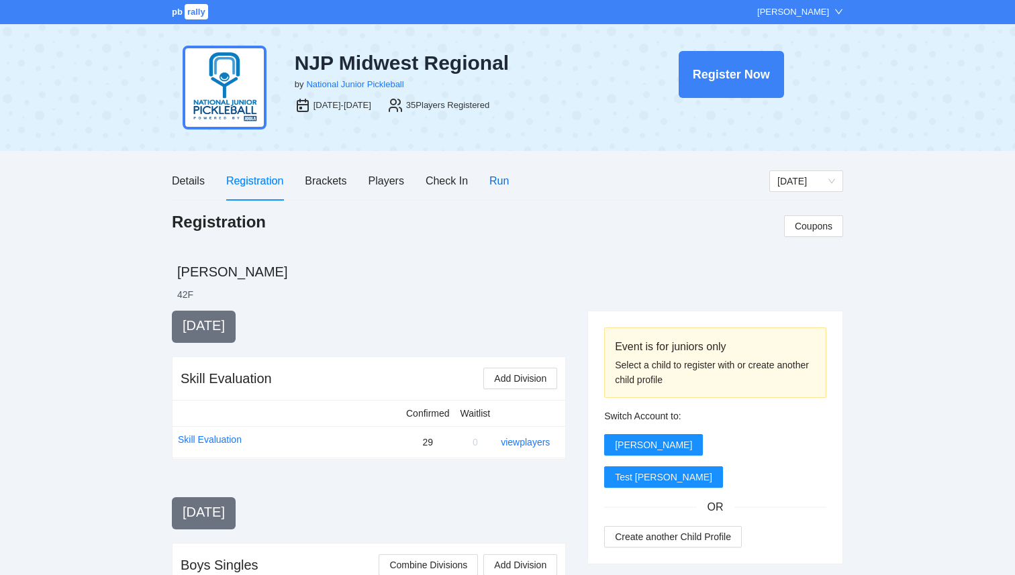
click at [497, 178] on div "Run" at bounding box center [498, 180] width 19 height 17
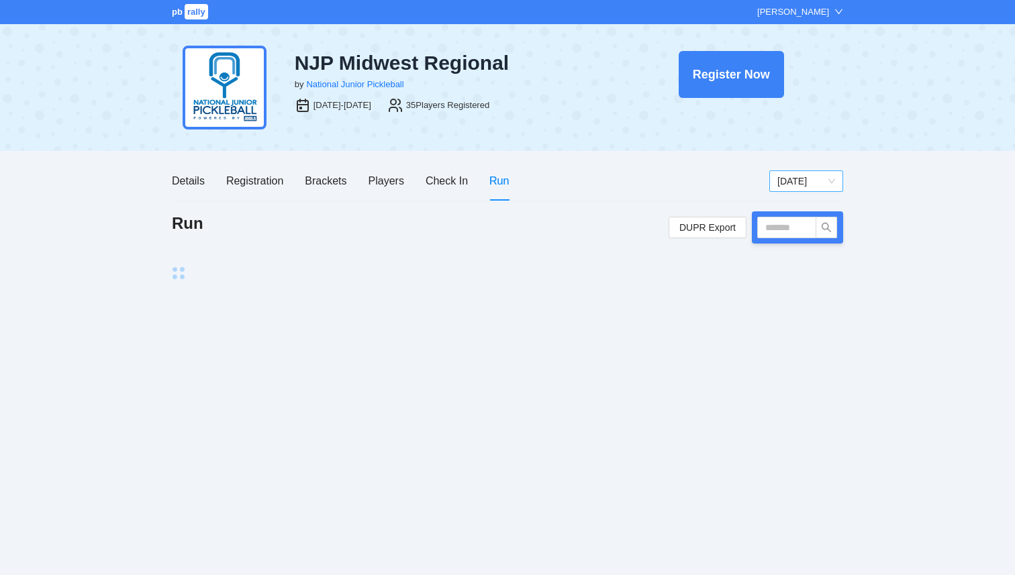
click at [818, 178] on span "[DATE]" at bounding box center [806, 181] width 58 height 20
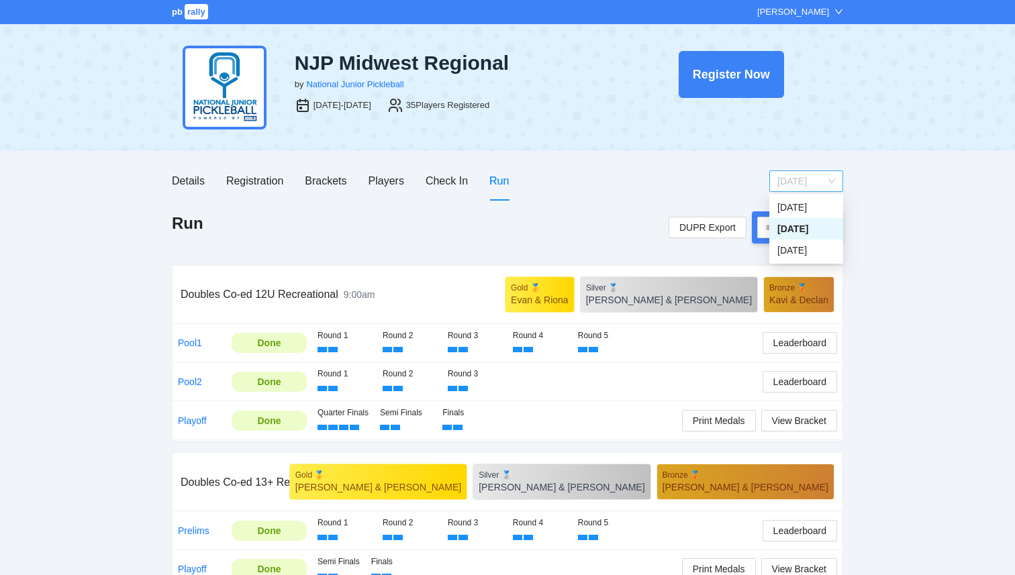
click at [814, 184] on span "[DATE]" at bounding box center [806, 181] width 58 height 20
click at [805, 248] on div "[DATE]" at bounding box center [806, 250] width 58 height 15
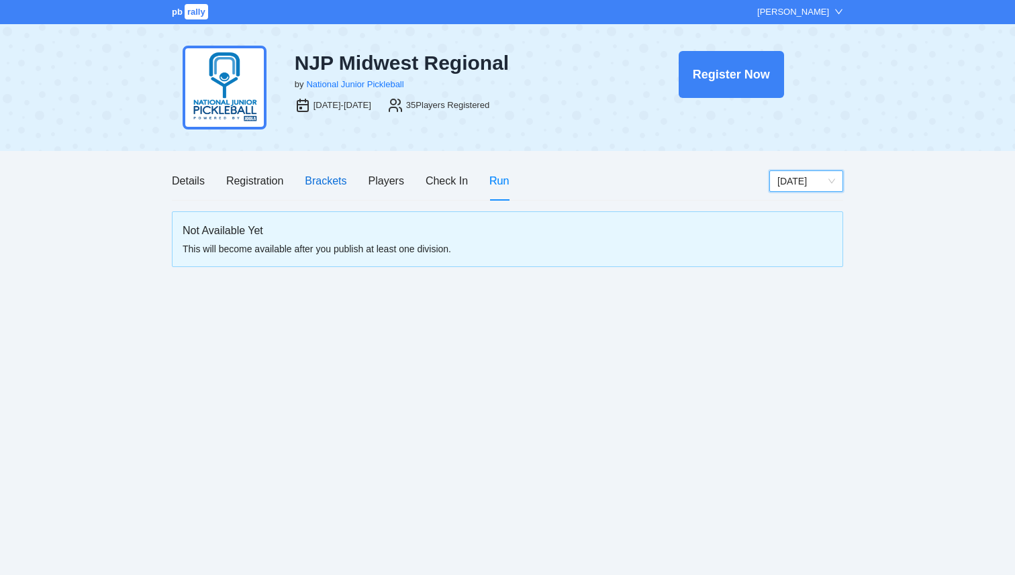
click at [335, 185] on div "Brackets" at bounding box center [326, 180] width 42 height 17
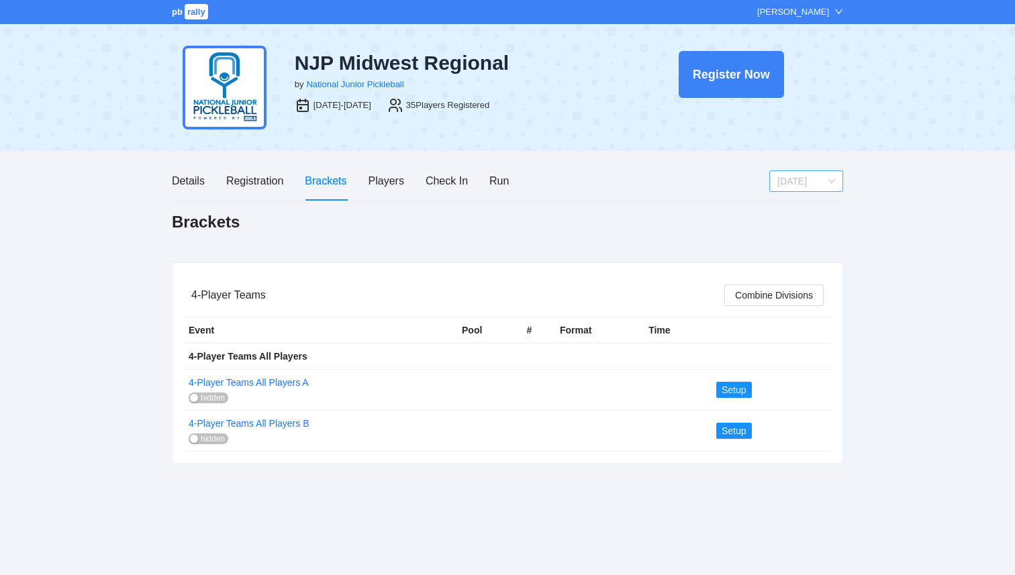
click at [811, 176] on span "[DATE]" at bounding box center [806, 181] width 58 height 20
click at [871, 283] on div "pb rally [PERSON_NAME] NJP Midwest Regional by National Junior Pickleball [DATE…" at bounding box center [507, 287] width 1015 height 575
click at [729, 390] on span "Setup" at bounding box center [733, 389] width 25 height 15
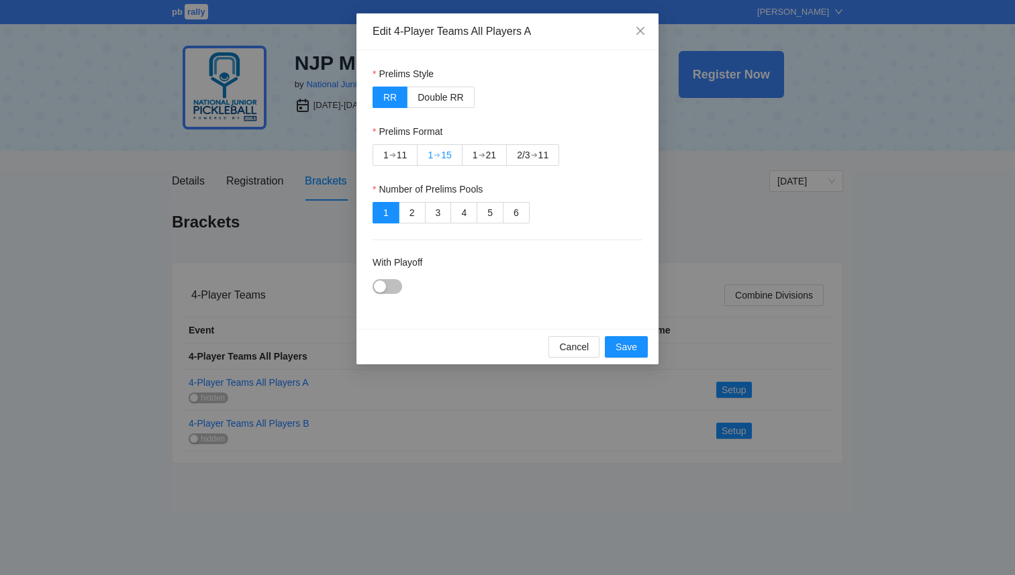
click at [448, 155] on div "15" at bounding box center [446, 155] width 11 height 20
click at [382, 286] on div "button" at bounding box center [380, 286] width 12 height 12
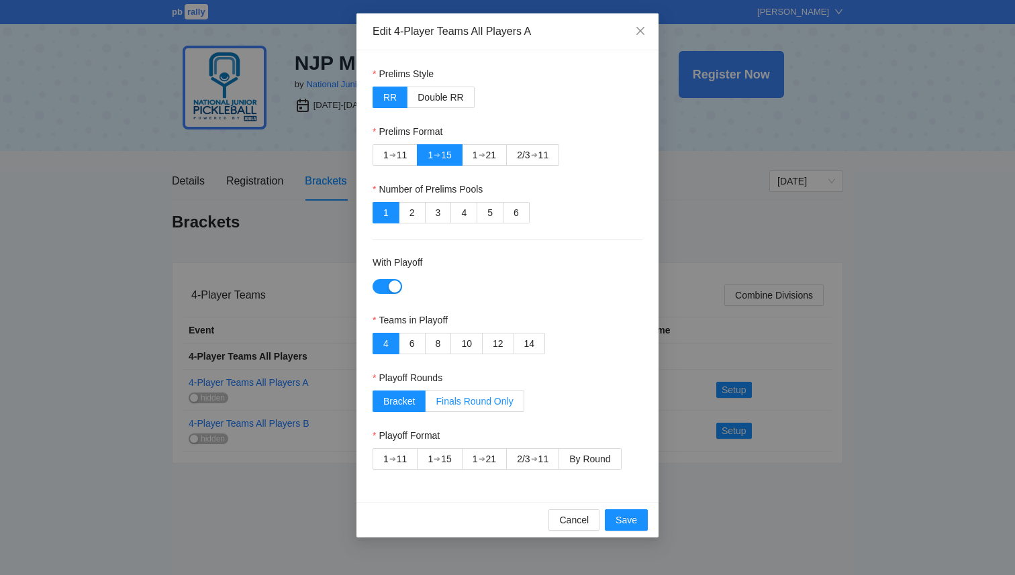
click at [472, 402] on span "Finals Round Only" at bounding box center [474, 401] width 77 height 11
click at [435, 457] on div "➔" at bounding box center [436, 459] width 7 height 11
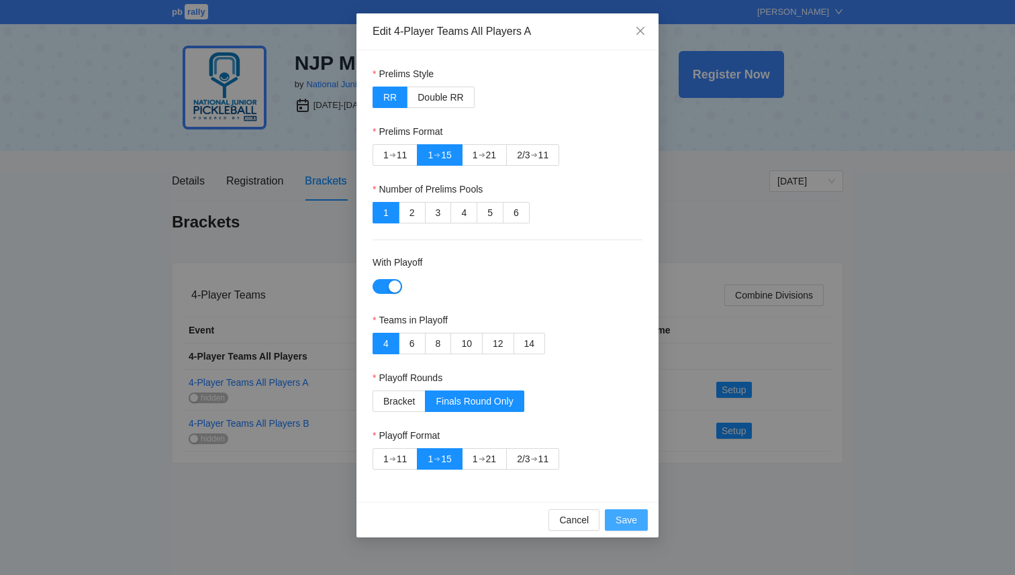
click at [629, 521] on span "Save" at bounding box center [625, 520] width 21 height 15
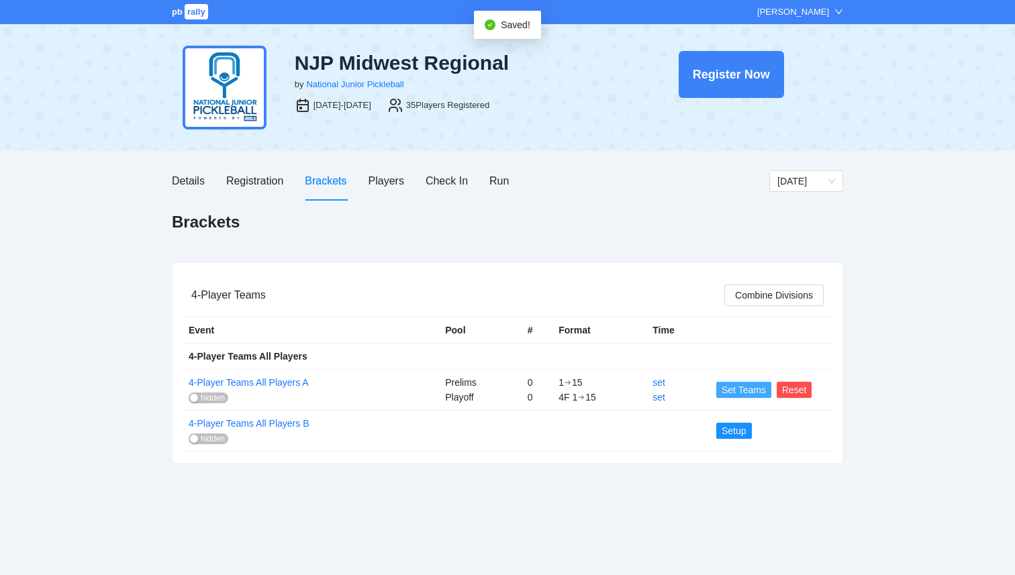
click at [727, 388] on span "Set Teams" at bounding box center [743, 389] width 44 height 15
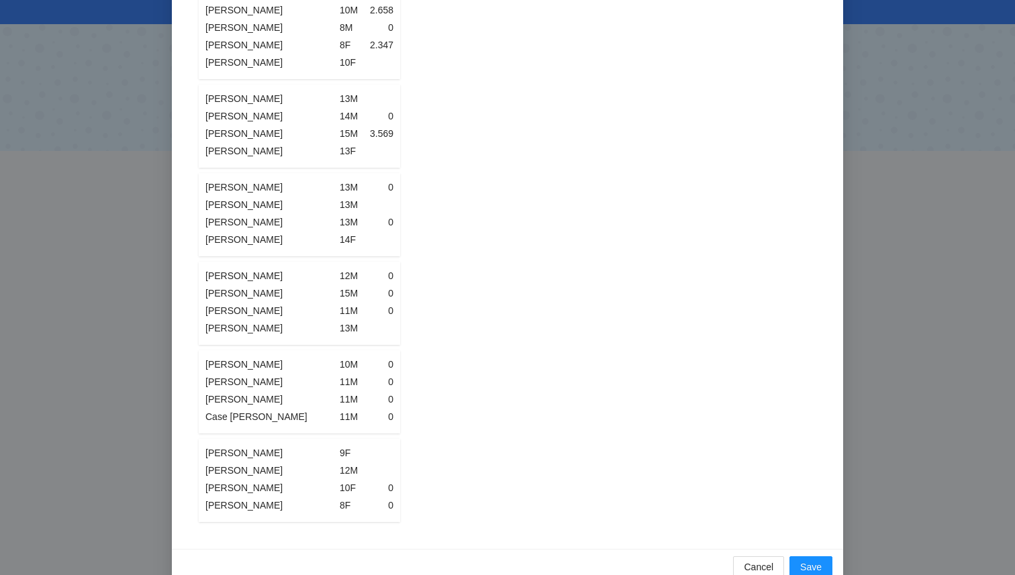
scroll to position [197, 0]
click at [738, 561] on button "Cancel" at bounding box center [758, 564] width 51 height 21
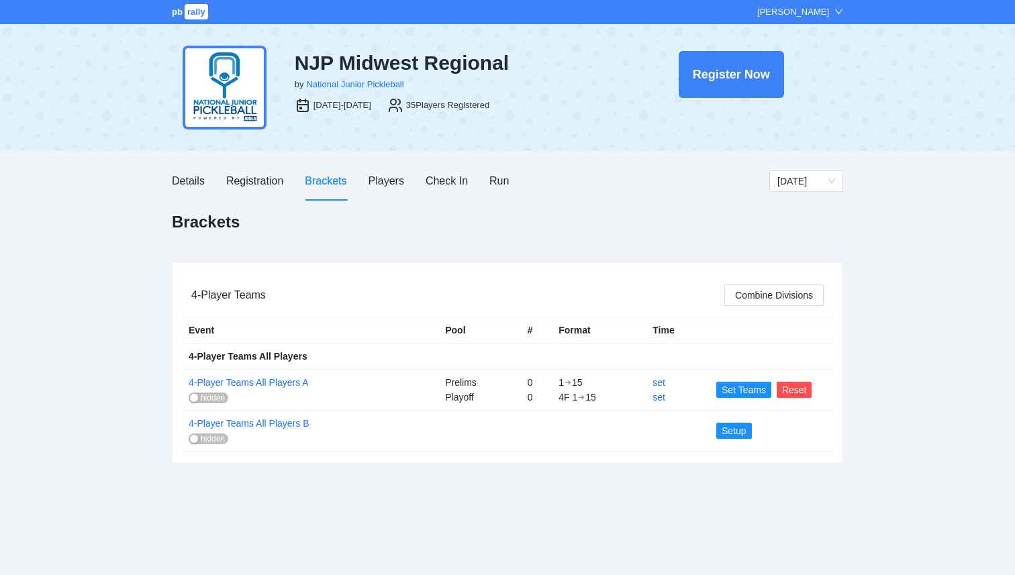
click at [629, 513] on div "pb rally [PERSON_NAME] NJP Midwest Regional by National Junior Pickleball [DATE…" at bounding box center [507, 287] width 1015 height 575
click at [792, 389] on span "Reset" at bounding box center [794, 389] width 25 height 15
click at [252, 187] on div "Registration" at bounding box center [254, 180] width 57 height 17
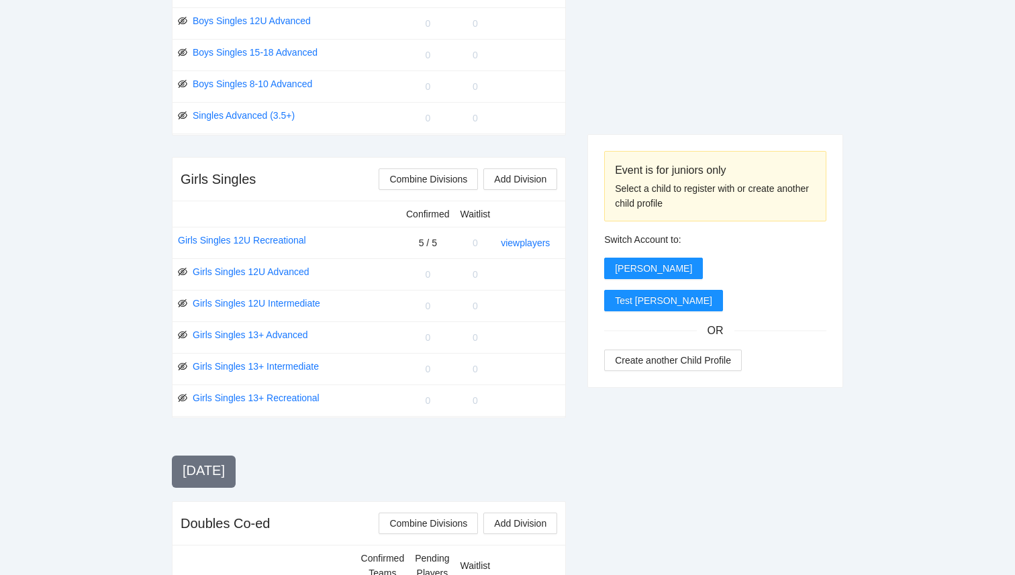
scroll to position [1328, 0]
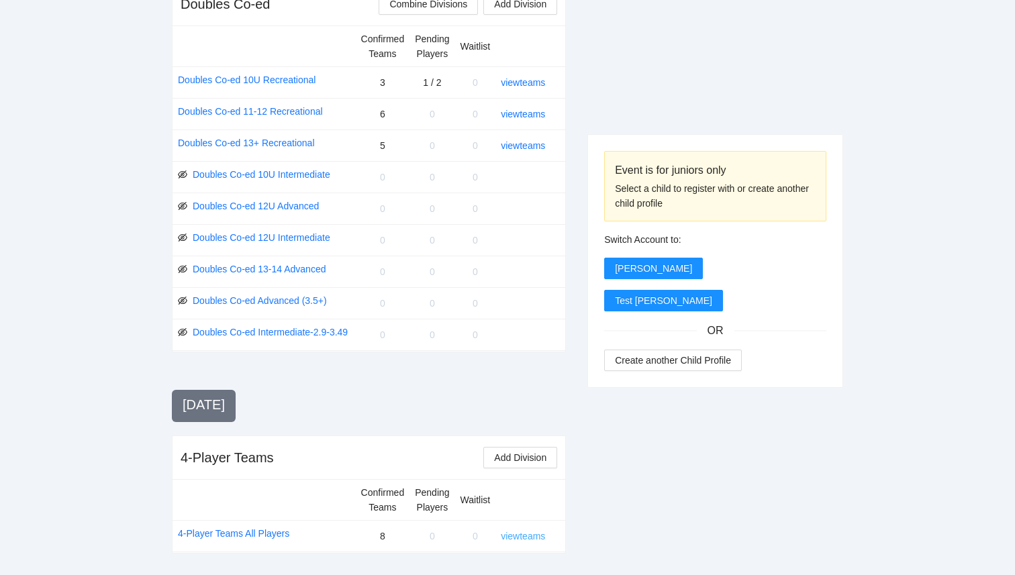
click at [527, 533] on link "view teams" at bounding box center [523, 536] width 44 height 11
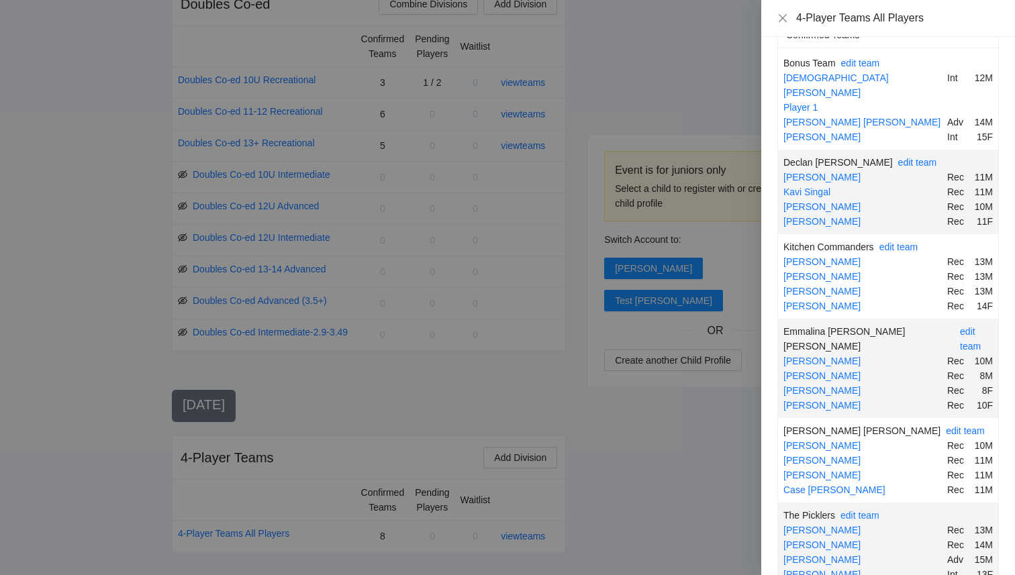
scroll to position [0, 0]
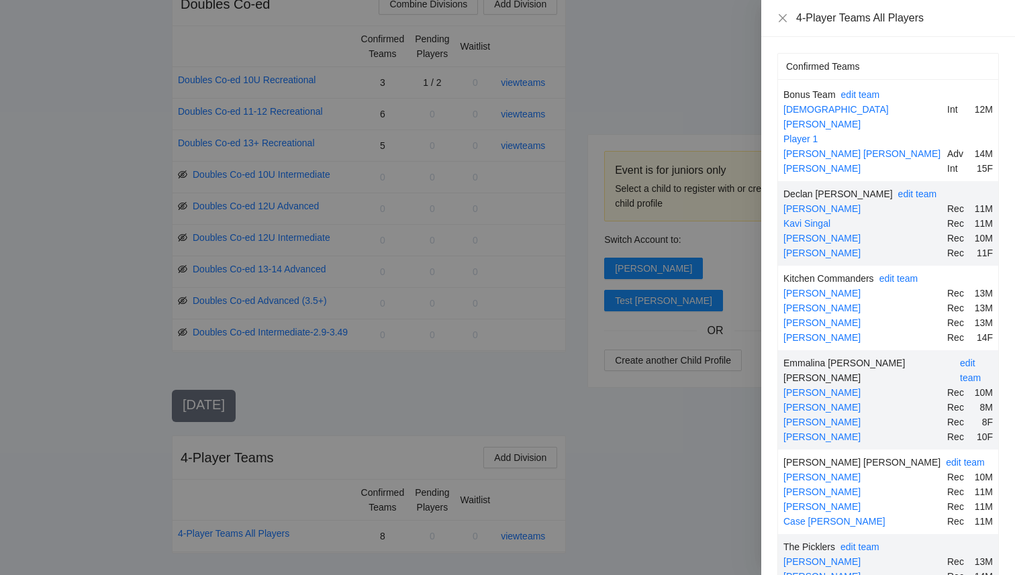
click at [691, 434] on div at bounding box center [507, 287] width 1015 height 575
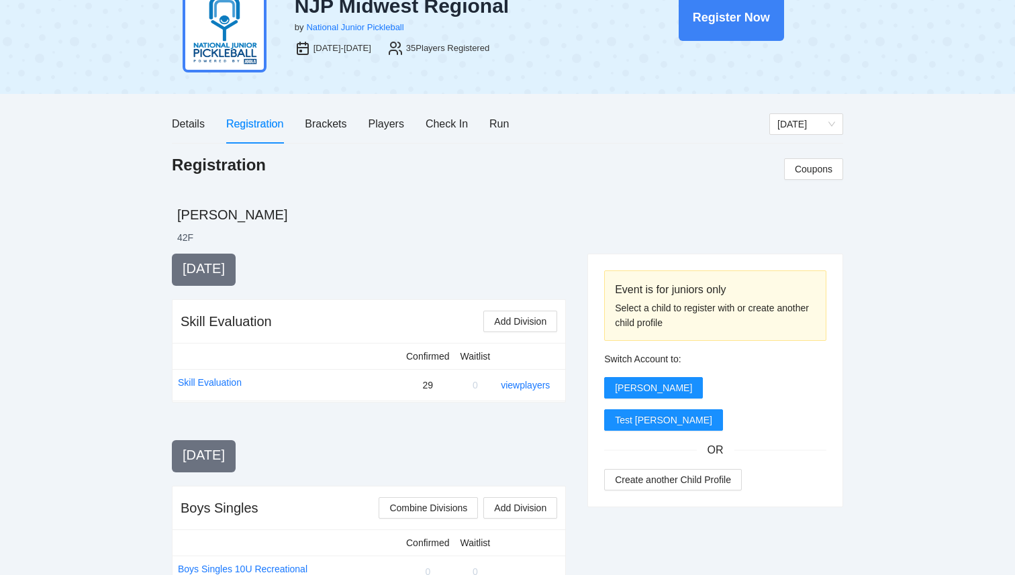
scroll to position [11, 0]
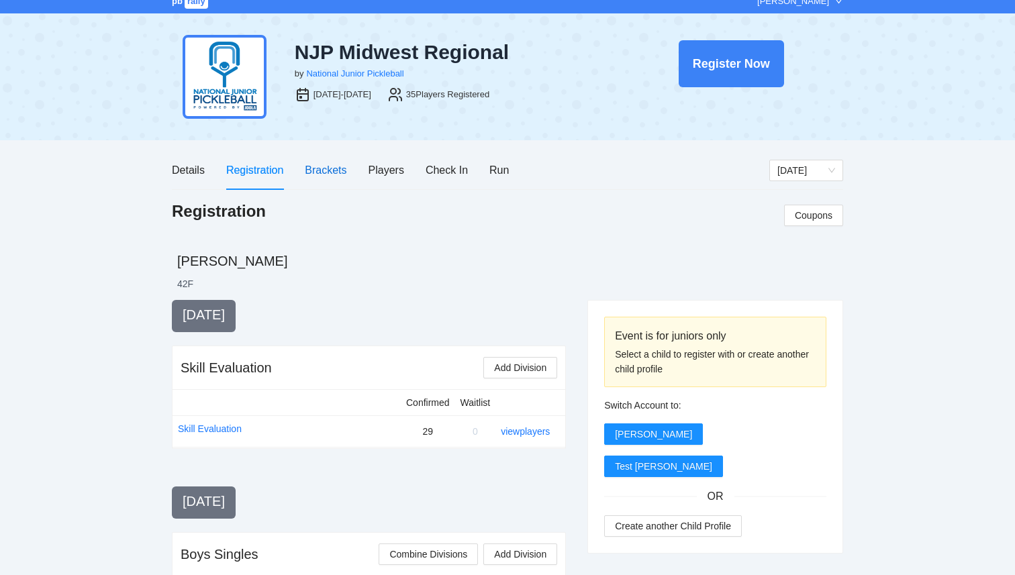
click at [338, 169] on div "Brackets" at bounding box center [326, 170] width 42 height 17
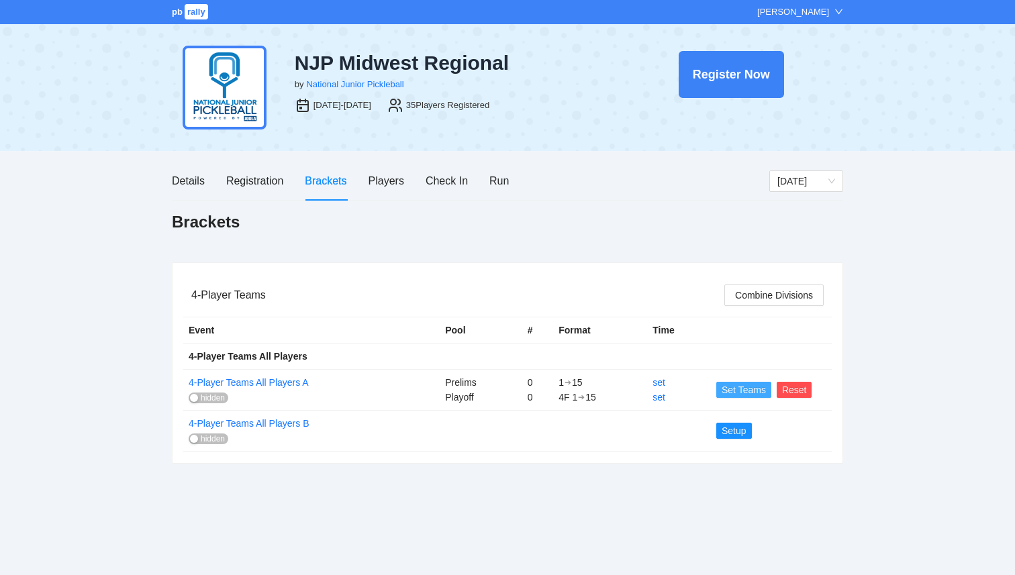
click at [739, 387] on span "Set Teams" at bounding box center [743, 389] width 44 height 15
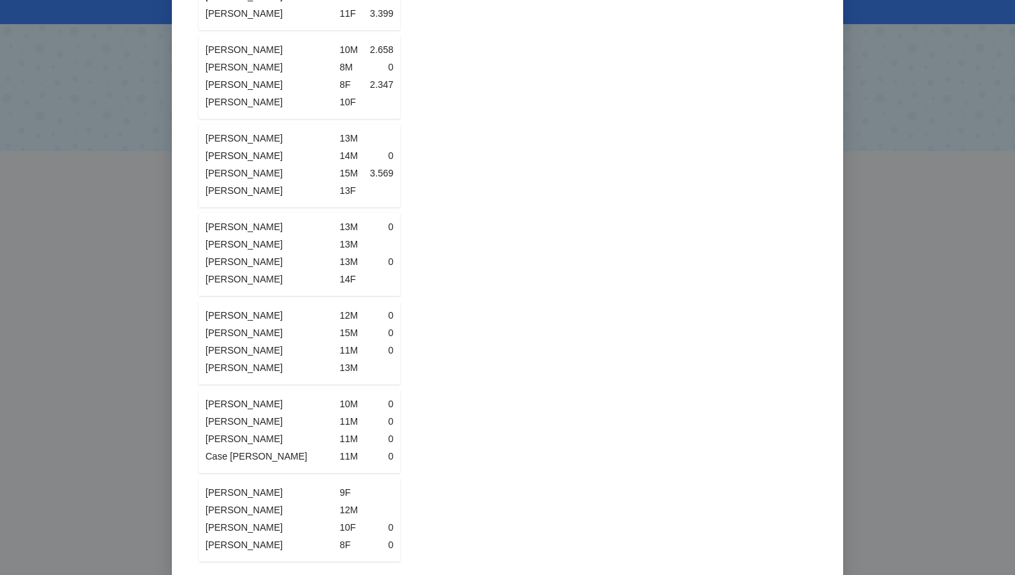
scroll to position [221, 0]
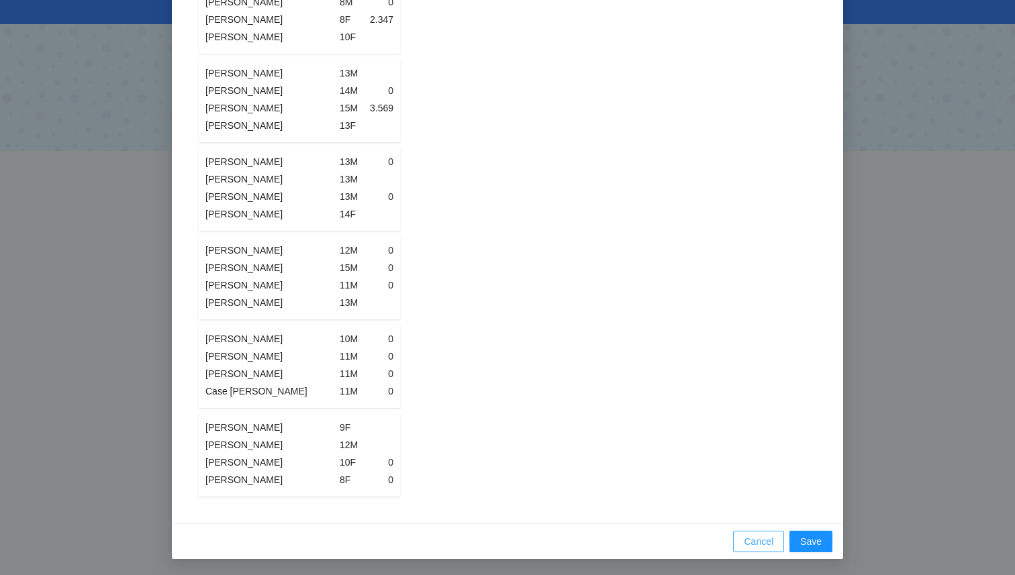
click at [750, 542] on span "Cancel" at bounding box center [759, 541] width 30 height 15
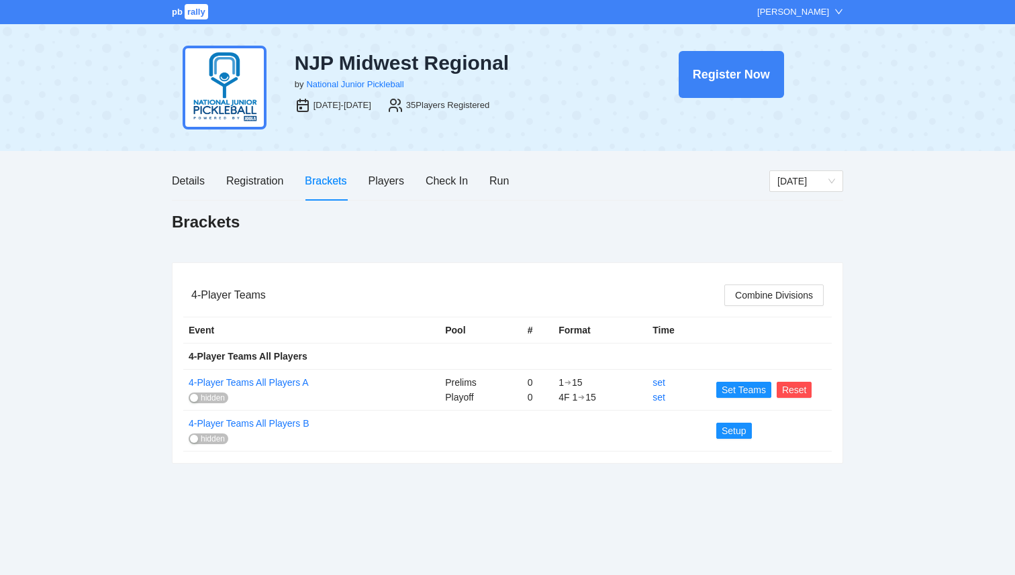
click at [635, 568] on div "pb rally [PERSON_NAME] NJP Midwest Regional by National Junior Pickleball [DATE…" at bounding box center [507, 287] width 1015 height 575
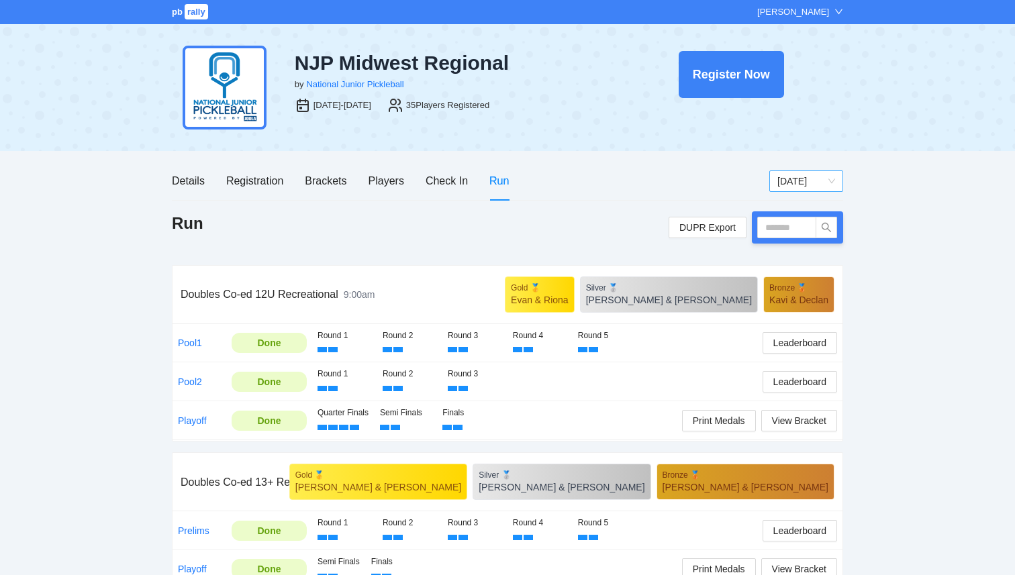
click at [794, 172] on span "[DATE]" at bounding box center [806, 181] width 58 height 20
click at [321, 183] on div "Brackets" at bounding box center [326, 180] width 42 height 17
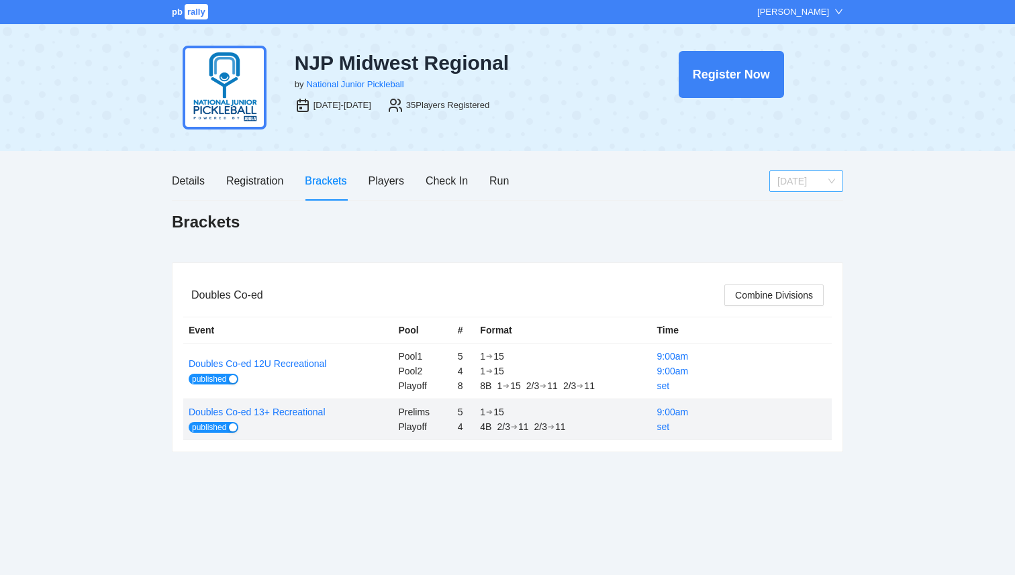
click at [797, 180] on span "[DATE]" at bounding box center [806, 181] width 58 height 20
click at [693, 193] on div "Details Registration Brackets Players Check In Run" at bounding box center [470, 181] width 597 height 38
click at [811, 179] on span "[DATE]" at bounding box center [806, 181] width 58 height 20
click at [801, 246] on div "[DATE]" at bounding box center [806, 250] width 58 height 15
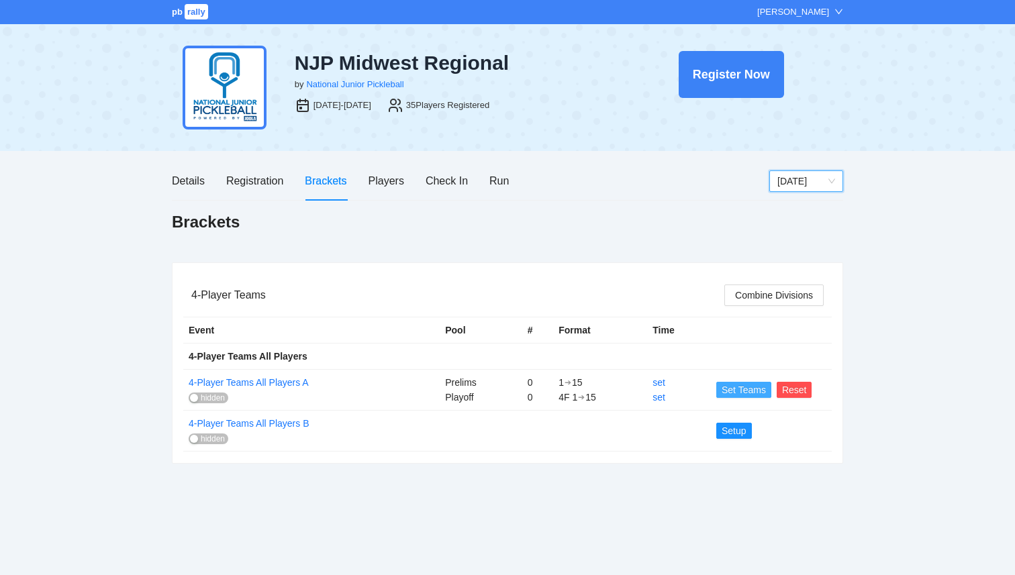
click at [750, 396] on span "Set Teams" at bounding box center [743, 389] width 44 height 15
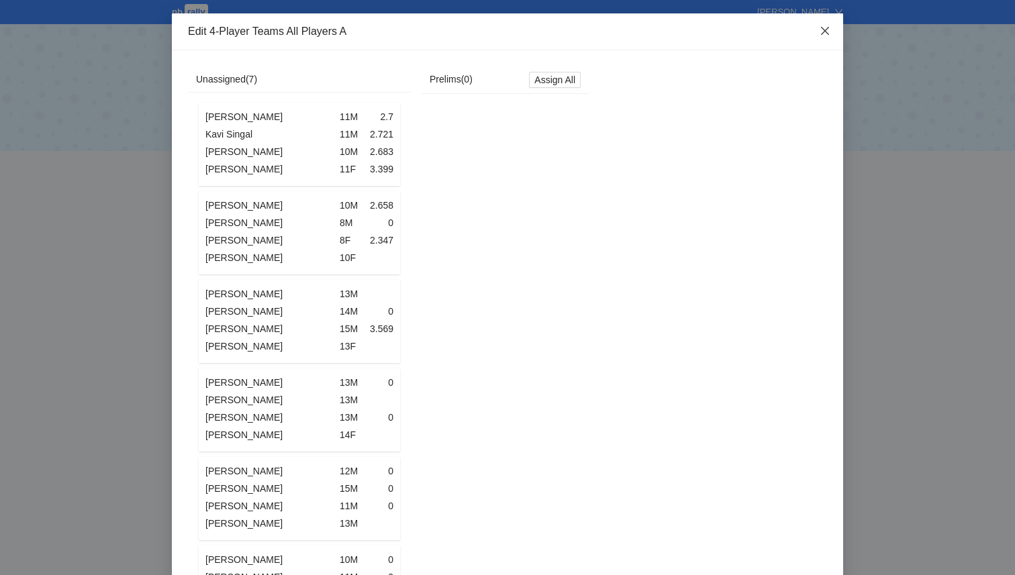
click at [820, 35] on icon "close" at bounding box center [824, 30] width 11 height 11
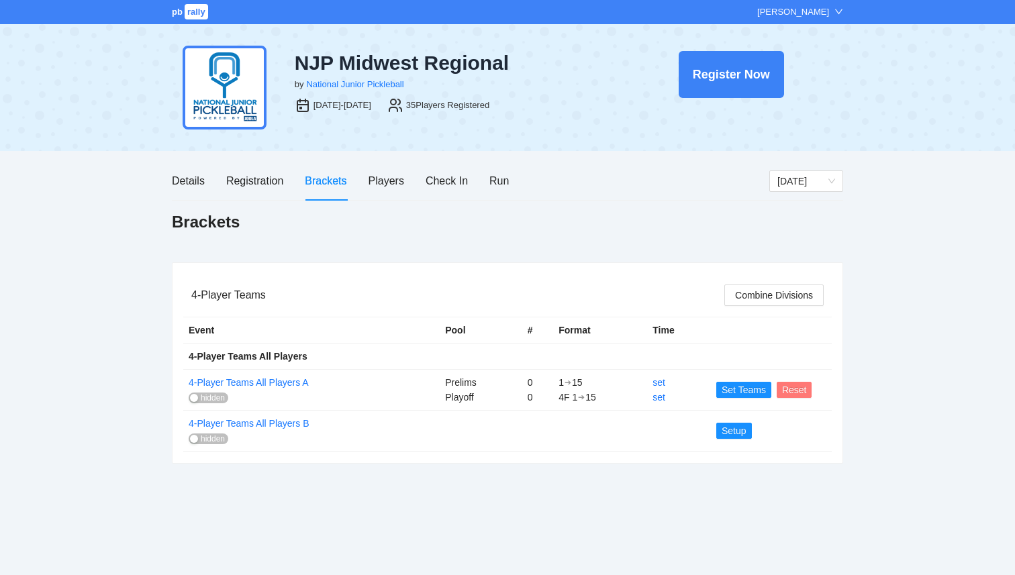
click at [789, 386] on span "Reset" at bounding box center [794, 389] width 25 height 15
click at [826, 344] on button "OK" at bounding box center [818, 350] width 24 height 16
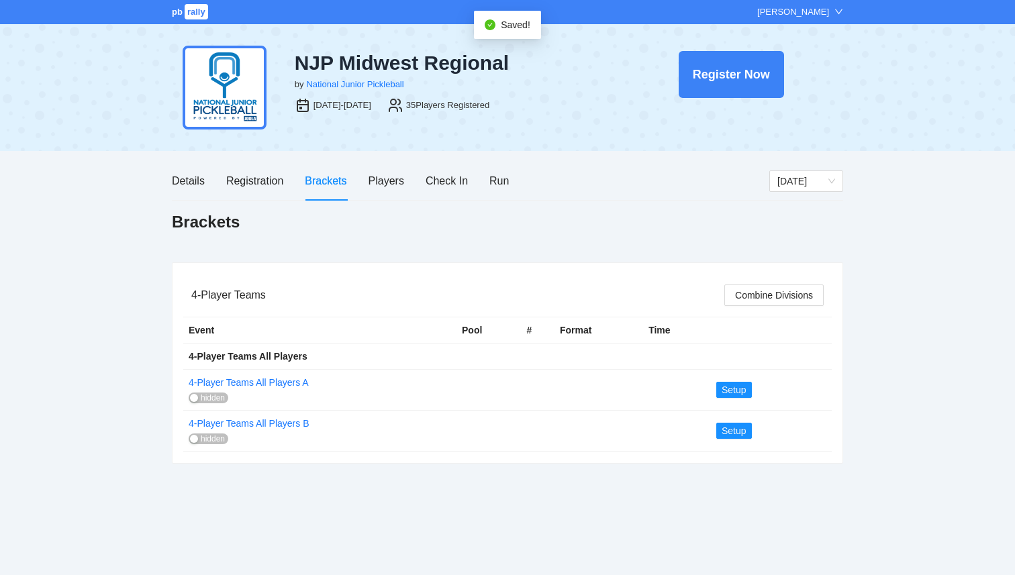
click at [487, 228] on div "Brackets" at bounding box center [507, 226] width 671 height 30
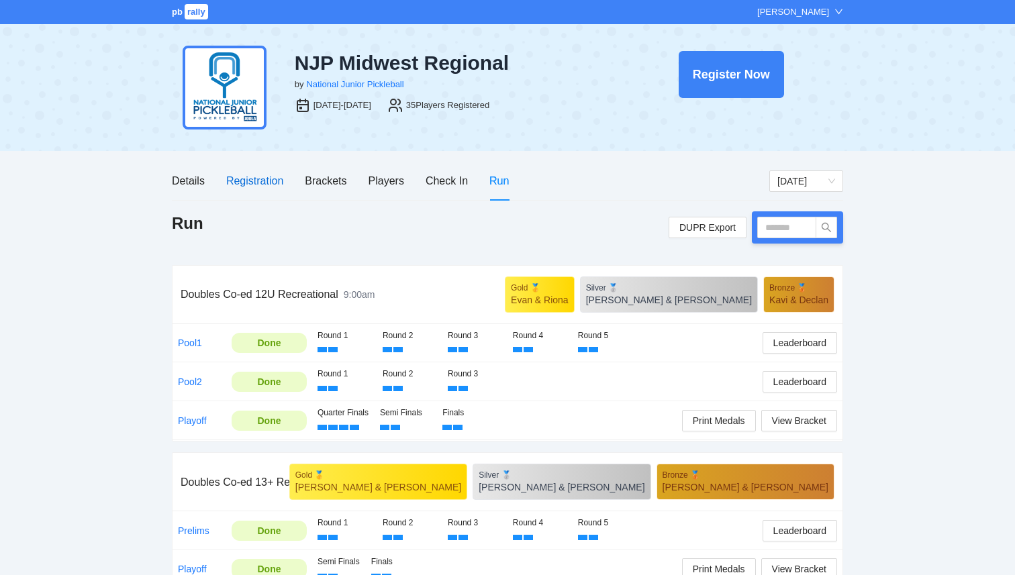
click at [248, 183] on div "Registration" at bounding box center [254, 180] width 57 height 17
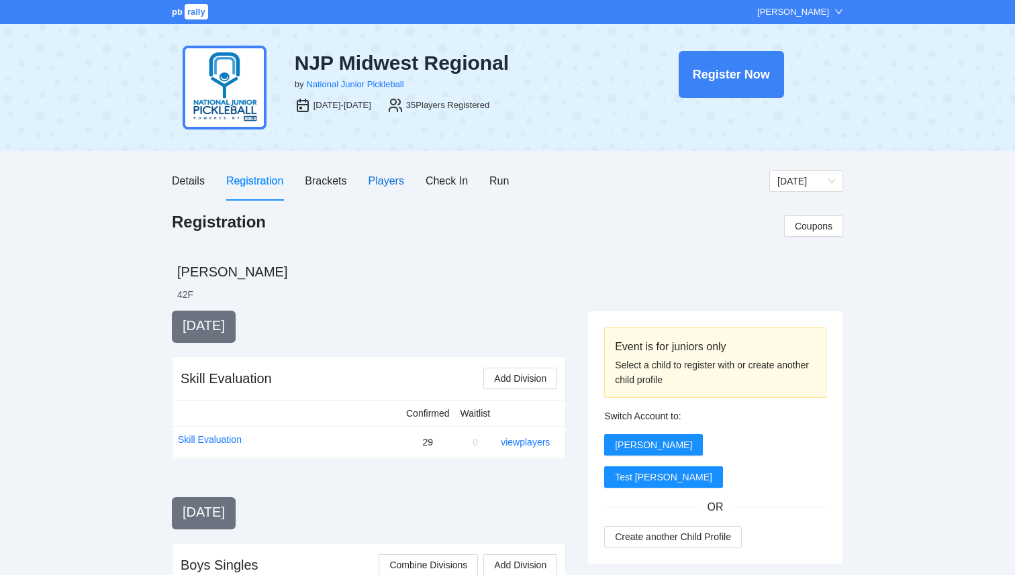
click at [374, 185] on div "Players" at bounding box center [386, 180] width 36 height 17
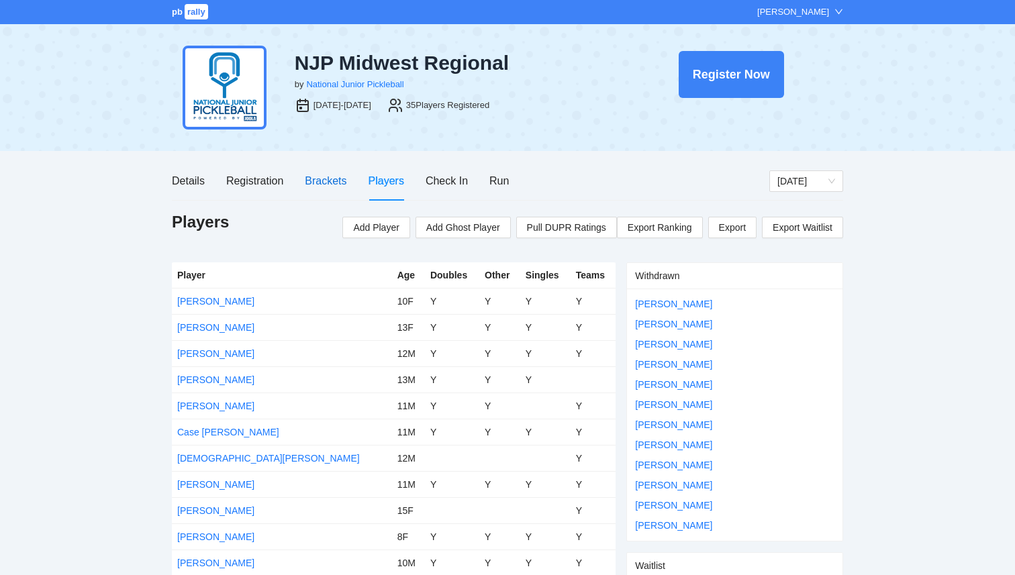
click at [340, 185] on div "Brackets" at bounding box center [326, 180] width 42 height 17
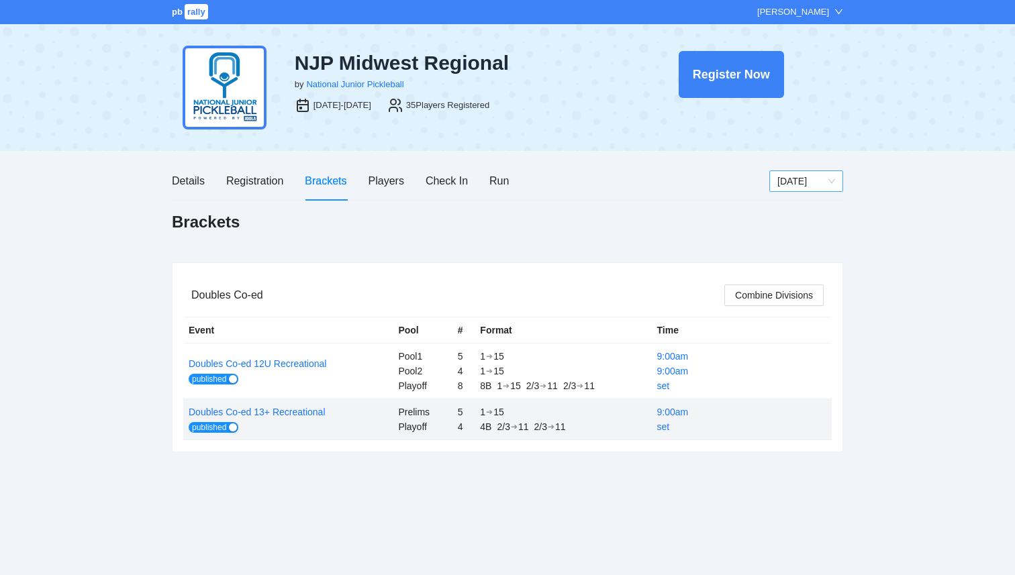
click at [787, 183] on span "[DATE]" at bounding box center [806, 181] width 58 height 20
click at [791, 249] on div "[DATE]" at bounding box center [806, 250] width 58 height 15
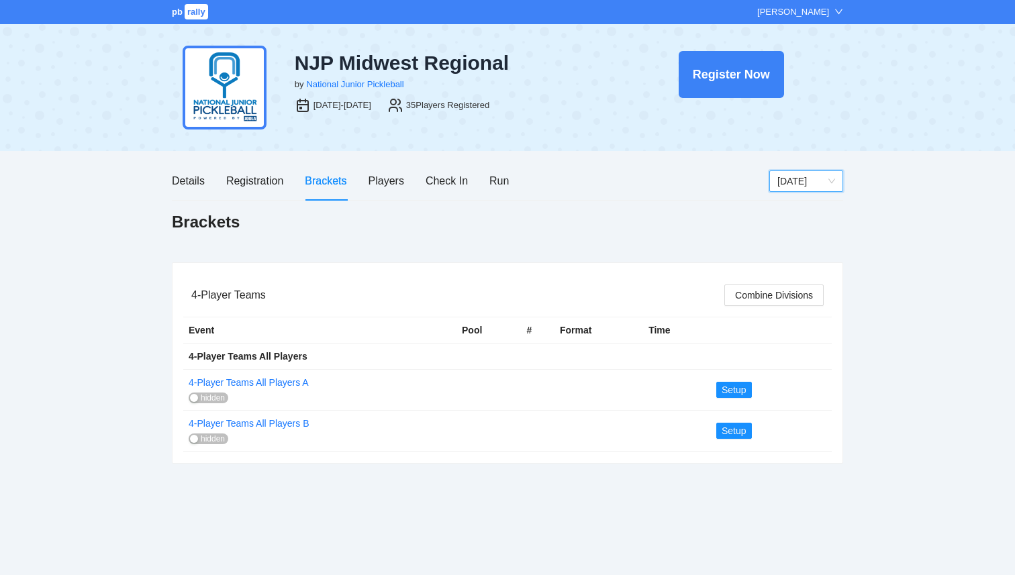
click at [736, 378] on td "Setup" at bounding box center [771, 389] width 121 height 41
click at [736, 386] on span "Setup" at bounding box center [733, 389] width 25 height 15
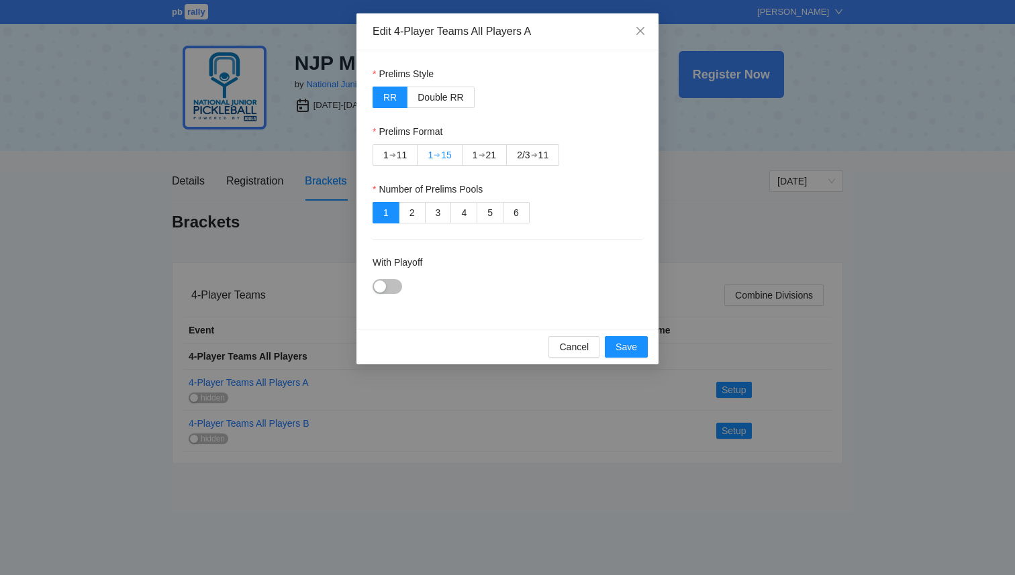
click at [443, 154] on div "15" at bounding box center [446, 155] width 11 height 20
click at [386, 288] on button "With Playoff" at bounding box center [387, 286] width 30 height 15
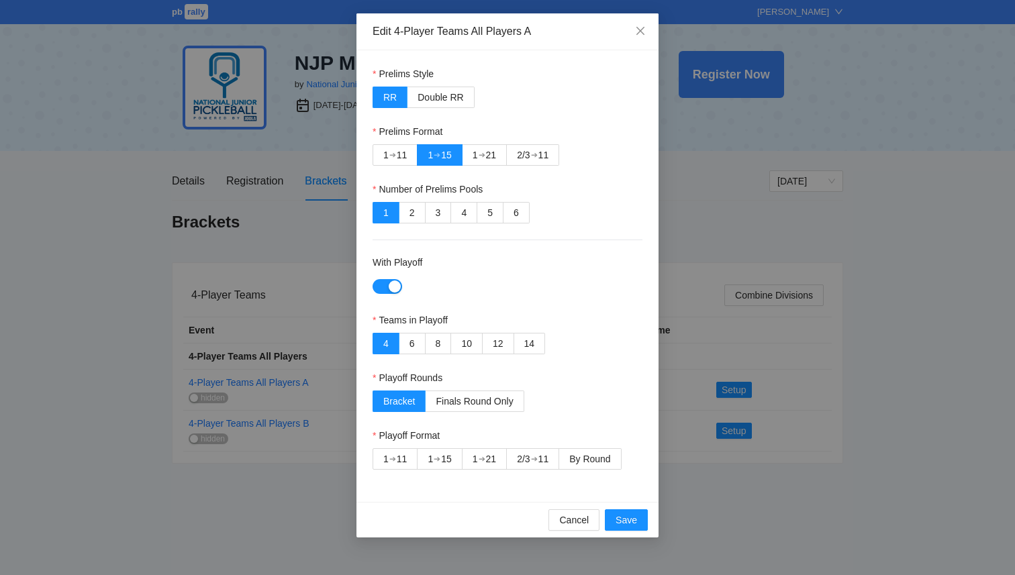
click at [493, 388] on div "Playoff Rounds" at bounding box center [507, 380] width 270 height 20
click at [484, 409] on label "Finals Round Only" at bounding box center [474, 401] width 98 height 21
click at [442, 458] on div "15" at bounding box center [446, 459] width 11 height 20
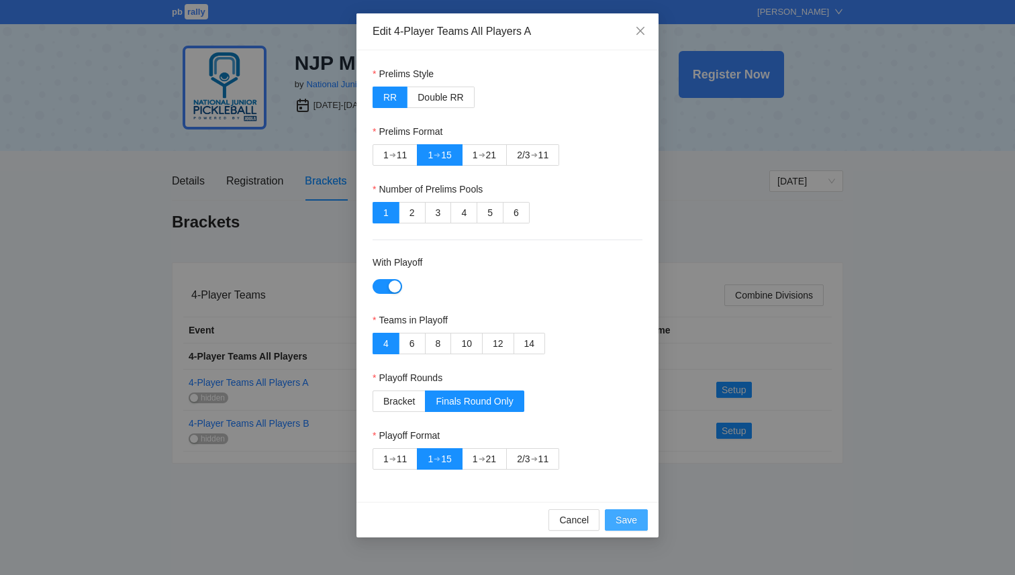
click at [638, 519] on button "Save" at bounding box center [626, 519] width 43 height 21
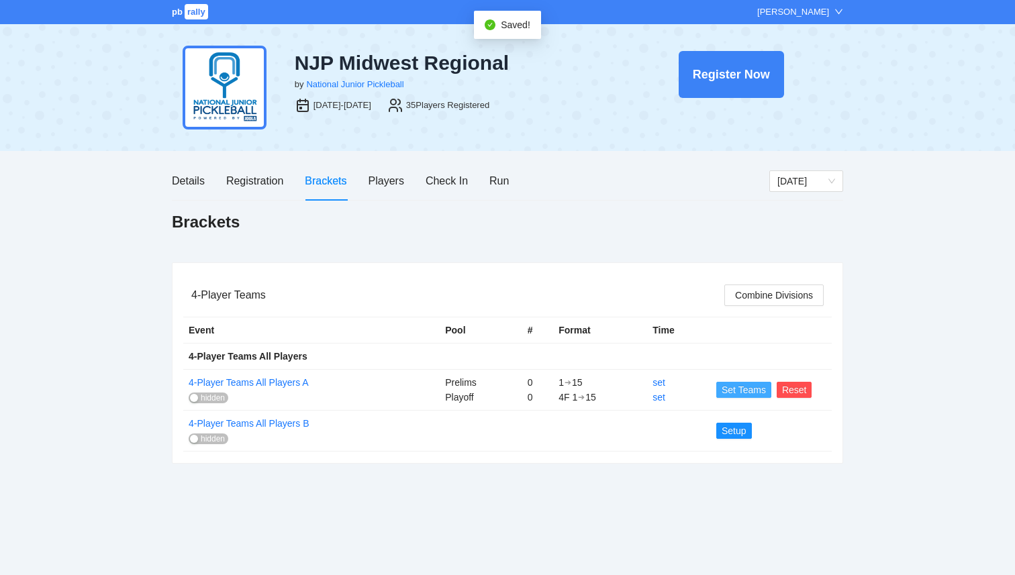
click at [733, 389] on span "Set Teams" at bounding box center [743, 389] width 44 height 15
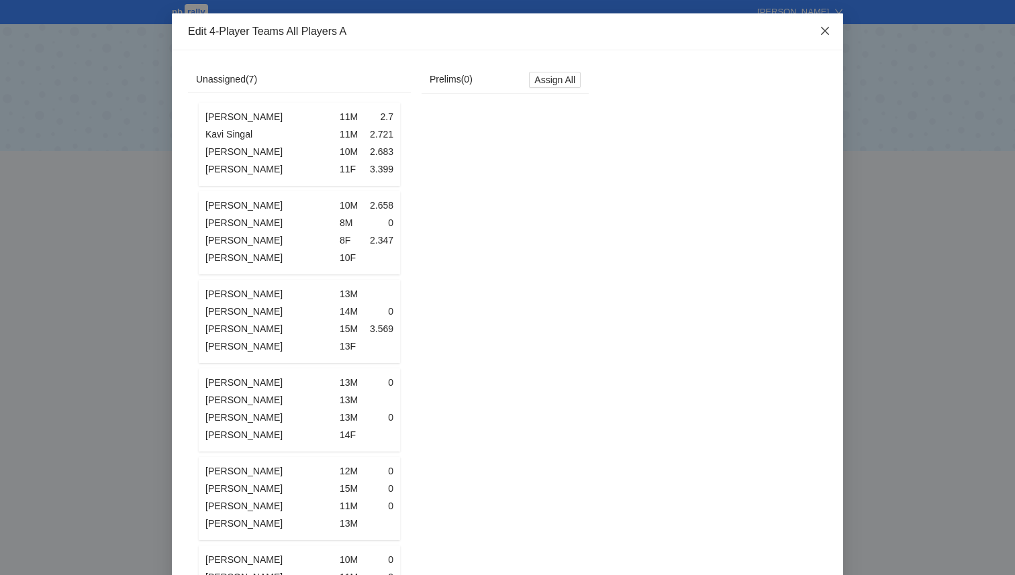
click at [823, 32] on icon "close" at bounding box center [825, 31] width 8 height 8
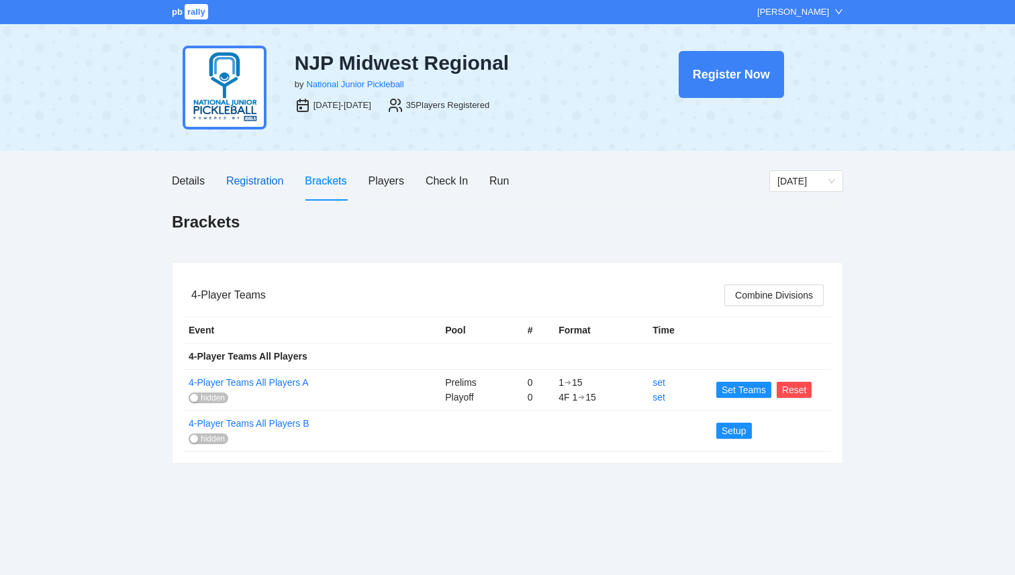
click at [253, 181] on div "Registration" at bounding box center [254, 180] width 57 height 17
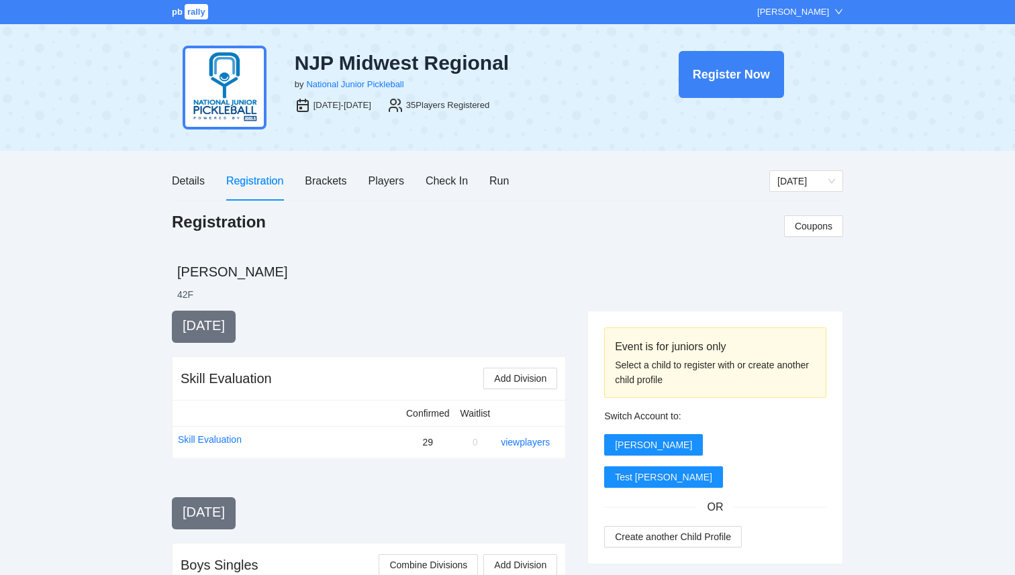
click at [206, 176] on div "Details Registration Brackets Players Check In Run" at bounding box center [340, 181] width 337 height 38
click at [195, 178] on div "Details" at bounding box center [188, 180] width 33 height 17
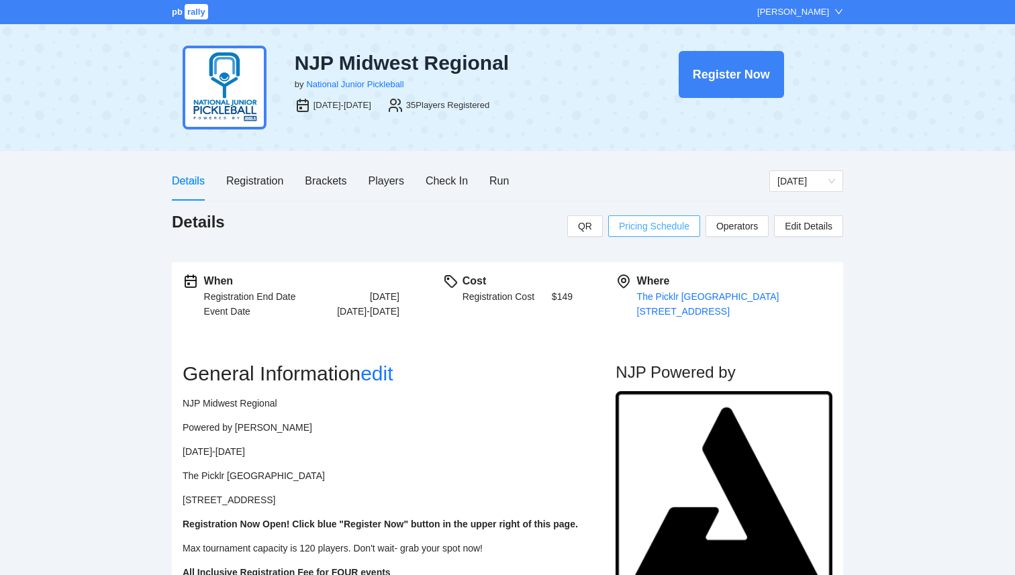
click at [630, 225] on span "Pricing Schedule" at bounding box center [654, 226] width 70 height 15
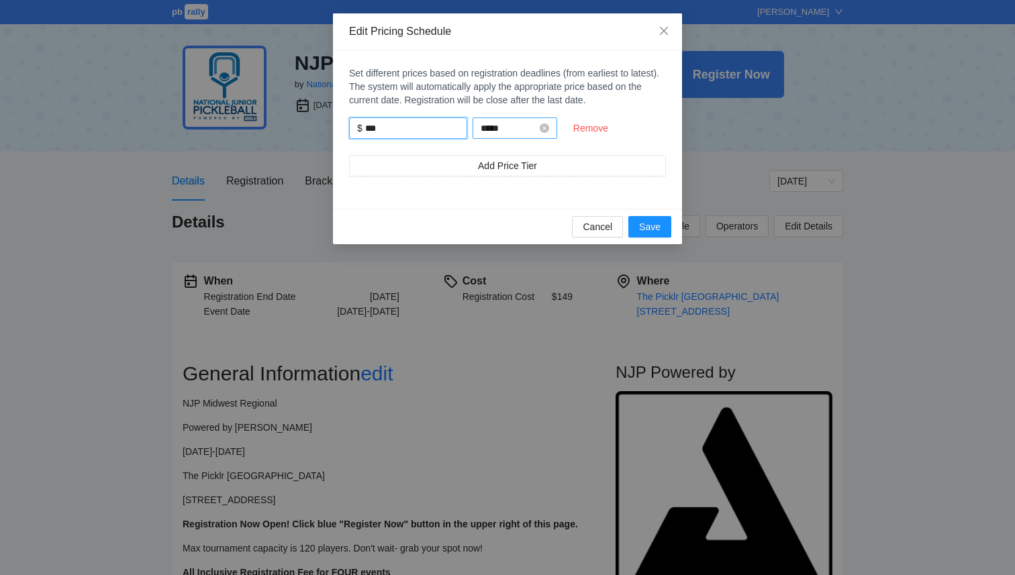
click at [537, 132] on input "*****" at bounding box center [508, 128] width 56 height 15
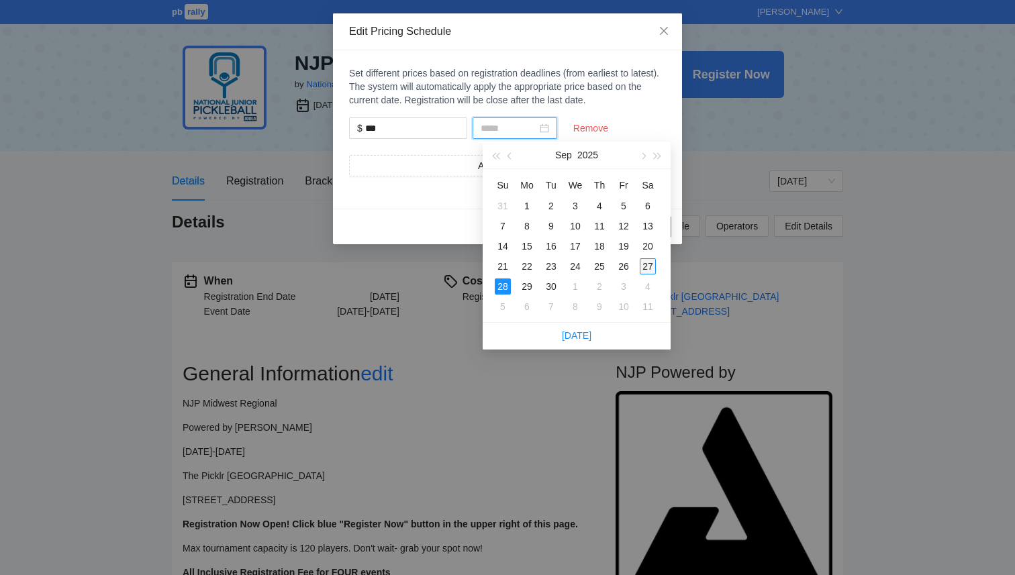
type input "*****"
click at [646, 269] on div "27" at bounding box center [648, 266] width 16 height 16
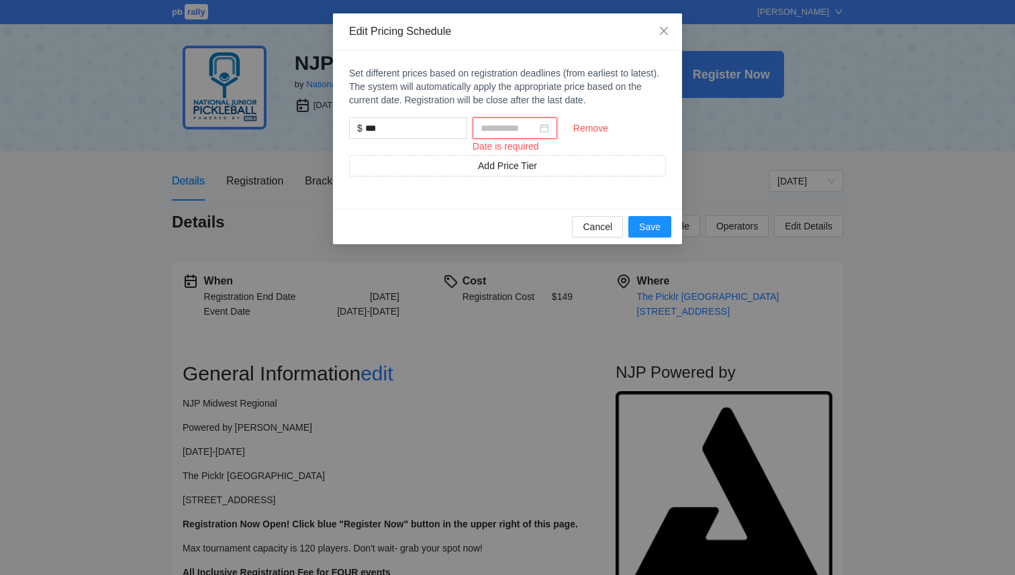
click at [549, 125] on div at bounding box center [514, 128] width 68 height 15
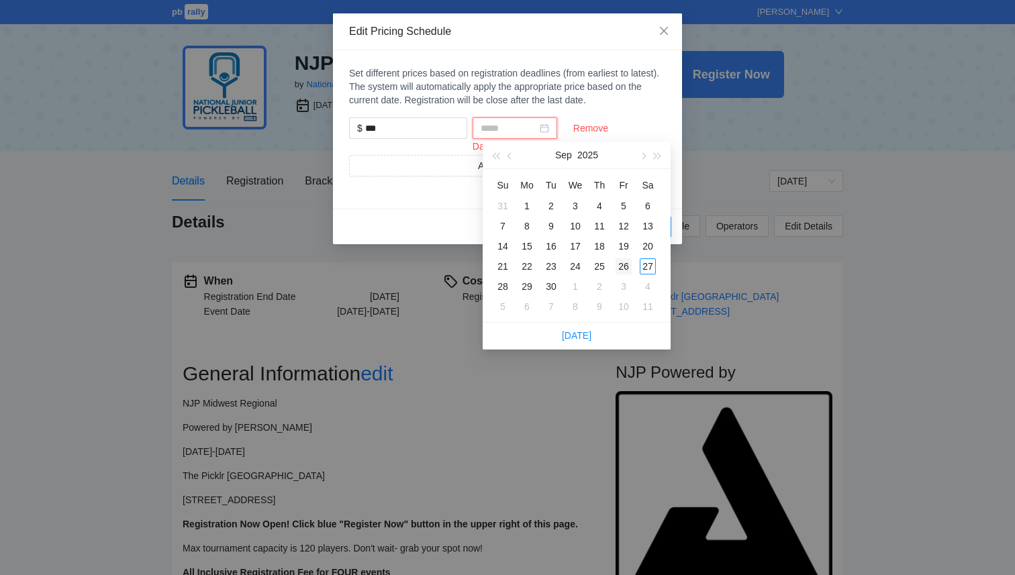
type input "*****"
click at [621, 267] on div "26" at bounding box center [623, 266] width 16 height 16
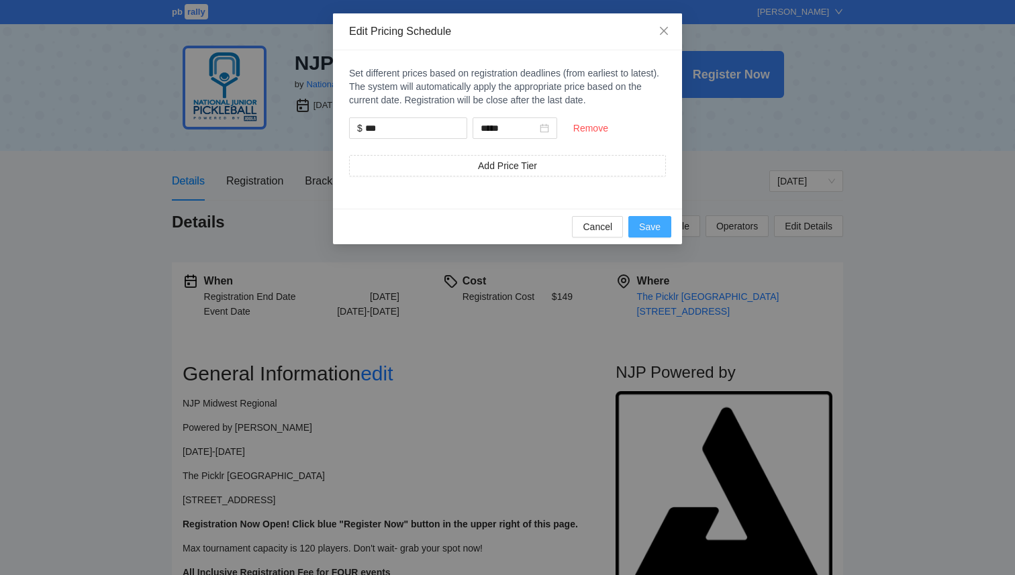
click at [646, 229] on span "Save" at bounding box center [649, 226] width 21 height 15
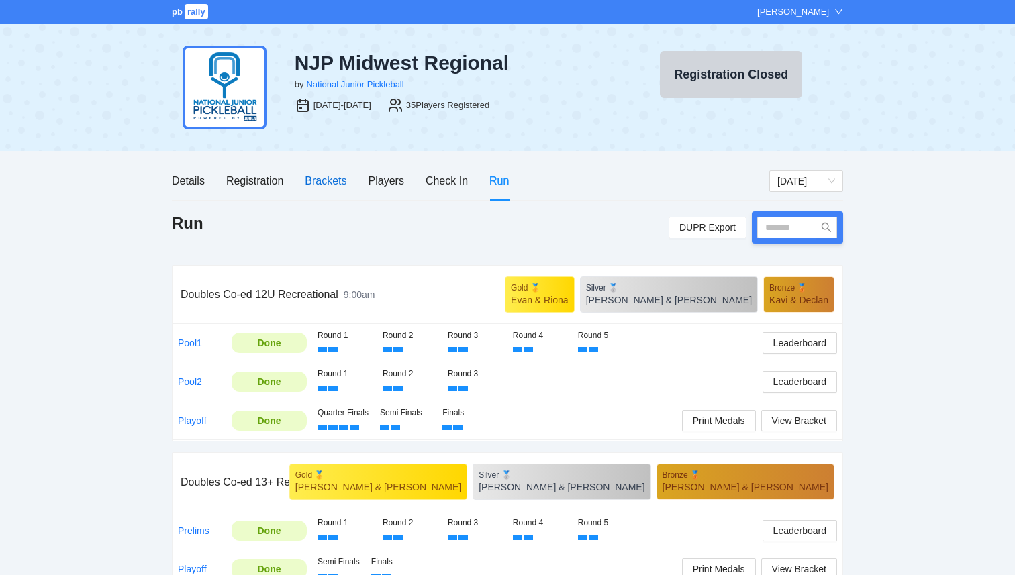
click at [346, 182] on div "Brackets" at bounding box center [326, 180] width 42 height 17
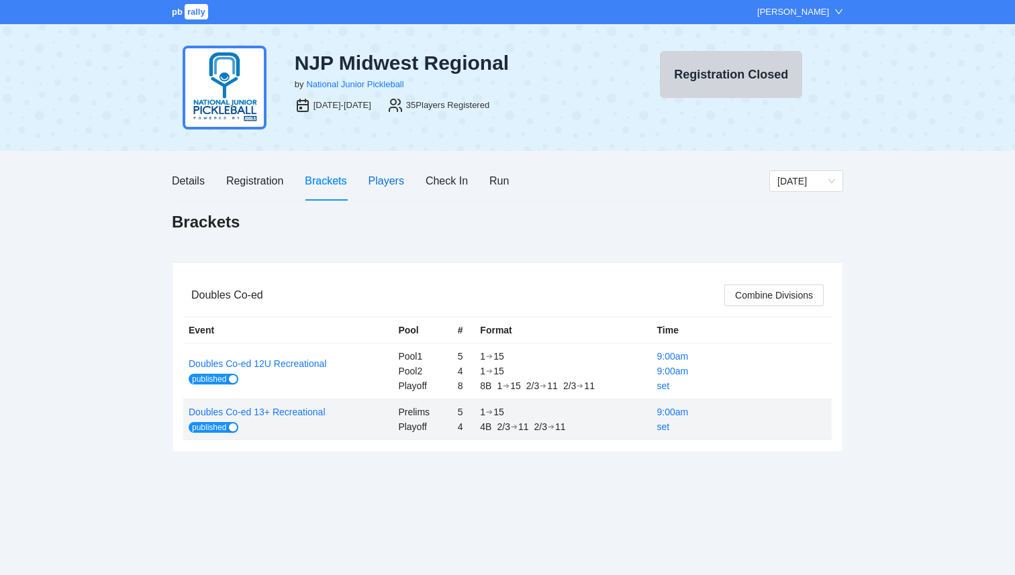
click at [382, 186] on div "Players" at bounding box center [386, 180] width 36 height 17
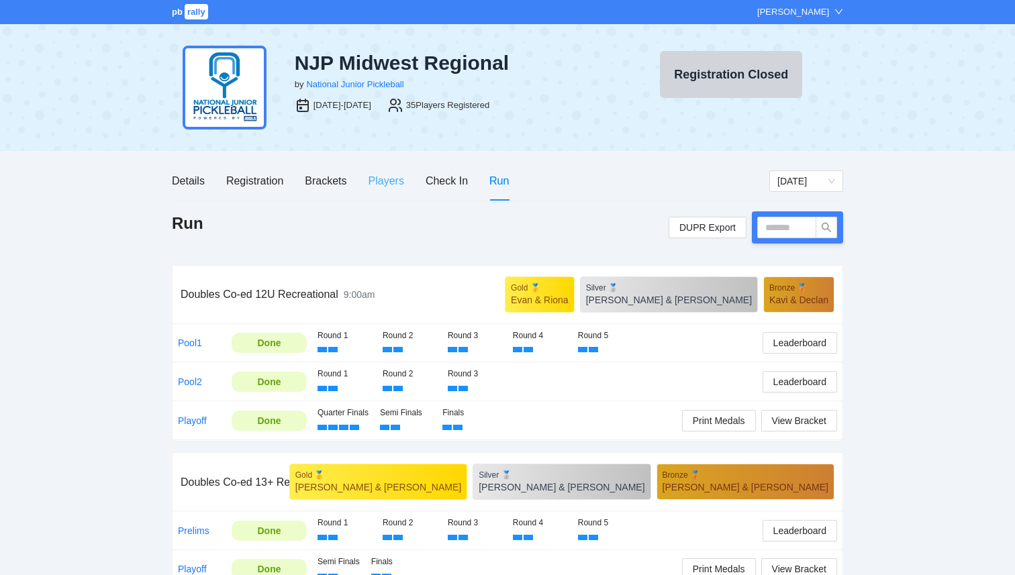
click at [376, 191] on div "Players" at bounding box center [386, 181] width 36 height 38
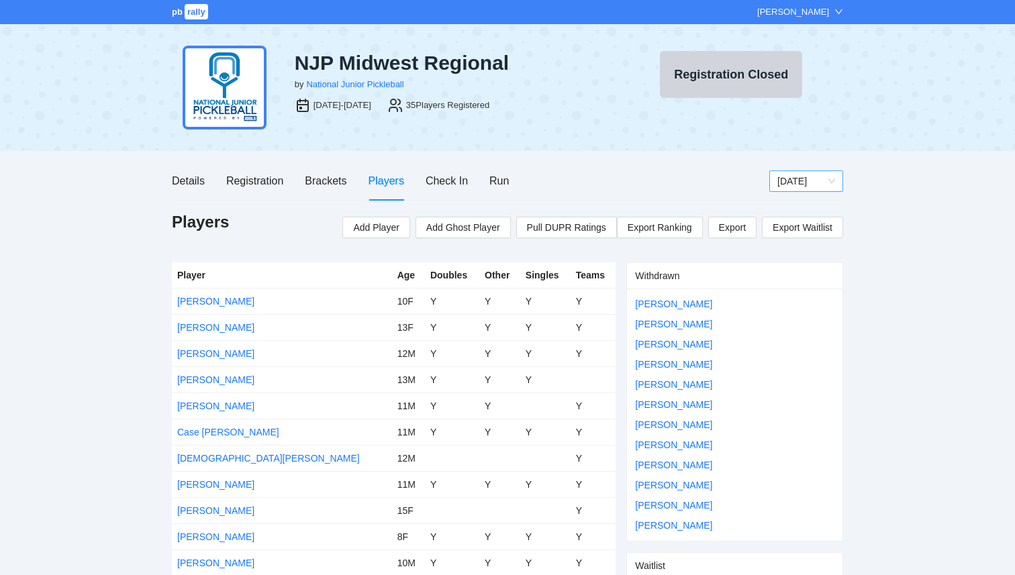
click at [775, 181] on div "[DATE]" at bounding box center [806, 180] width 74 height 21
click at [789, 246] on div "[DATE]" at bounding box center [806, 250] width 58 height 15
click at [328, 182] on div "Brackets" at bounding box center [326, 180] width 42 height 17
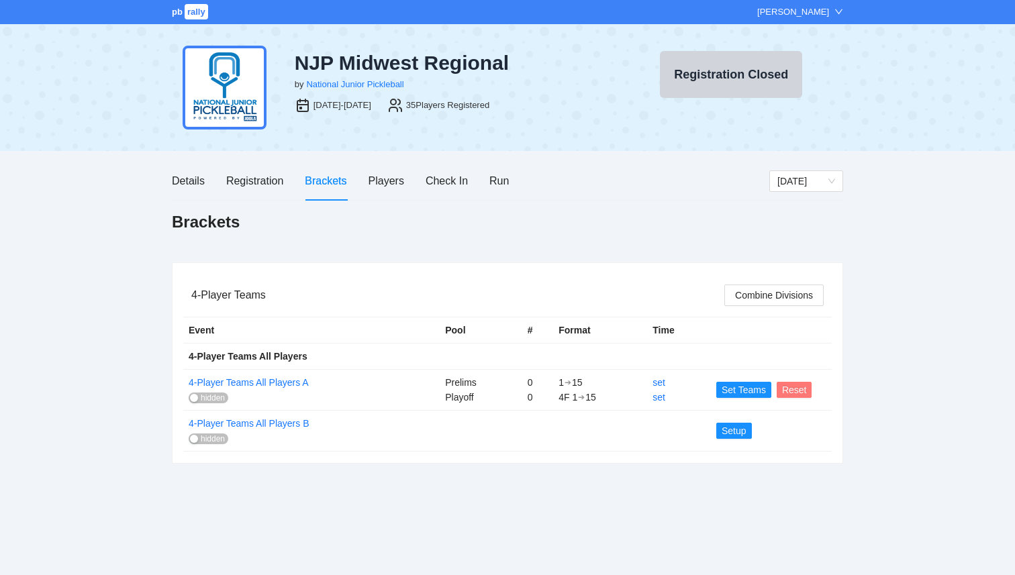
click at [783, 389] on span "Reset" at bounding box center [794, 389] width 25 height 15
click at [815, 346] on span "OK" at bounding box center [817, 349] width 13 height 15
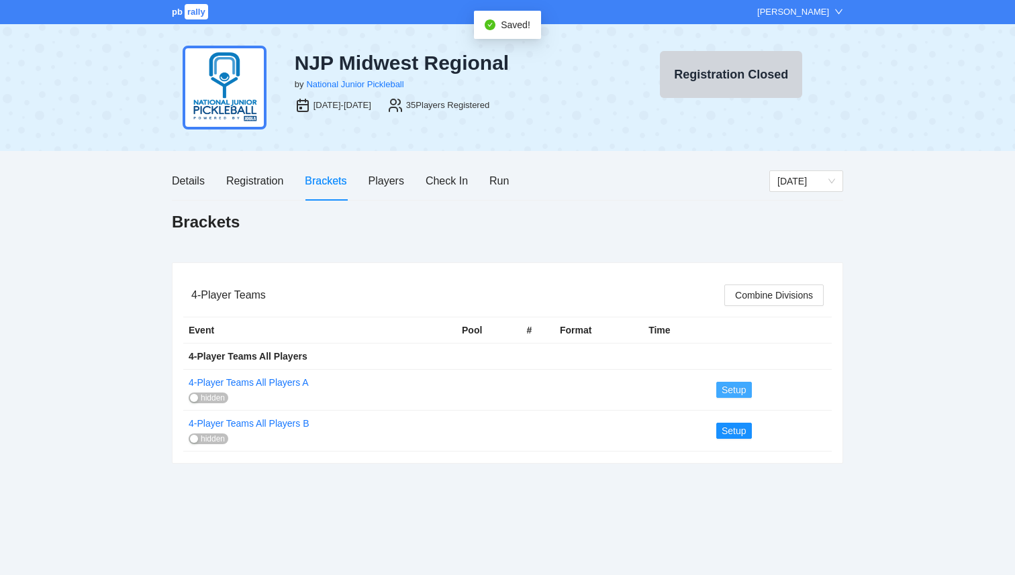
click at [736, 389] on span "Setup" at bounding box center [733, 389] width 25 height 15
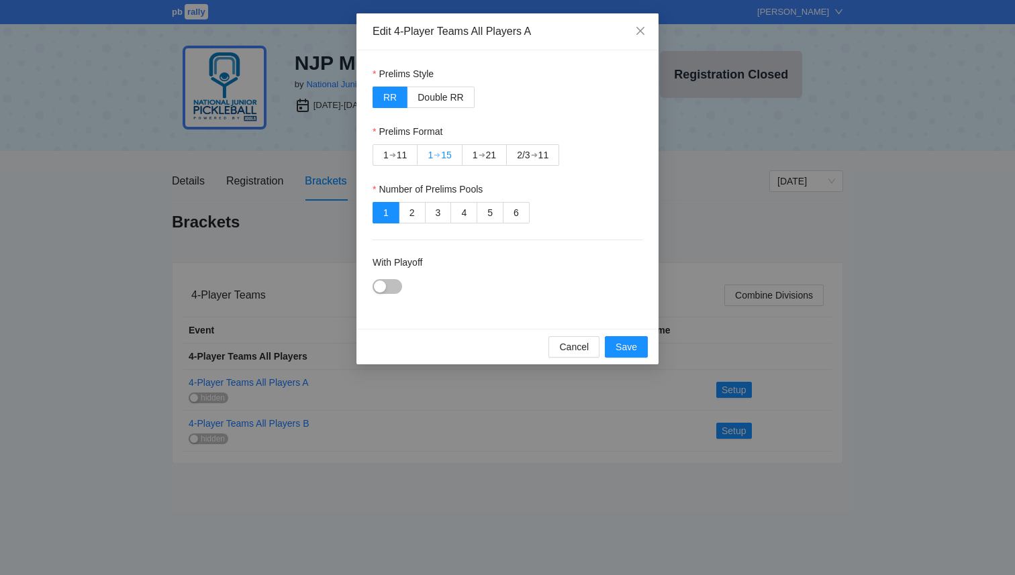
click at [430, 158] on div "1" at bounding box center [429, 155] width 5 height 20
click at [397, 287] on button "With Playoff" at bounding box center [387, 286] width 30 height 15
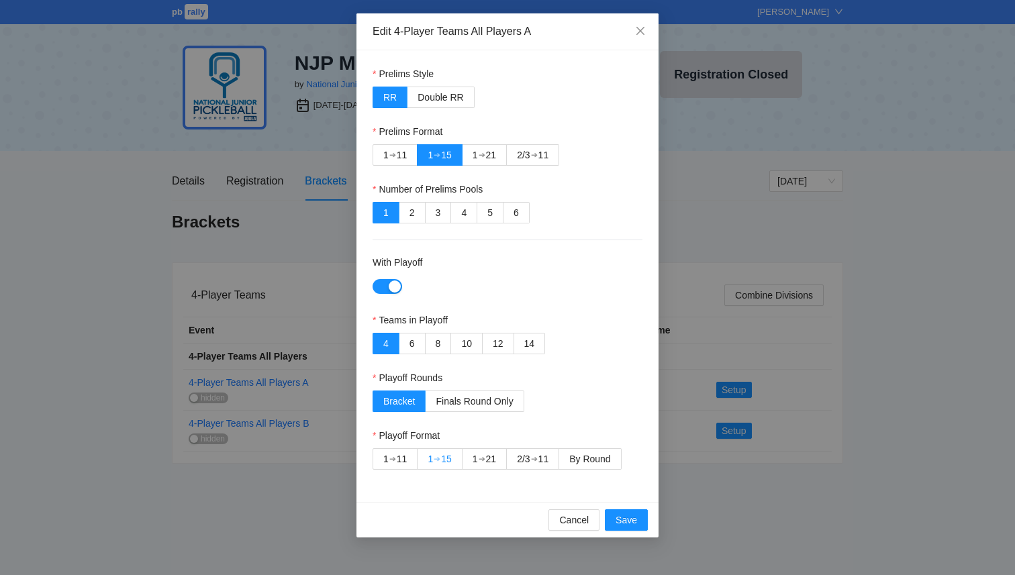
click at [437, 468] on div "1 ➔ 15" at bounding box center [438, 459] width 23 height 20
click at [625, 525] on span "Save" at bounding box center [625, 520] width 21 height 15
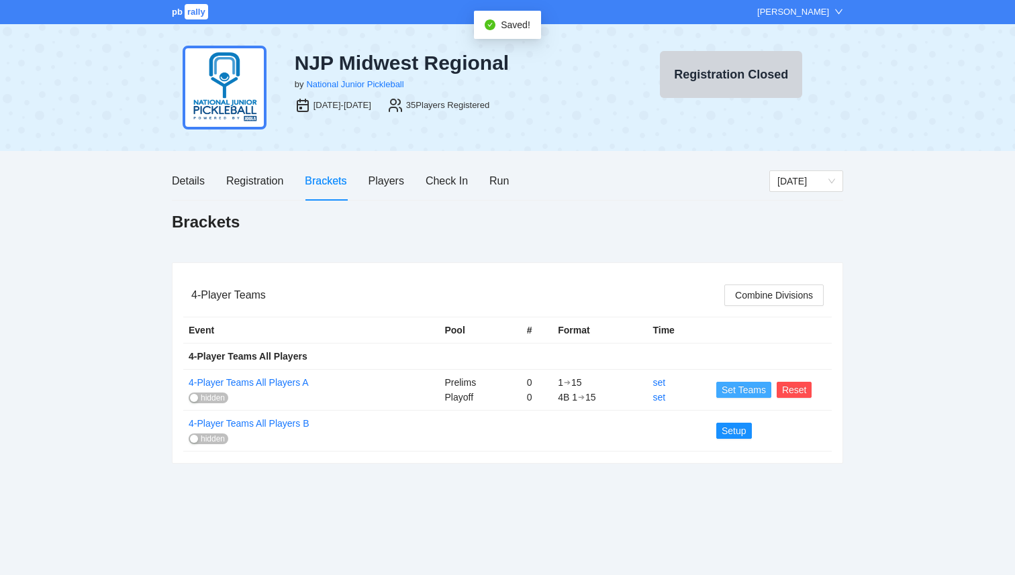
click at [745, 387] on span "Set Teams" at bounding box center [743, 389] width 44 height 15
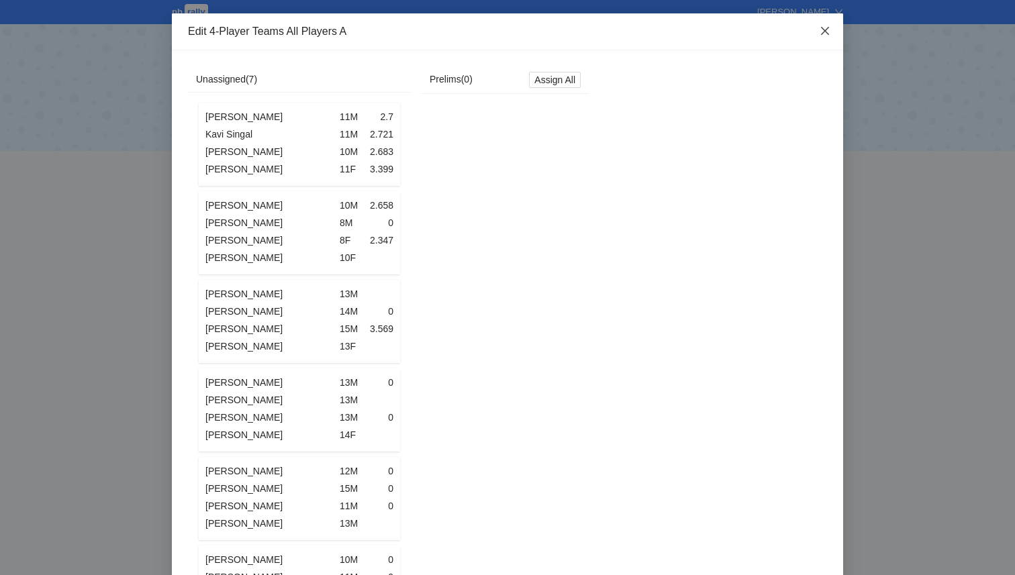
click at [825, 32] on icon "close" at bounding box center [825, 31] width 8 height 8
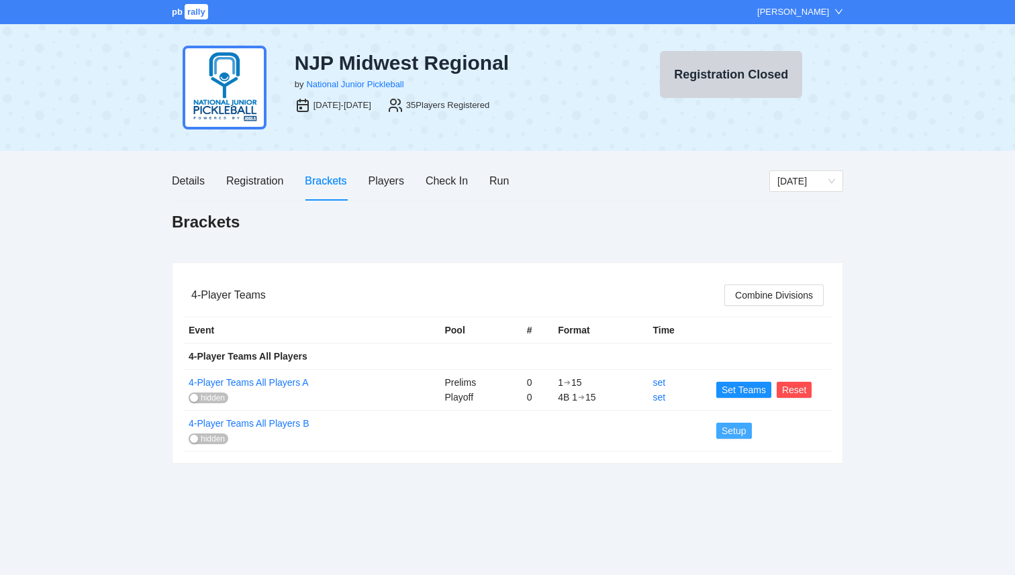
click at [723, 430] on span "Setup" at bounding box center [733, 430] width 25 height 15
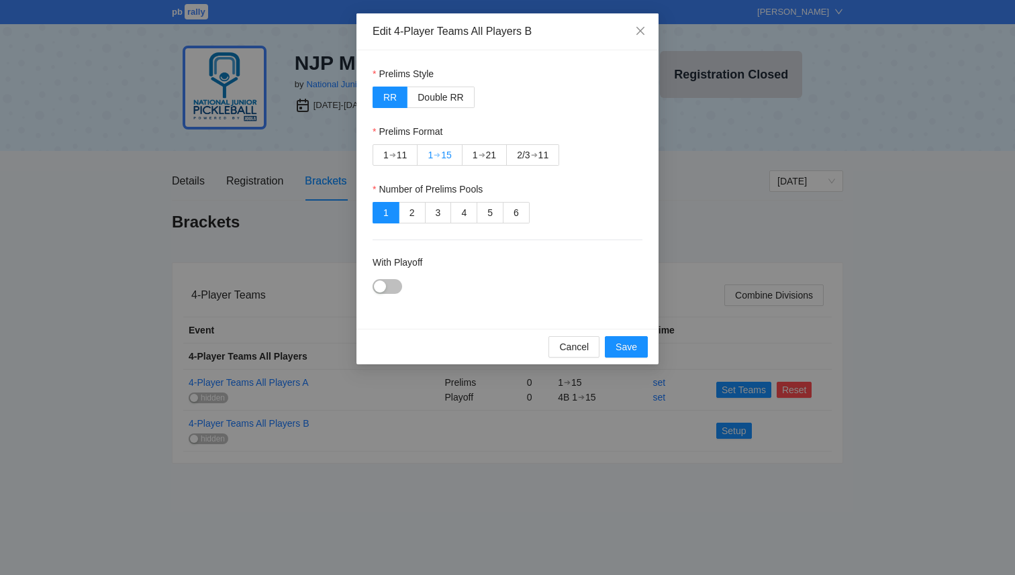
click at [433, 150] on div "➔" at bounding box center [436, 155] width 7 height 11
click at [386, 289] on button "With Playoff" at bounding box center [387, 286] width 30 height 15
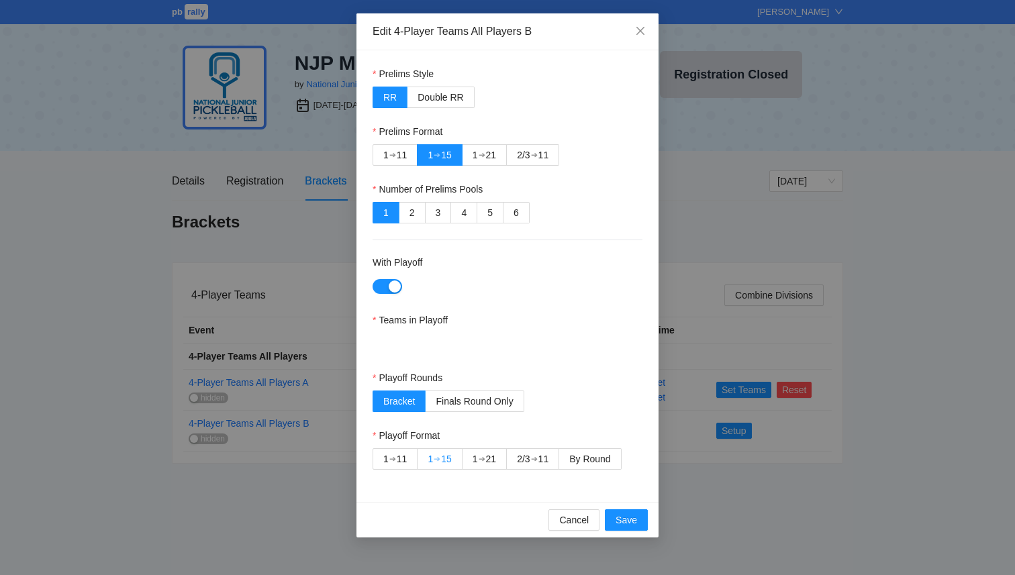
click at [451, 459] on div "15" at bounding box center [446, 459] width 11 height 20
click at [619, 517] on span "Save" at bounding box center [625, 520] width 21 height 15
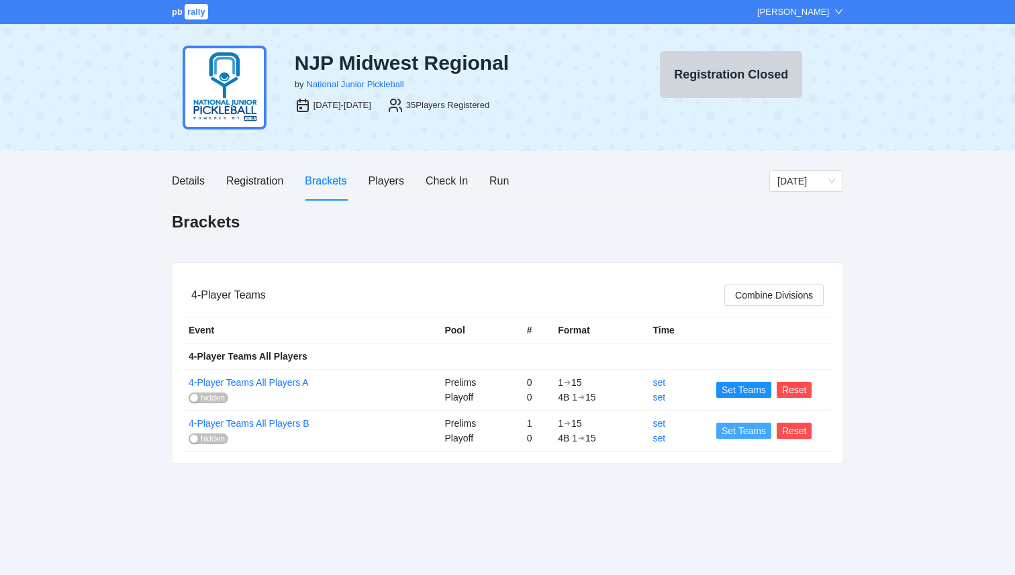
click at [727, 431] on span "Set Teams" at bounding box center [743, 430] width 44 height 15
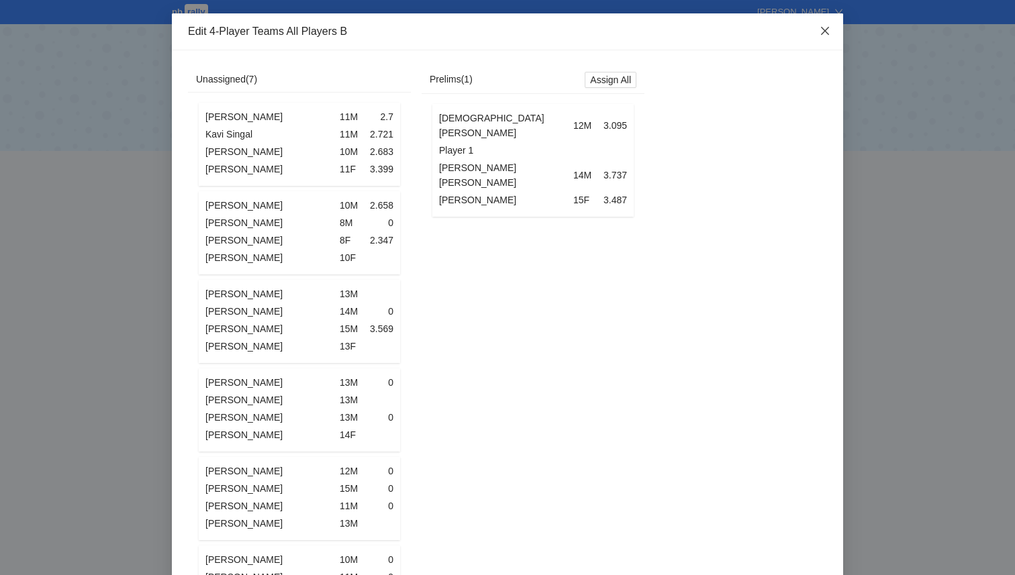
click at [822, 33] on icon "close" at bounding box center [825, 31] width 8 height 8
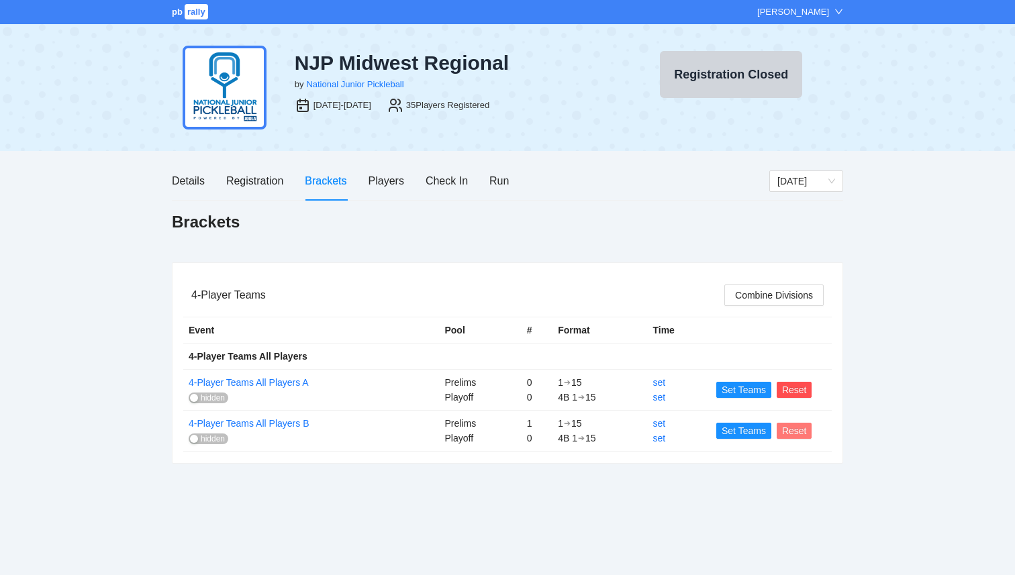
click at [788, 433] on span "Reset" at bounding box center [794, 430] width 25 height 15
click at [815, 392] on span "OK" at bounding box center [817, 390] width 13 height 15
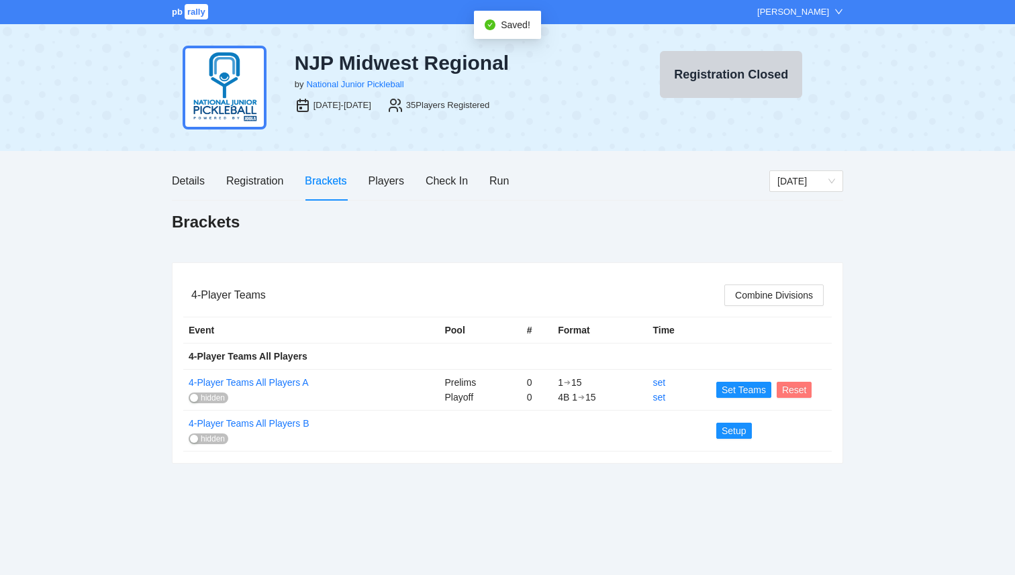
click at [784, 390] on span "Reset" at bounding box center [794, 389] width 25 height 15
click at [815, 350] on span "OK" at bounding box center [817, 349] width 13 height 15
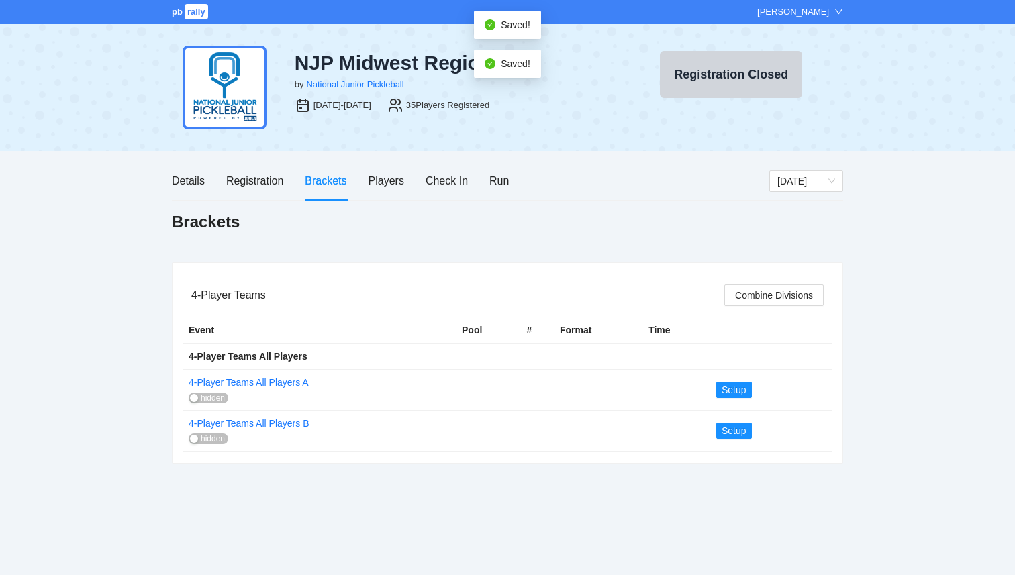
click at [540, 407] on td at bounding box center [538, 389] width 34 height 41
click at [724, 389] on span "Setup" at bounding box center [733, 389] width 25 height 15
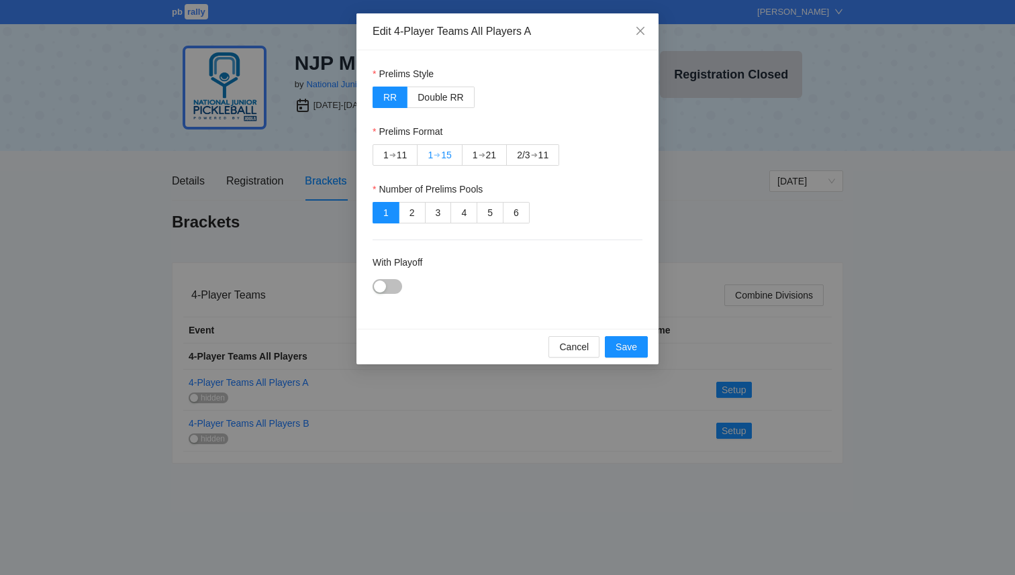
click at [439, 156] on div "➔" at bounding box center [436, 155] width 7 height 11
click at [385, 291] on div "button" at bounding box center [380, 286] width 12 height 12
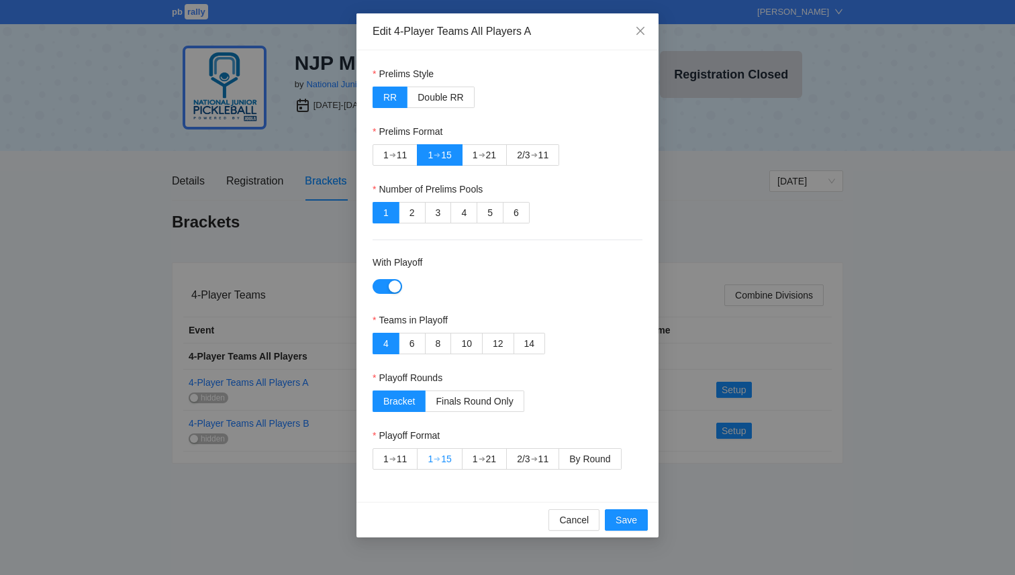
click at [434, 463] on div "➔" at bounding box center [436, 459] width 7 height 11
click at [625, 523] on span "Save" at bounding box center [625, 520] width 21 height 15
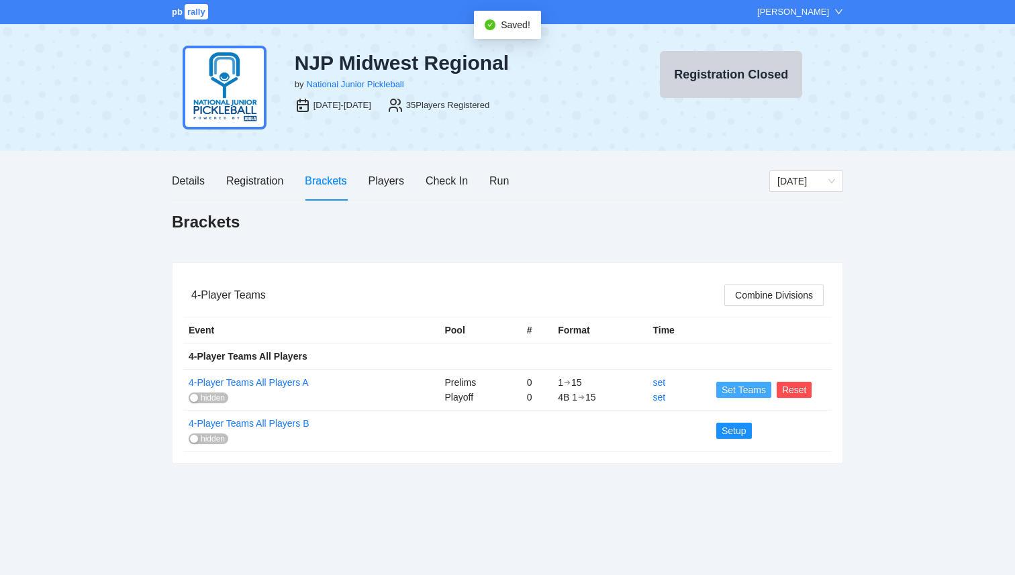
click at [746, 392] on span "Set Teams" at bounding box center [743, 389] width 44 height 15
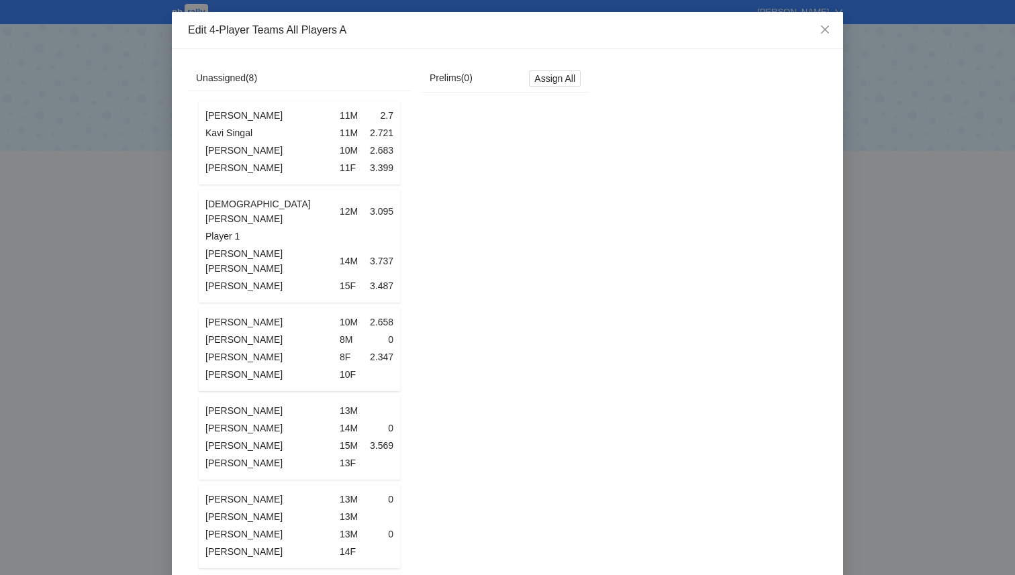
scroll to position [19, 0]
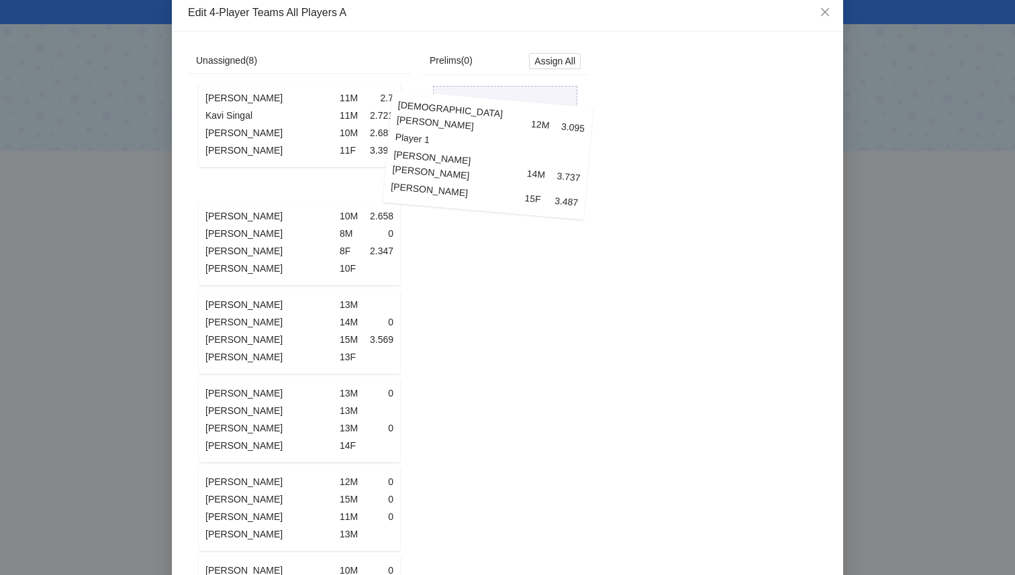
drag, startPoint x: 323, startPoint y: 203, endPoint x: 512, endPoint y: 129, distance: 202.5
click at [512, 129] on div "Unassigned ( 8 ) [PERSON_NAME] 11M 2.7 [PERSON_NAME] 11M 2.721 [PERSON_NAME] 10…" at bounding box center [388, 438] width 401 height 780
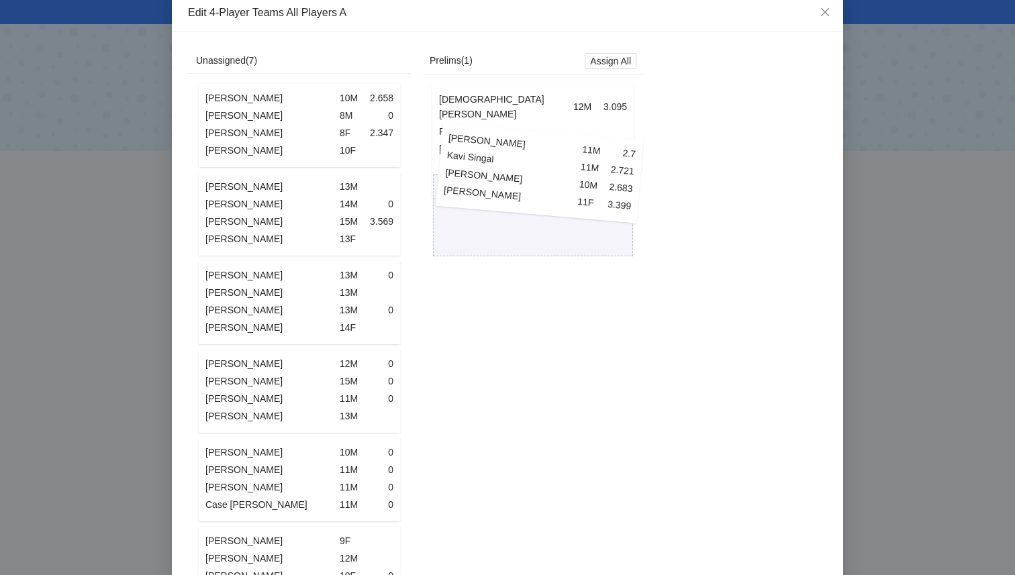
drag, startPoint x: 299, startPoint y: 127, endPoint x: 545, endPoint y: 179, distance: 251.8
click at [545, 178] on div "Unassigned ( 7 ) [PERSON_NAME] 11M 2.7 [PERSON_NAME] 11M 2.721 [PERSON_NAME] 10…" at bounding box center [416, 379] width 456 height 662
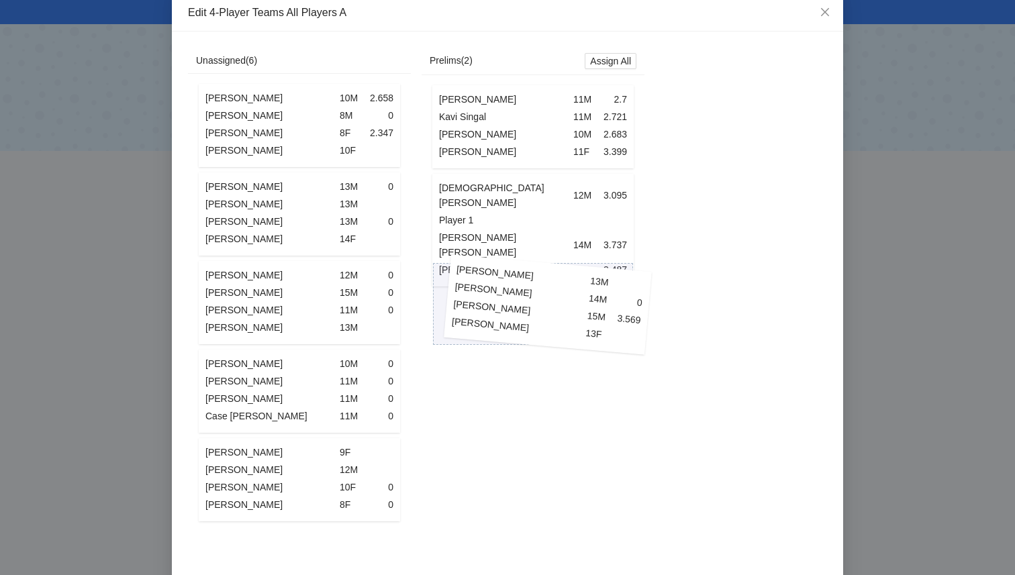
drag, startPoint x: 309, startPoint y: 236, endPoint x: 557, endPoint y: 327, distance: 264.3
click at [557, 327] on div "Unassigned ( 6 ) [PERSON_NAME] 10M 2.658 [PERSON_NAME] 8M 0 [PERSON_NAME] 8F 2.…" at bounding box center [416, 334] width 456 height 573
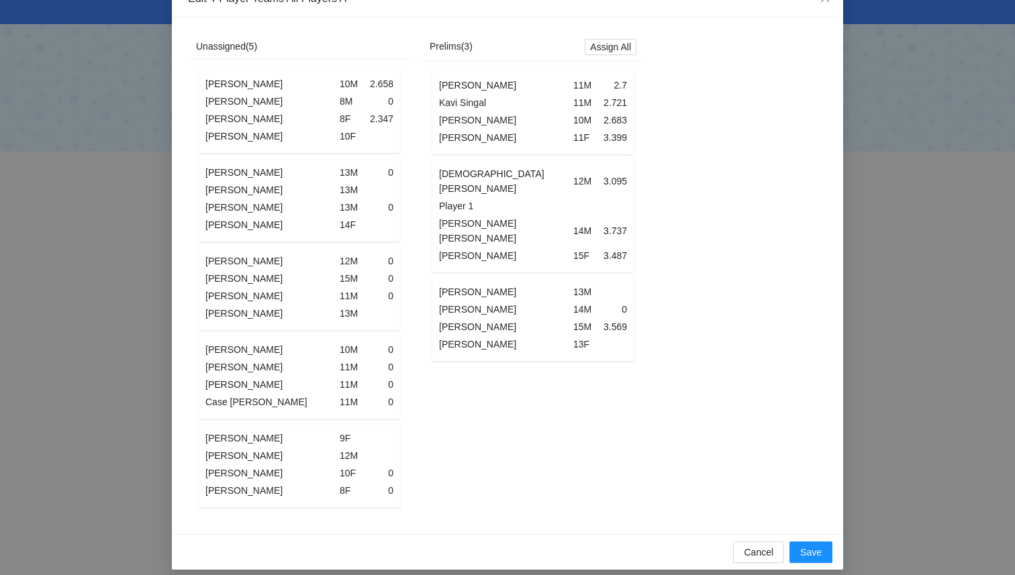
scroll to position [40, 0]
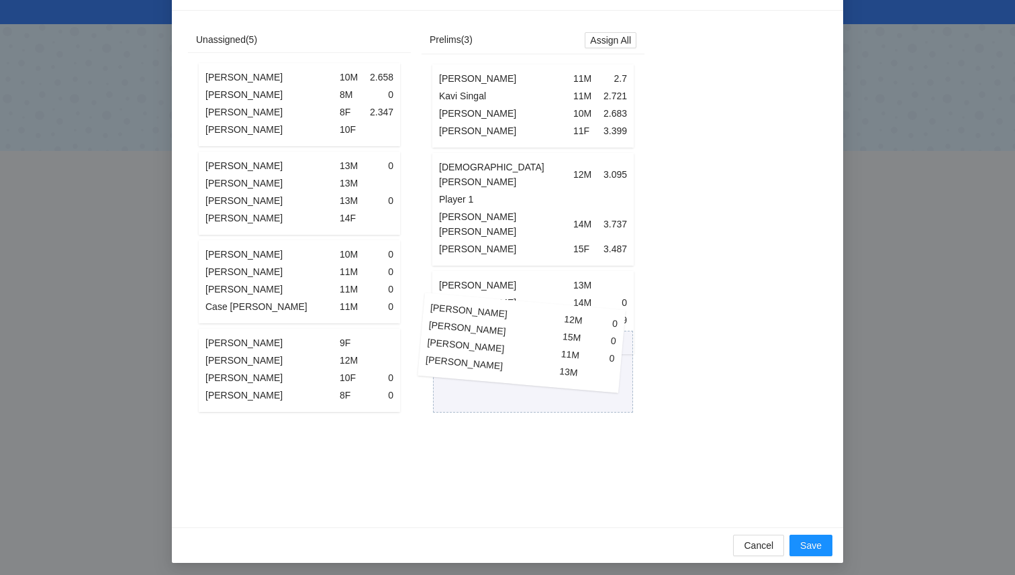
drag, startPoint x: 315, startPoint y: 300, endPoint x: 537, endPoint y: 361, distance: 230.4
click at [537, 361] on div "Unassigned ( 5 ) [PERSON_NAME] 10M 2.658 [PERSON_NAME] 8M 0 [PERSON_NAME] 8F 2.…" at bounding box center [416, 269] width 456 height 484
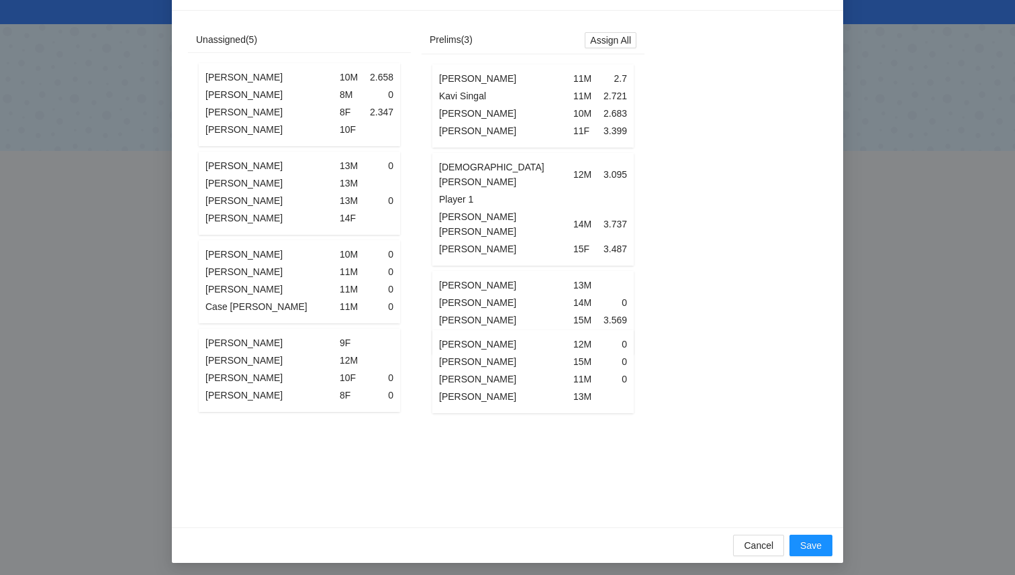
scroll to position [0, 0]
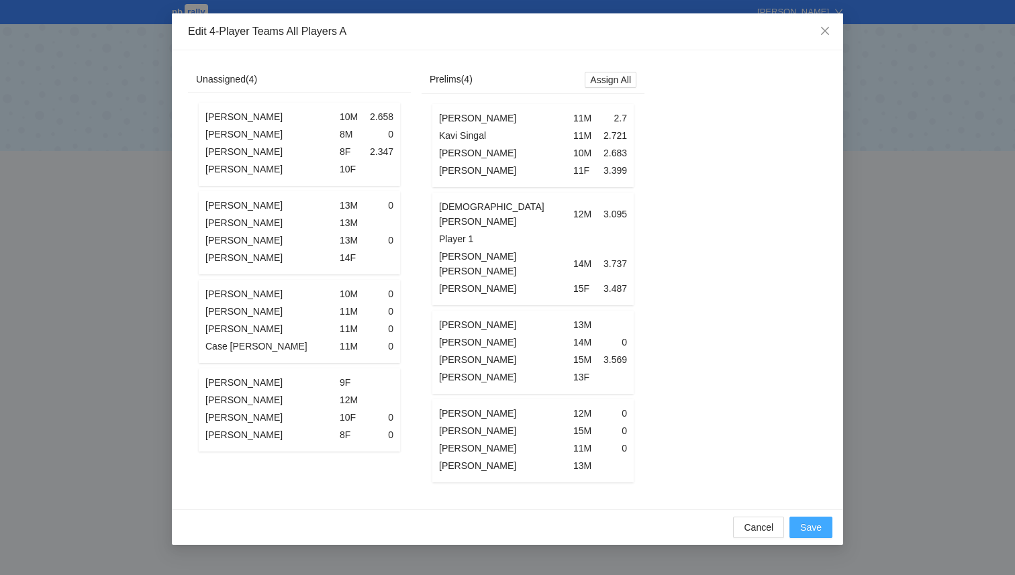
click at [813, 520] on span "Save" at bounding box center [810, 527] width 21 height 15
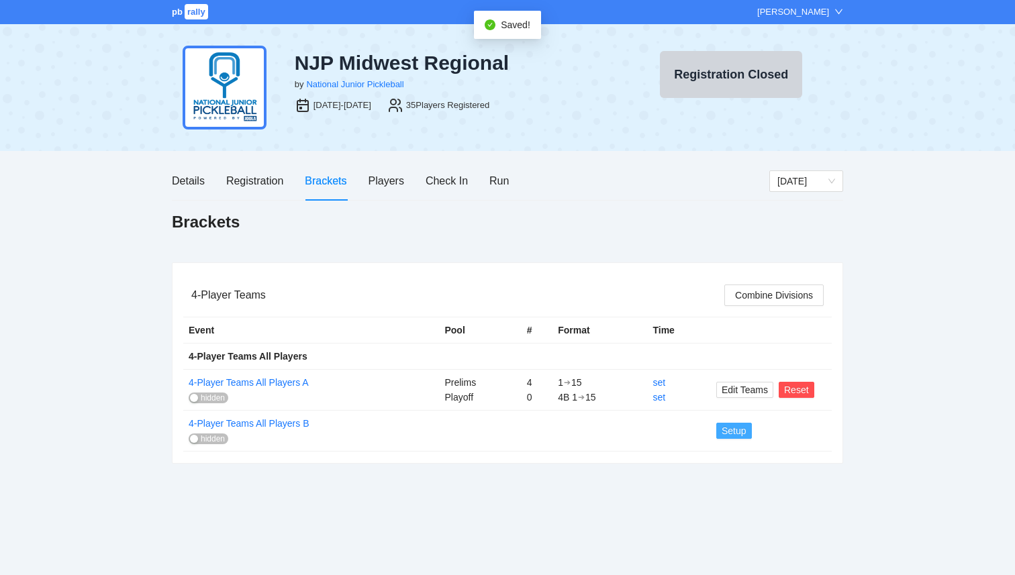
click at [737, 433] on span "Setup" at bounding box center [733, 430] width 25 height 15
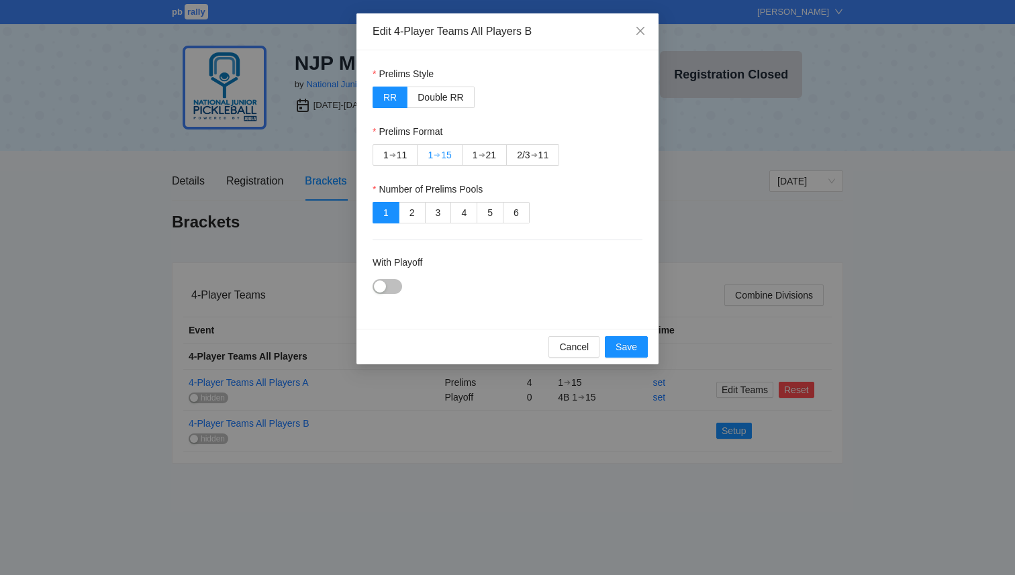
click at [429, 156] on div "1" at bounding box center [429, 155] width 5 height 20
click at [385, 285] on div "button" at bounding box center [380, 286] width 12 height 12
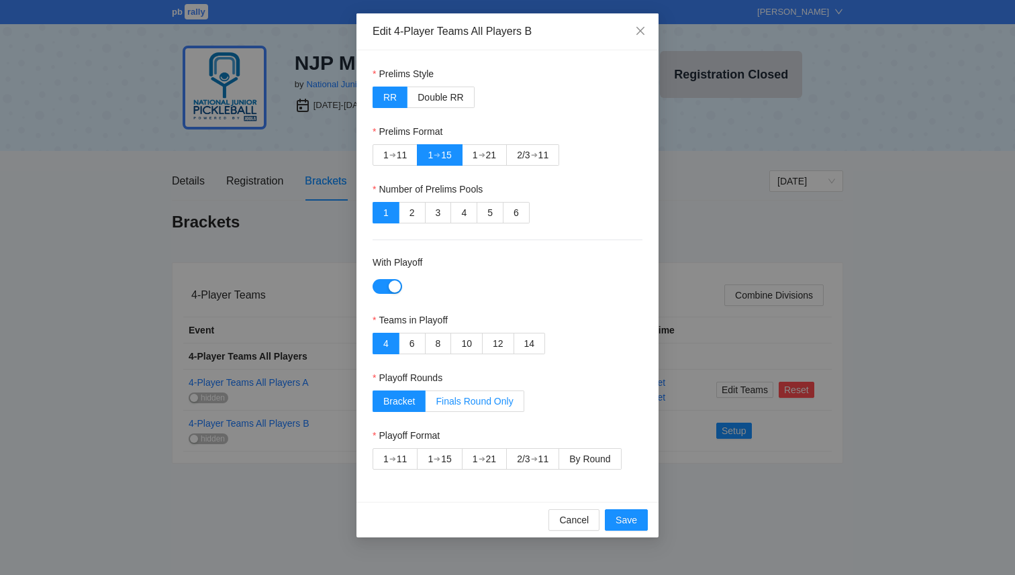
click at [475, 403] on span "Finals Round Only" at bounding box center [474, 401] width 77 height 11
click at [433, 460] on div "1" at bounding box center [429, 459] width 5 height 20
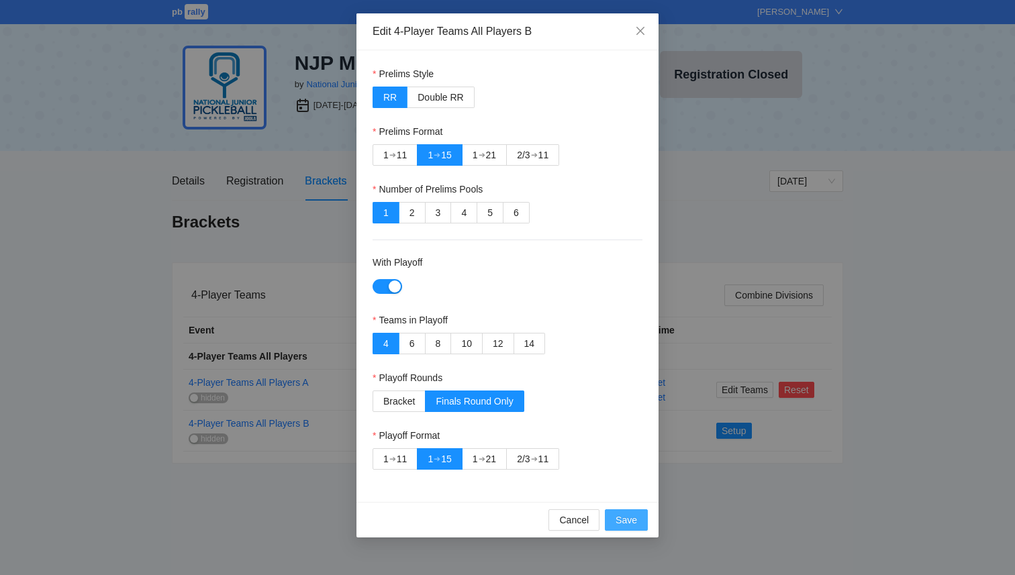
click at [627, 524] on span "Save" at bounding box center [625, 520] width 21 height 15
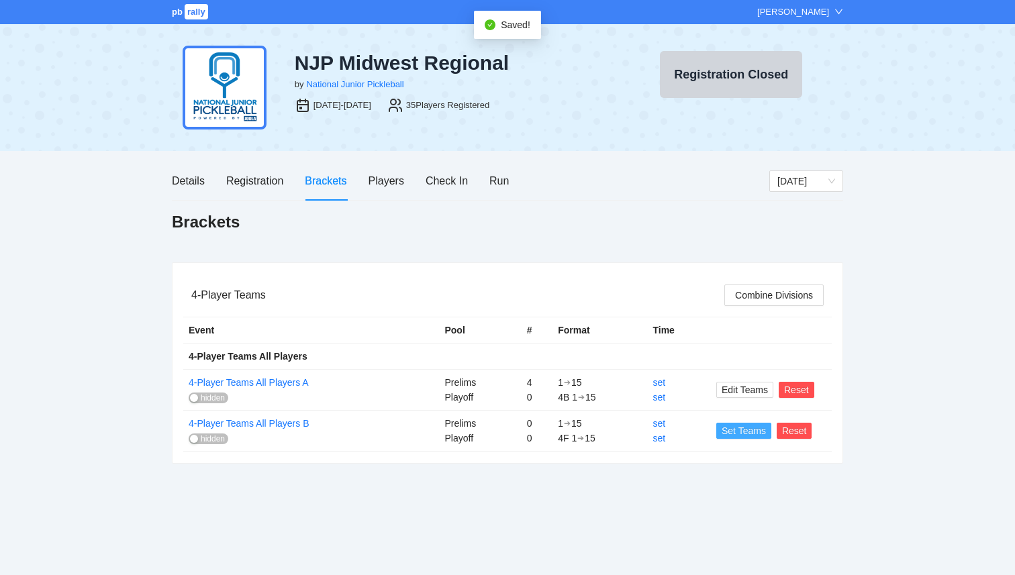
click at [741, 431] on span "Set Teams" at bounding box center [743, 430] width 44 height 15
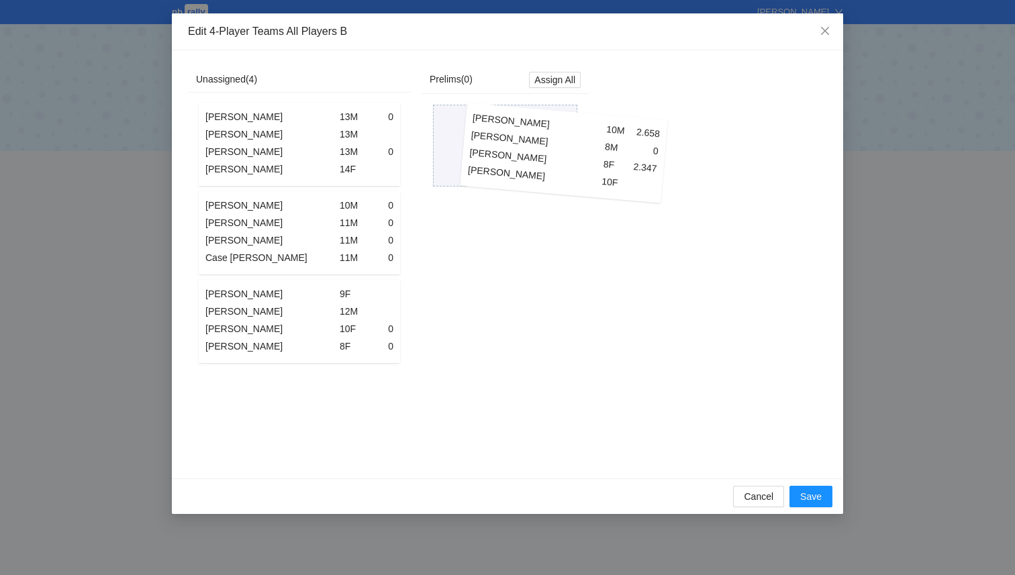
drag, startPoint x: 319, startPoint y: 170, endPoint x: 586, endPoint y: 177, distance: 267.2
click at [586, 178] on div "Unassigned ( 4 ) [PERSON_NAME] 10M 2.658 [PERSON_NAME] 8M 0 [PERSON_NAME] 8F 2.…" at bounding box center [388, 264] width 401 height 396
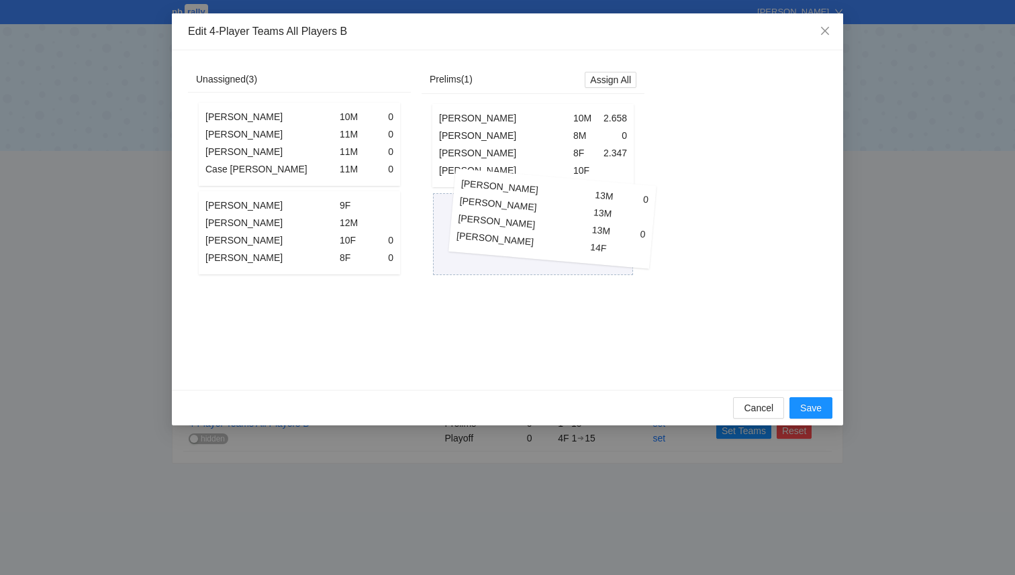
drag, startPoint x: 315, startPoint y: 152, endPoint x: 606, endPoint y: 241, distance: 304.4
click at [606, 241] on div "Unassigned ( 3 ) [PERSON_NAME] 13M 0 [PERSON_NAME] 13M [PERSON_NAME] 13M 0 [PER…" at bounding box center [416, 219] width 456 height 307
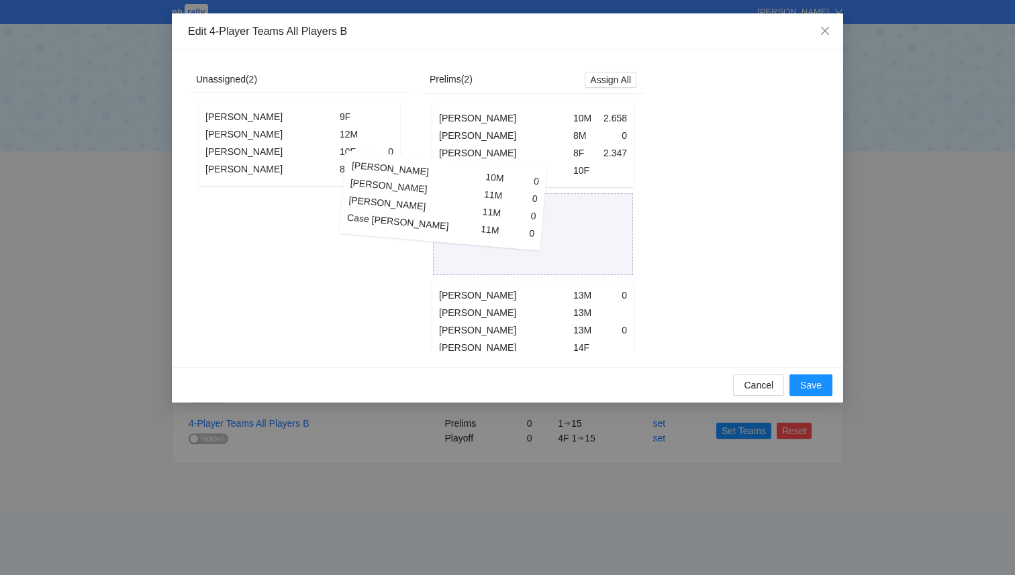
drag, startPoint x: 356, startPoint y: 158, endPoint x: 582, endPoint y: 253, distance: 245.4
click at [582, 253] on div "Unassigned ( 2 ) [PERSON_NAME] 10M 0 [PERSON_NAME] 11M 0 [PERSON_NAME] 11M 0 Ca…" at bounding box center [416, 208] width 456 height 285
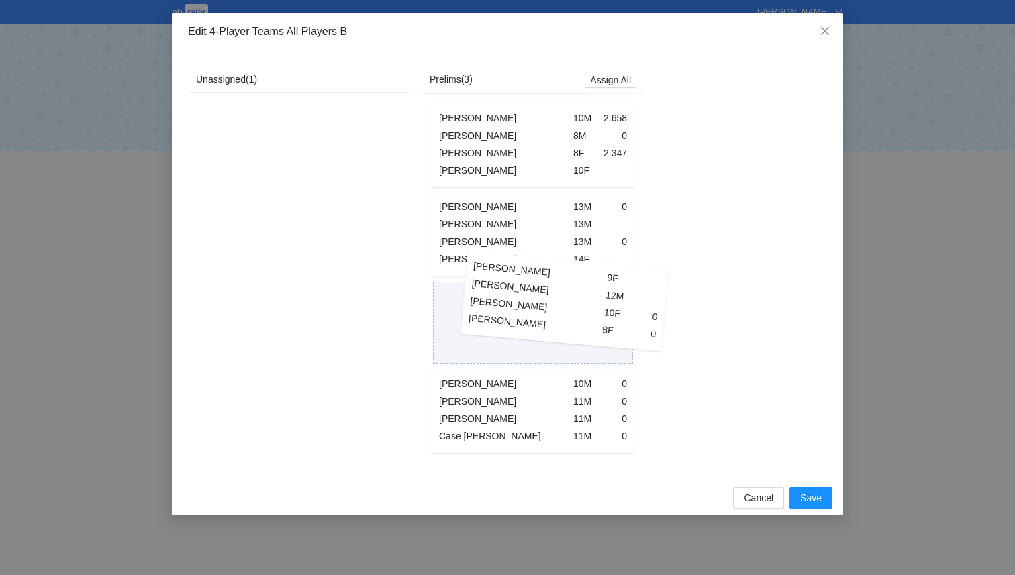
drag, startPoint x: 349, startPoint y: 169, endPoint x: 614, endPoint y: 326, distance: 308.1
click at [614, 326] on div "Unassigned ( 1 ) [PERSON_NAME] 9F [PERSON_NAME] 12M [PERSON_NAME] 10F 0 [PERSON…" at bounding box center [416, 264] width 456 height 397
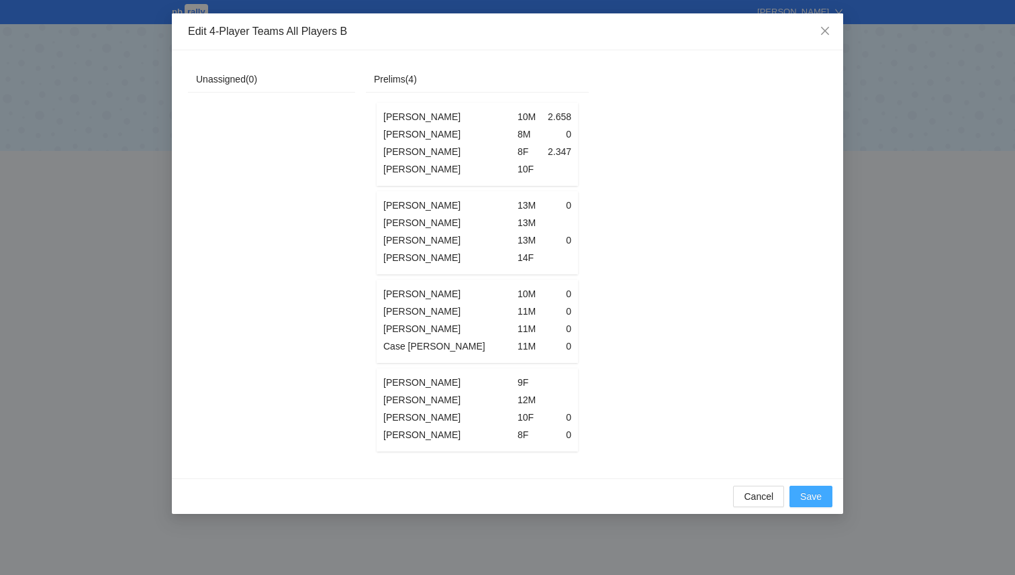
click at [822, 500] on button "Save" at bounding box center [810, 496] width 43 height 21
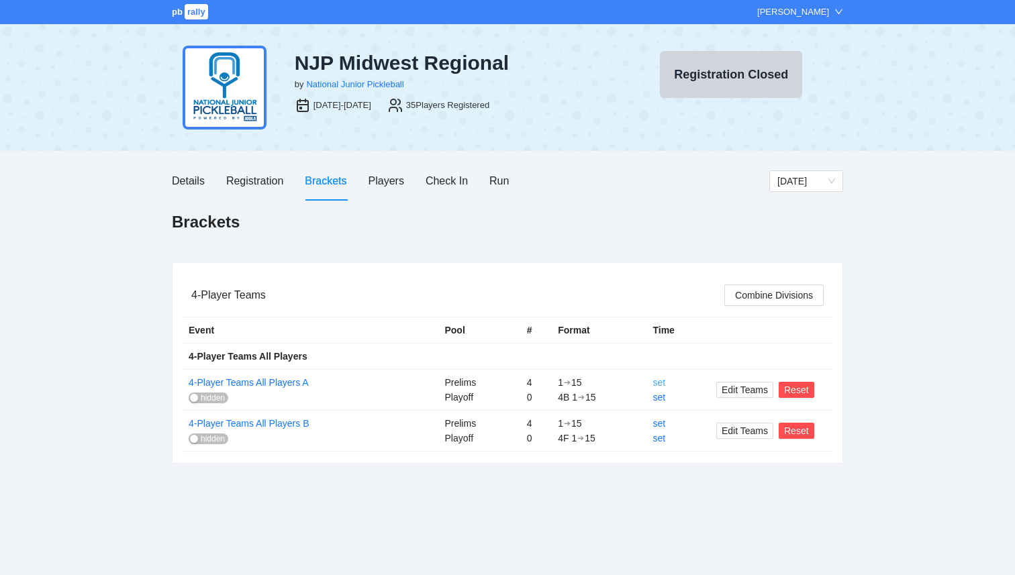
click at [660, 386] on link "set" at bounding box center [658, 382] width 13 height 11
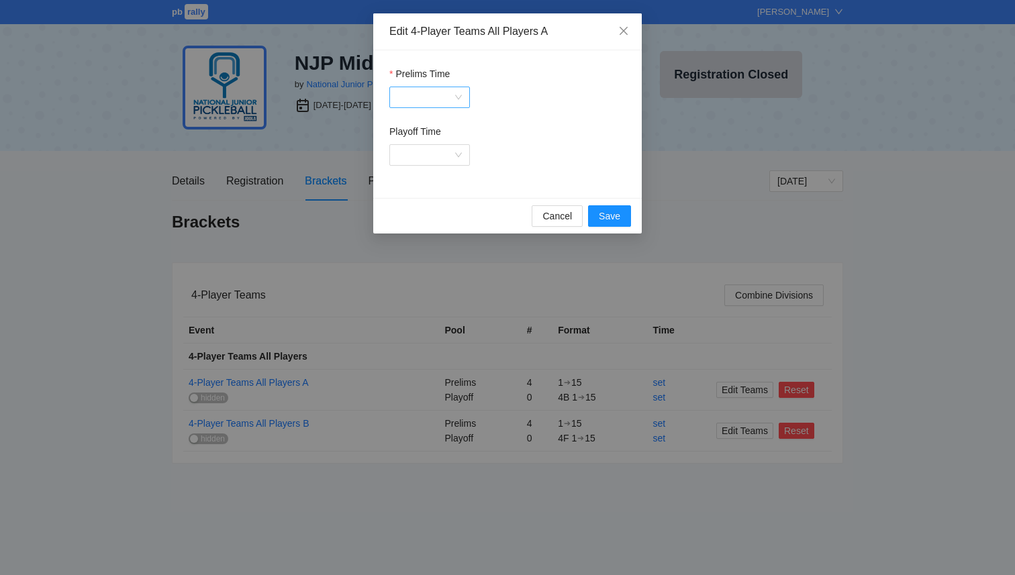
click at [458, 97] on div at bounding box center [429, 97] width 81 height 21
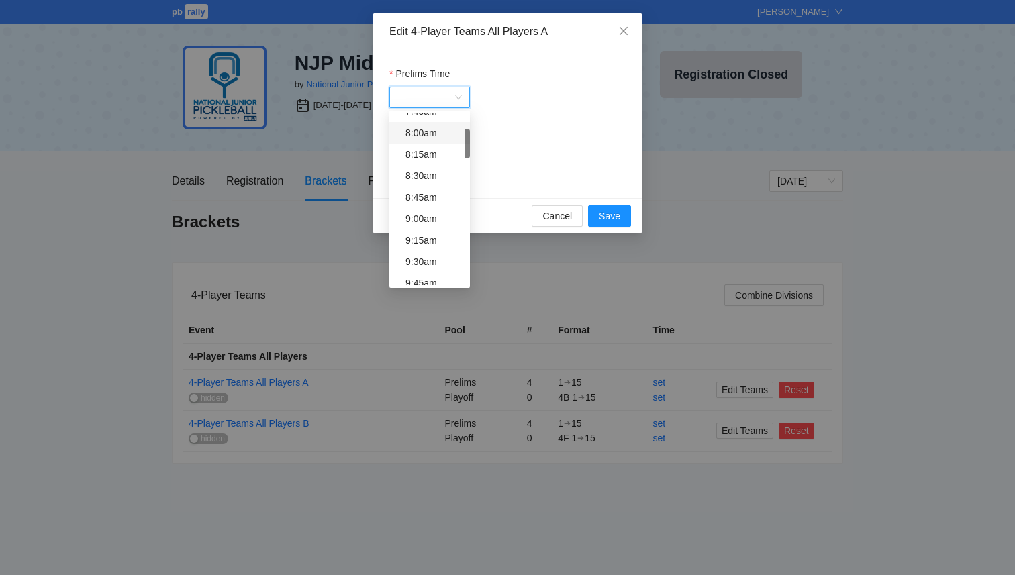
scroll to position [119, 0]
click at [427, 217] on div "9:00am" at bounding box center [433, 220] width 56 height 15
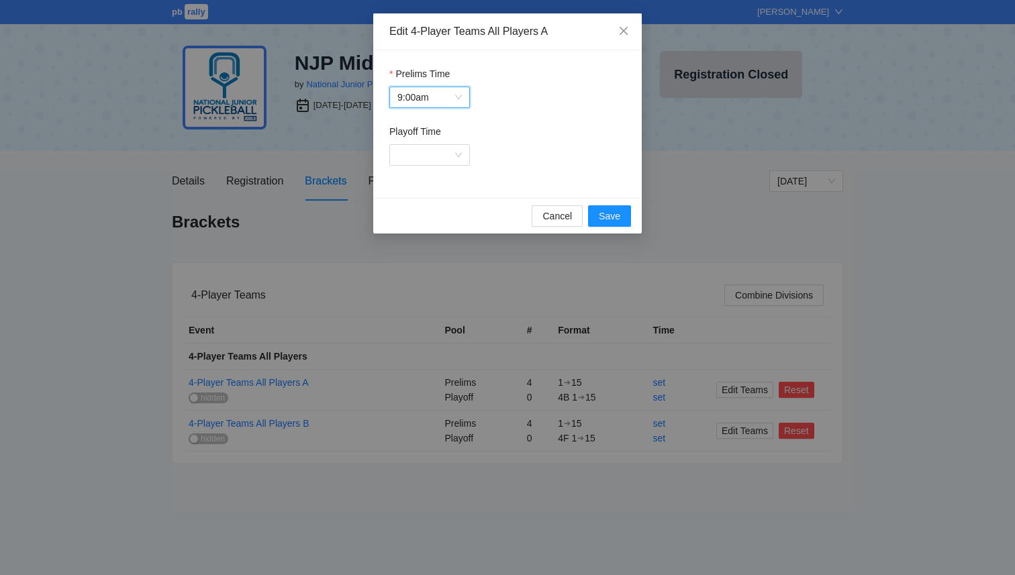
click at [439, 125] on label "Playoff Time" at bounding box center [415, 131] width 52 height 15
click at [439, 145] on input "Playoff Time" at bounding box center [424, 155] width 55 height 20
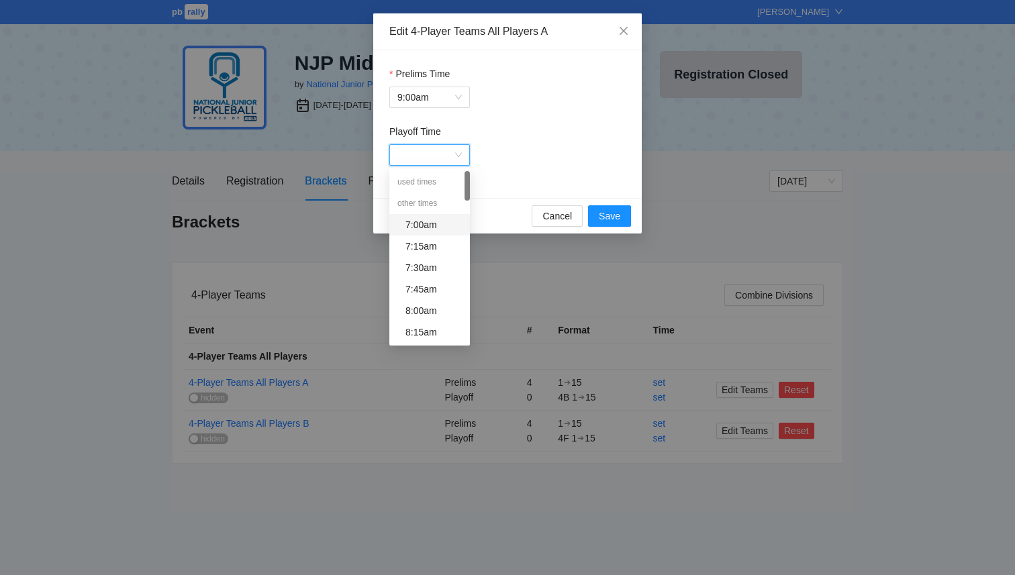
click at [439, 157] on input "Playoff Time" at bounding box center [424, 155] width 55 height 20
click at [429, 307] on div "9:00am" at bounding box center [433, 301] width 56 height 15
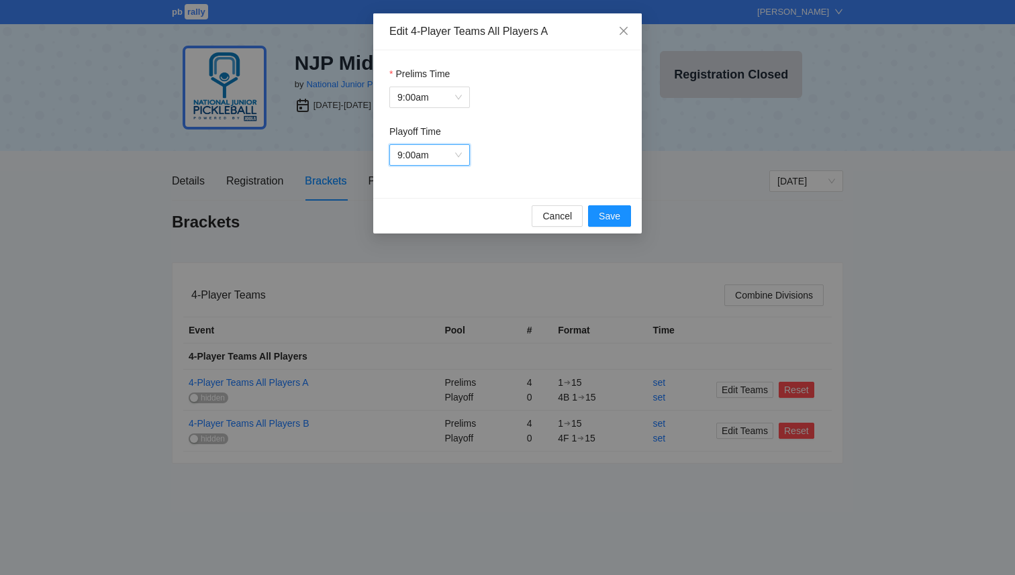
click at [442, 160] on span "9:00am" at bounding box center [429, 155] width 64 height 20
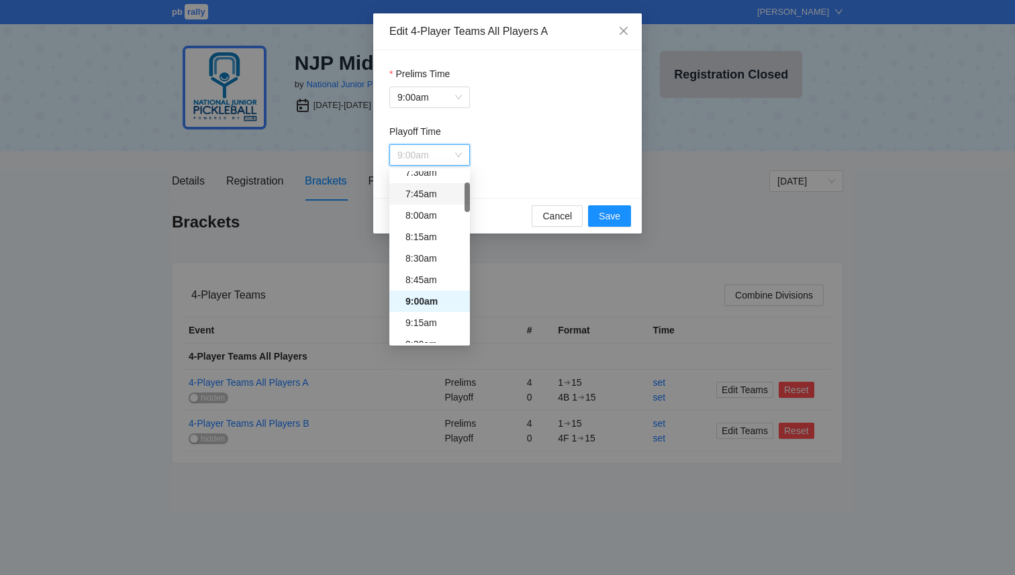
scroll to position [0, 0]
click at [427, 188] on div "used times" at bounding box center [429, 181] width 81 height 21
click at [423, 205] on div "other times" at bounding box center [429, 203] width 81 height 21
click at [538, 116] on form "Prelims Time 9:00am Playoff Time 9:00am" at bounding box center [507, 115] width 236 height 99
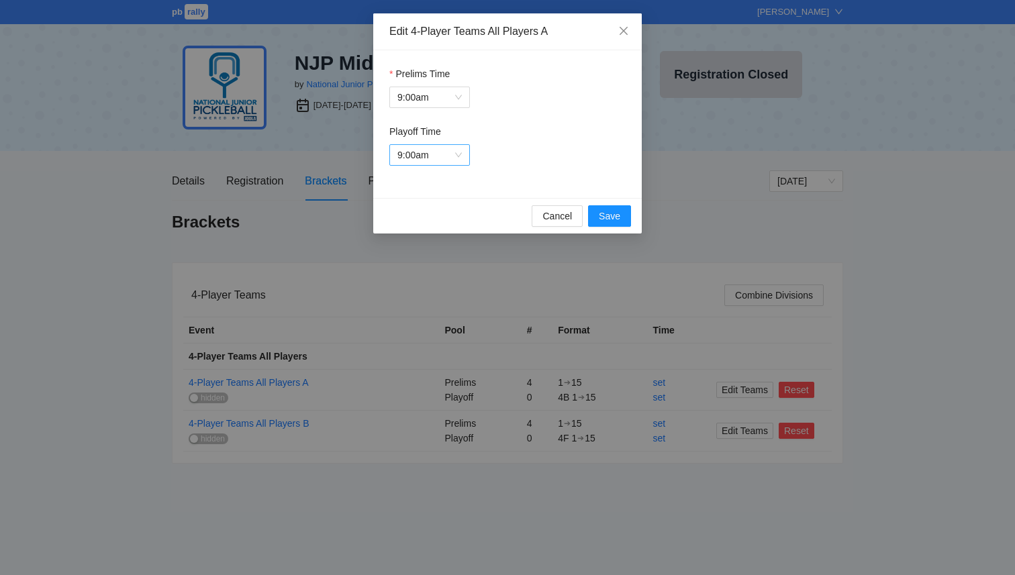
click at [435, 154] on span "9:00am" at bounding box center [429, 155] width 64 height 20
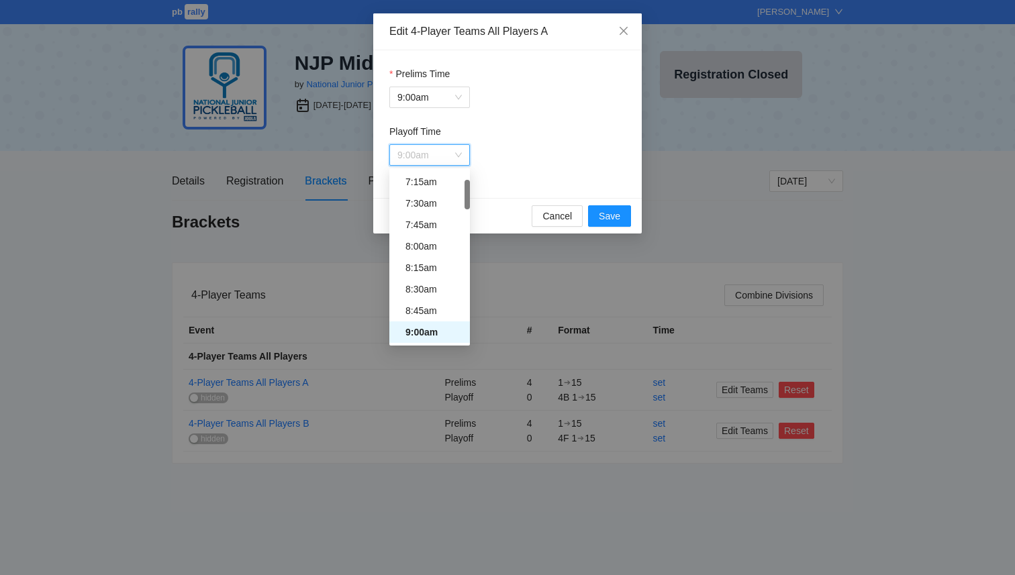
click at [505, 185] on div "Prelims Time 9:00am Playoff Time 9:00am" at bounding box center [507, 124] width 268 height 148
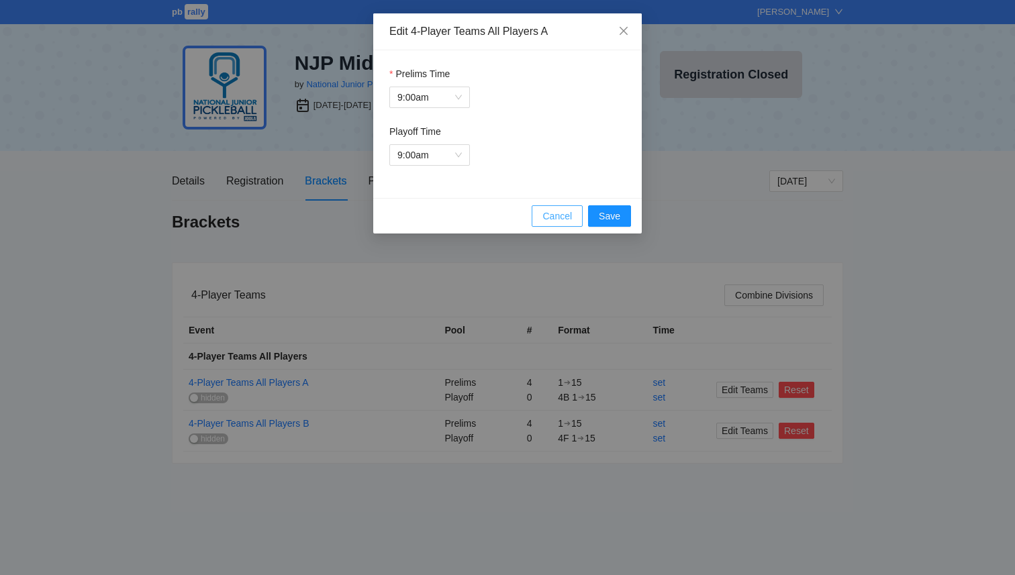
click at [548, 211] on span "Cancel" at bounding box center [557, 216] width 30 height 15
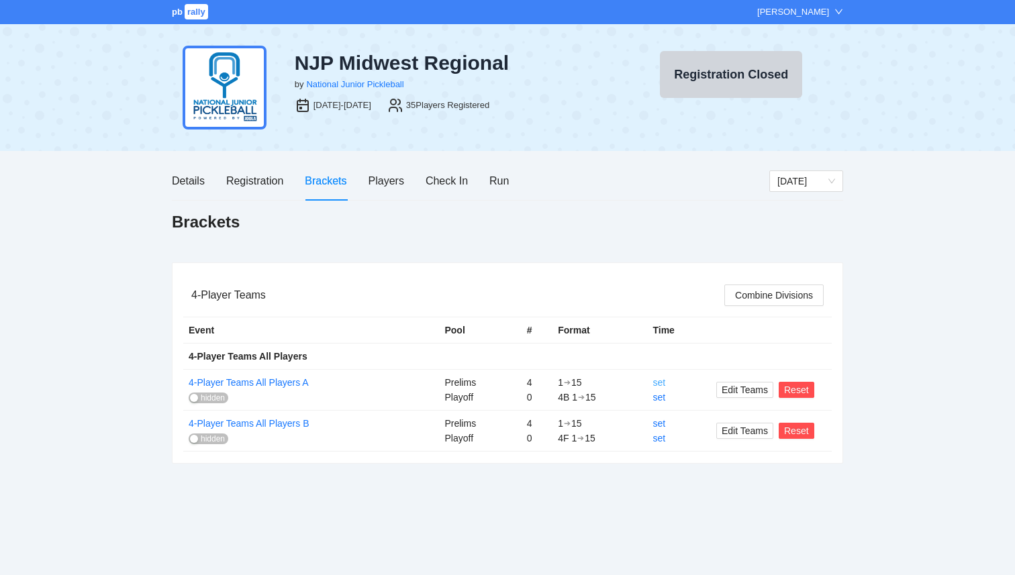
click at [660, 386] on link "set" at bounding box center [658, 382] width 13 height 11
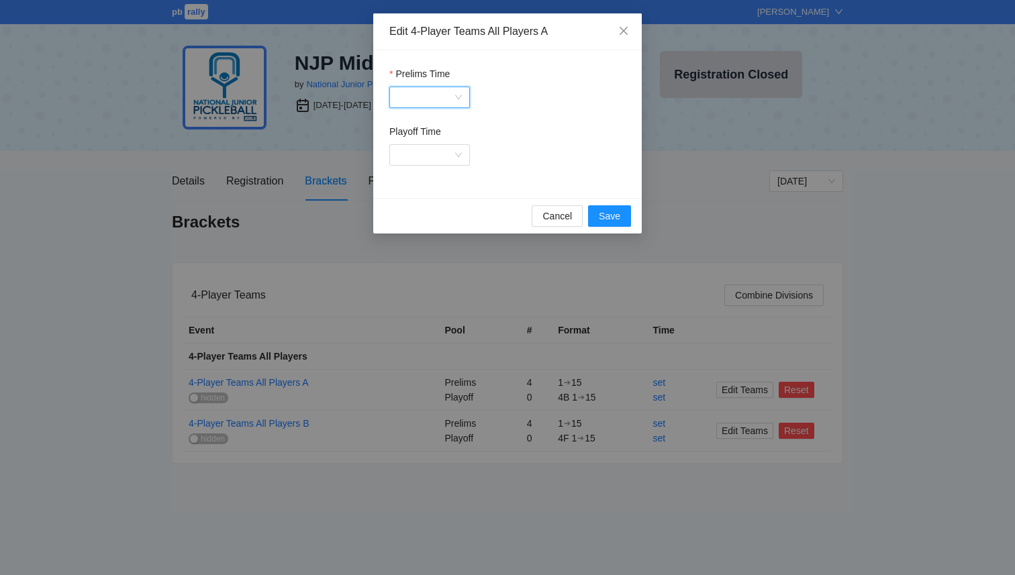
click at [398, 100] on input "Prelims Time" at bounding box center [424, 97] width 55 height 20
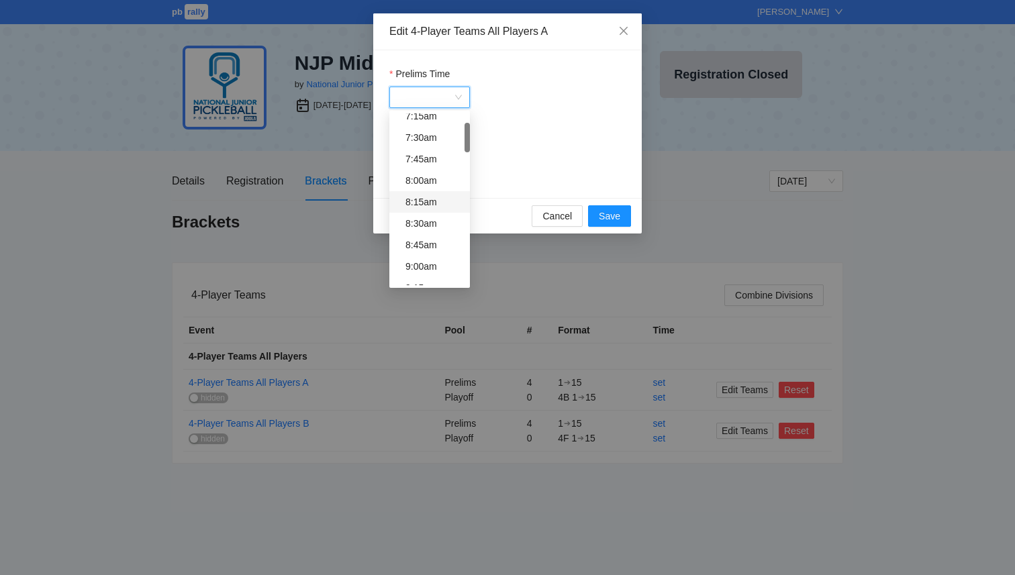
scroll to position [70, 0]
click at [417, 268] on div "9:00am" at bounding box center [433, 268] width 56 height 15
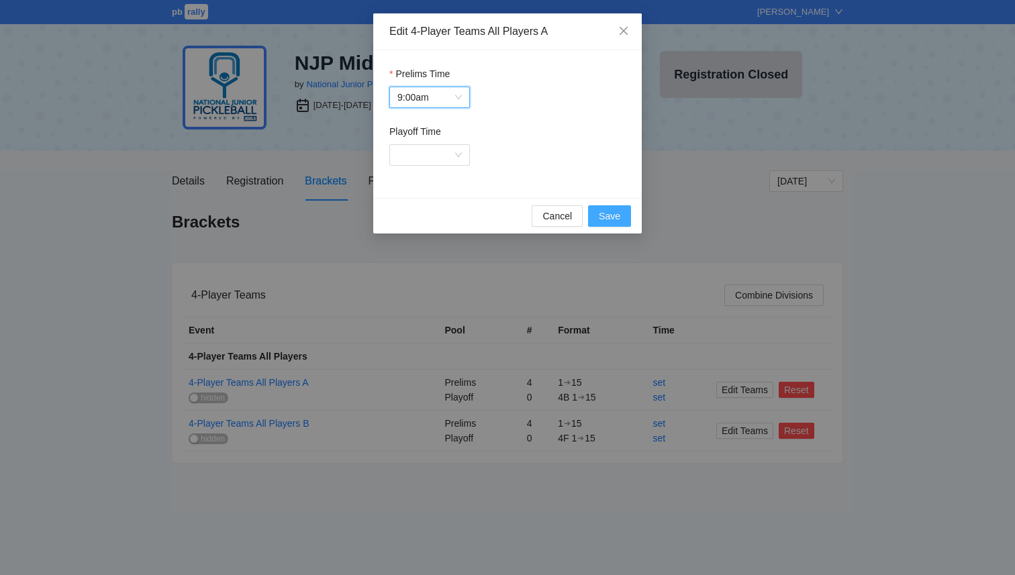
click at [614, 218] on span "Save" at bounding box center [609, 216] width 21 height 15
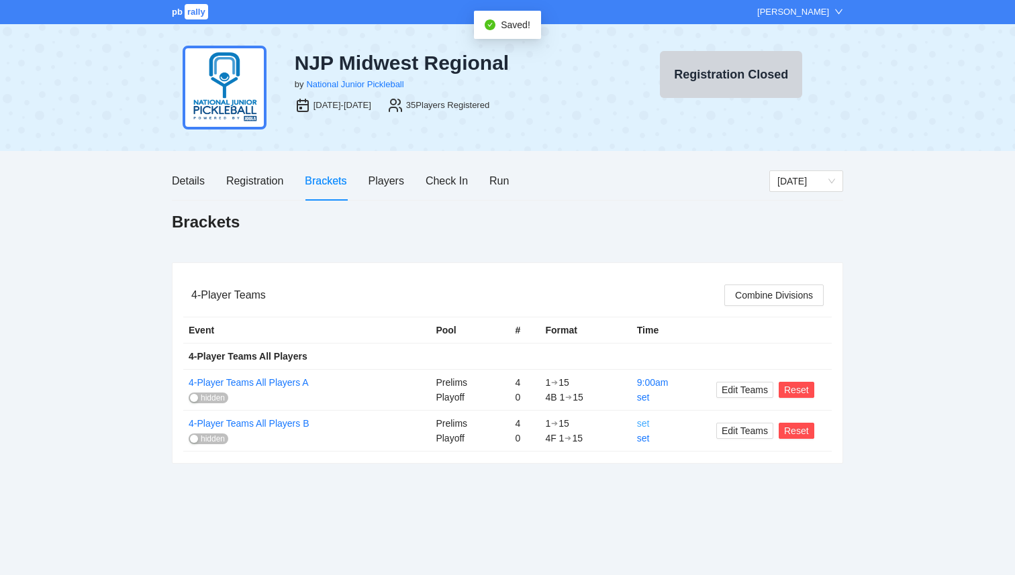
click at [642, 426] on link "set" at bounding box center [643, 423] width 13 height 11
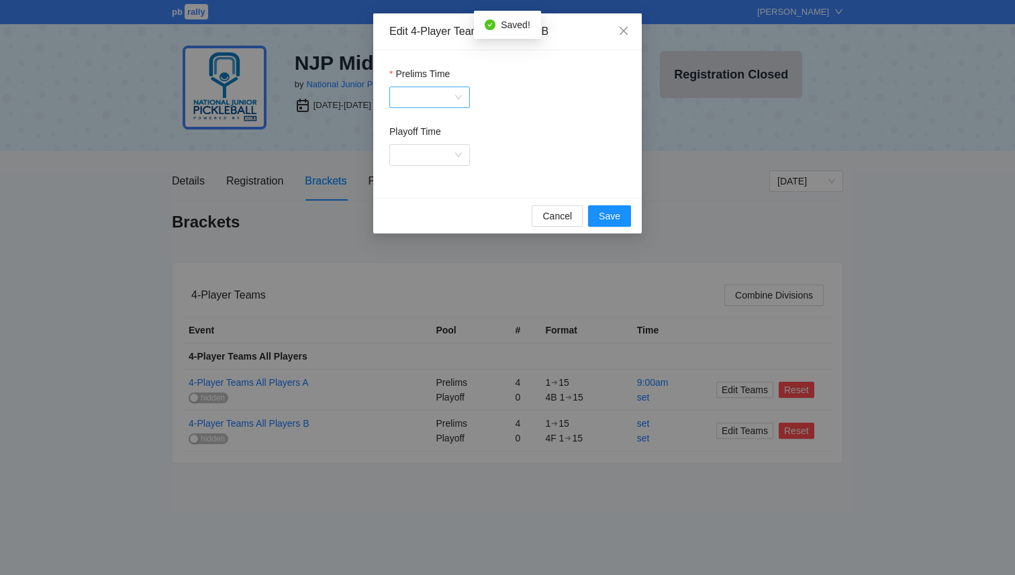
click at [409, 89] on input "Prelims Time" at bounding box center [424, 97] width 55 height 20
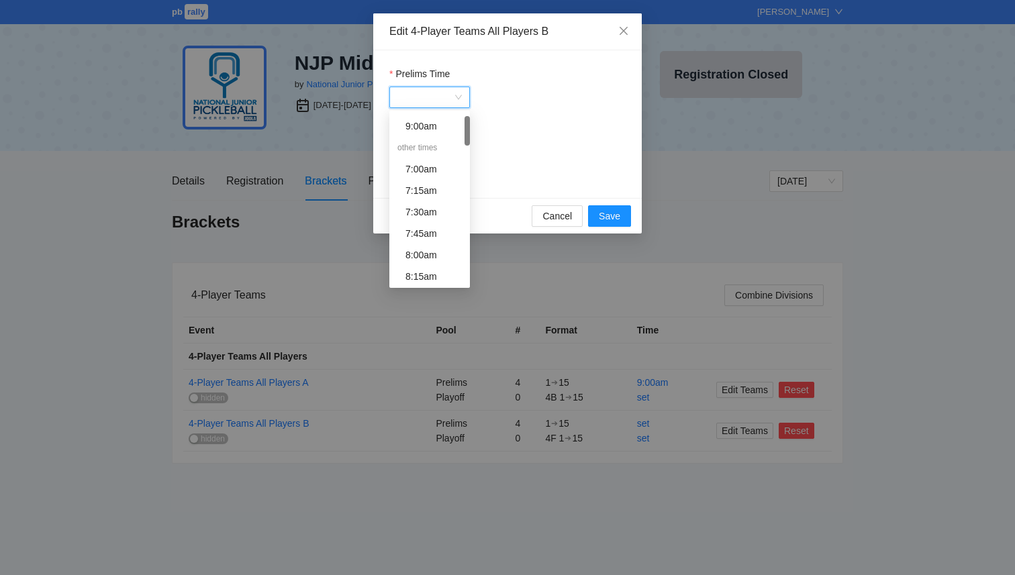
scroll to position [0, 0]
click at [424, 140] on div "9:00am" at bounding box center [433, 145] width 56 height 15
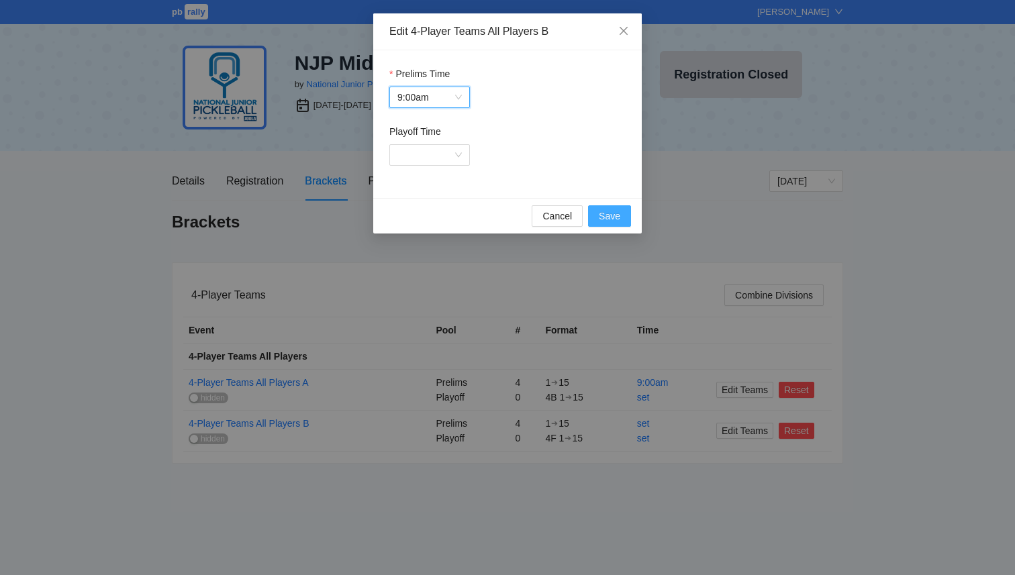
click at [615, 209] on span "Save" at bounding box center [609, 216] width 21 height 15
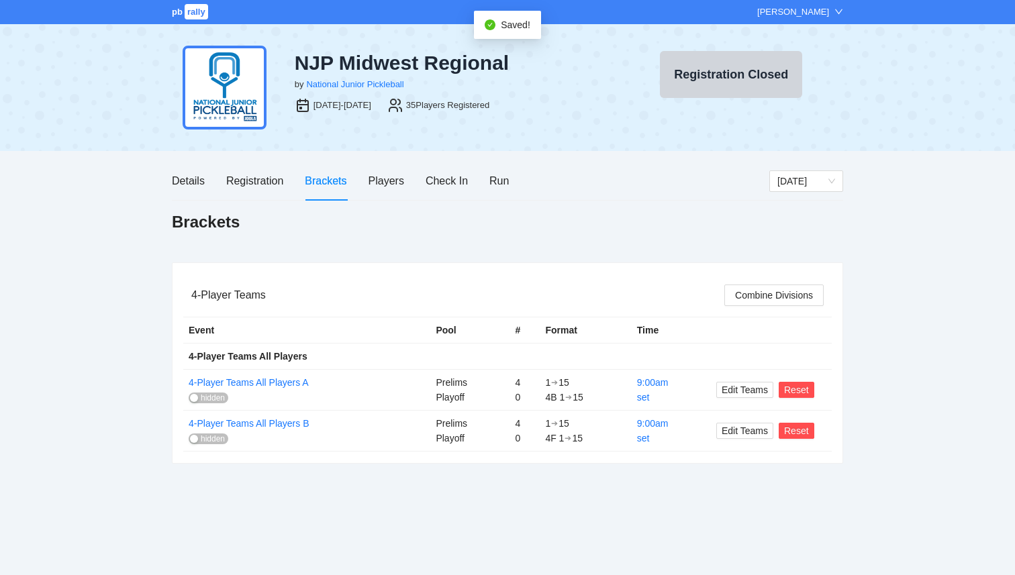
click at [196, 401] on div "button" at bounding box center [194, 398] width 8 height 8
click at [203, 438] on span "hidden" at bounding box center [213, 438] width 24 height 11
click at [844, 293] on div "pb rally [PERSON_NAME] NJP Midwest Regional by National Junior Pickleball [DATE…" at bounding box center [507, 287] width 1015 height 575
click at [501, 185] on div "Run" at bounding box center [498, 180] width 19 height 17
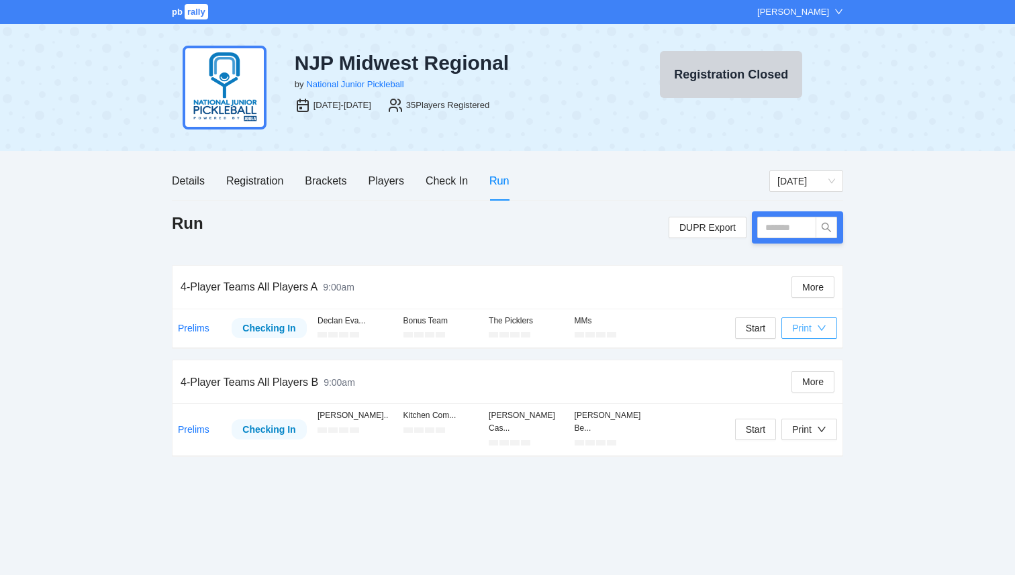
click at [813, 331] on div "Print" at bounding box center [809, 328] width 34 height 15
click at [826, 358] on span "Overview" at bounding box center [822, 354] width 69 height 15
click at [819, 340] on div "Start Print" at bounding box center [786, 329] width 102 height 28
click at [819, 321] on div "button" at bounding box center [821, 328] width 9 height 15
click at [825, 379] on span "Scorecards" at bounding box center [822, 375] width 69 height 15
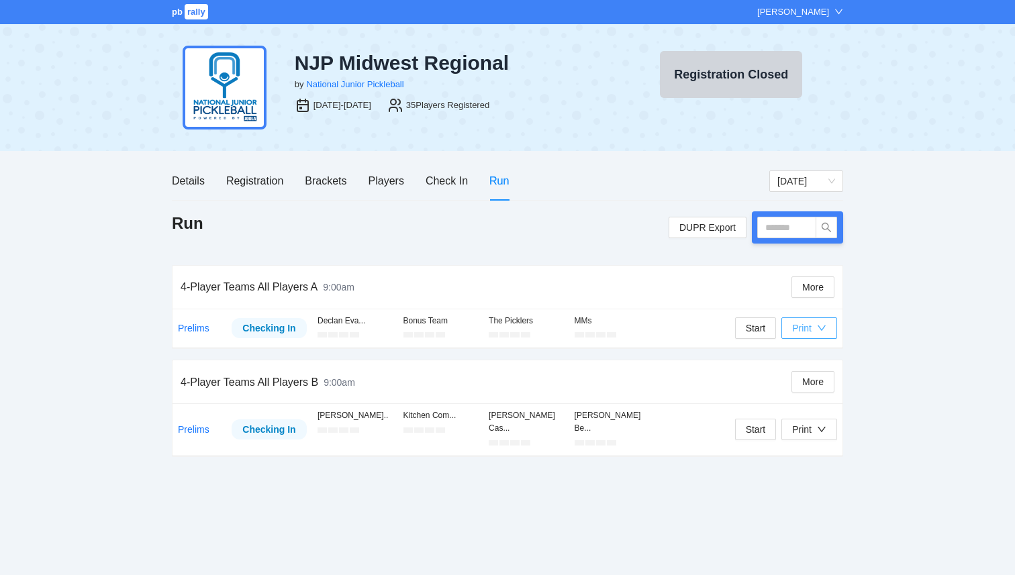
click at [818, 327] on icon "down" at bounding box center [821, 327] width 9 height 9
click at [815, 396] on span "Refs Scorecards" at bounding box center [822, 397] width 69 height 15
click at [809, 334] on div "Print" at bounding box center [801, 328] width 19 height 15
click at [964, 446] on div "pb rally [PERSON_NAME] NJP Midwest Regional by National Junior Pickleball [DATE…" at bounding box center [507, 287] width 1015 height 575
click at [331, 186] on div "Brackets" at bounding box center [326, 180] width 42 height 17
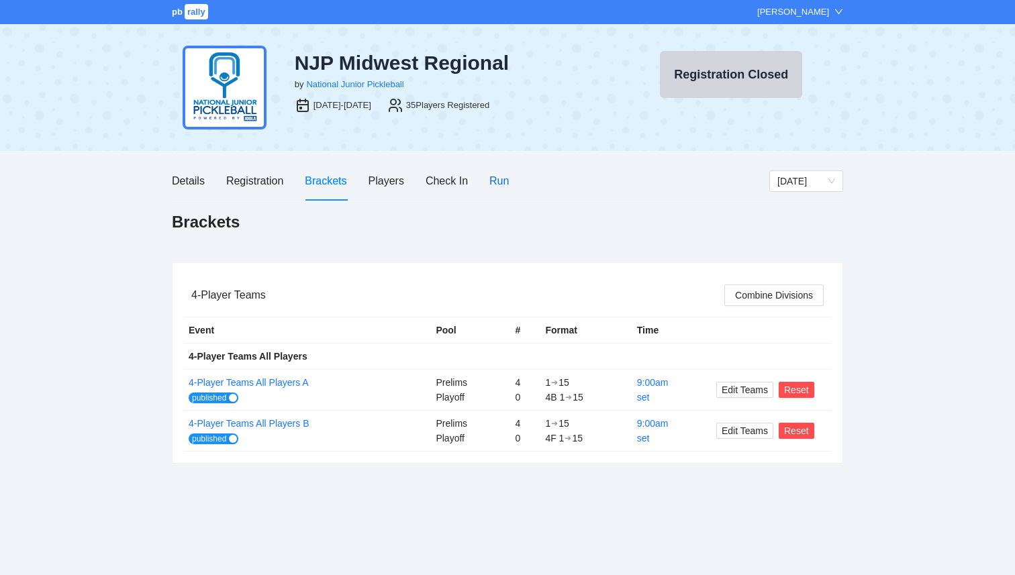
click at [500, 185] on div "Run" at bounding box center [498, 180] width 19 height 17
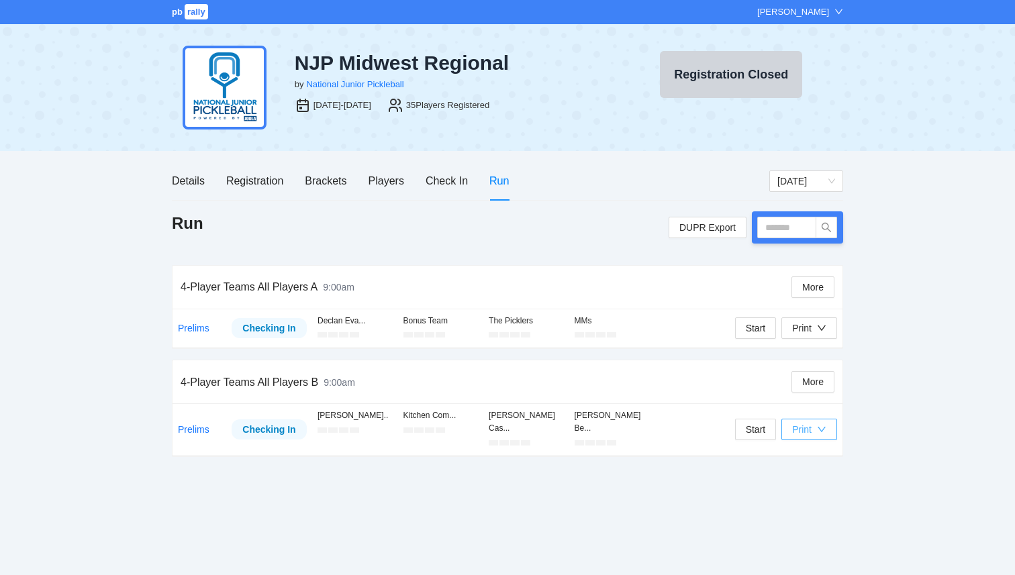
click at [809, 423] on div "Print" at bounding box center [801, 429] width 19 height 15
click at [805, 470] on span "Scorecards" at bounding box center [822, 471] width 69 height 15
click at [821, 419] on button "Print" at bounding box center [809, 429] width 56 height 21
click at [817, 492] on span "Refs Scorecards" at bounding box center [822, 492] width 69 height 15
